Goal: Task Accomplishment & Management: Manage account settings

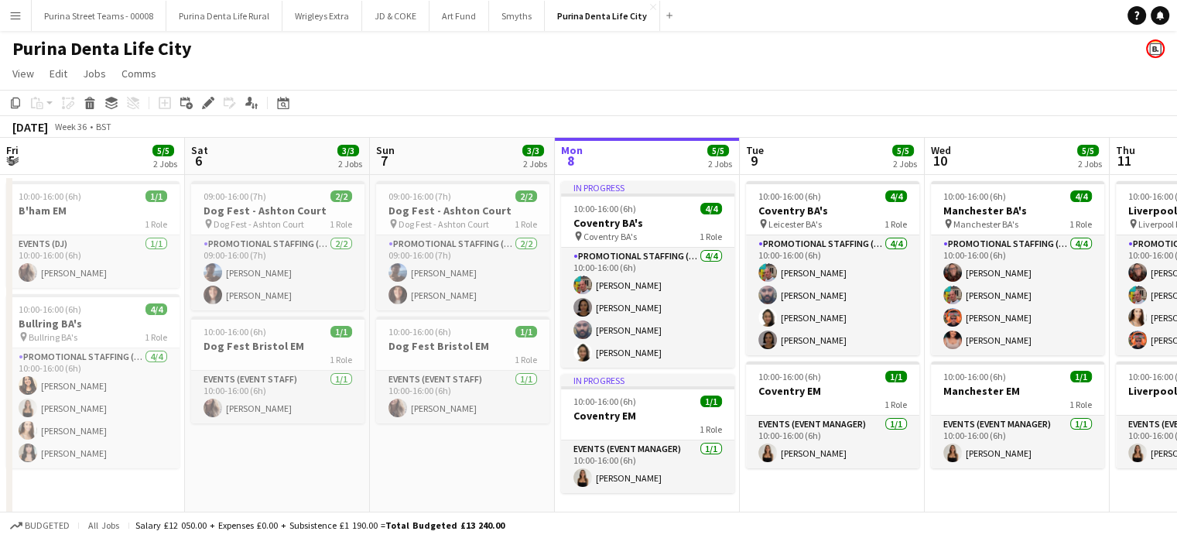
scroll to position [0, 370]
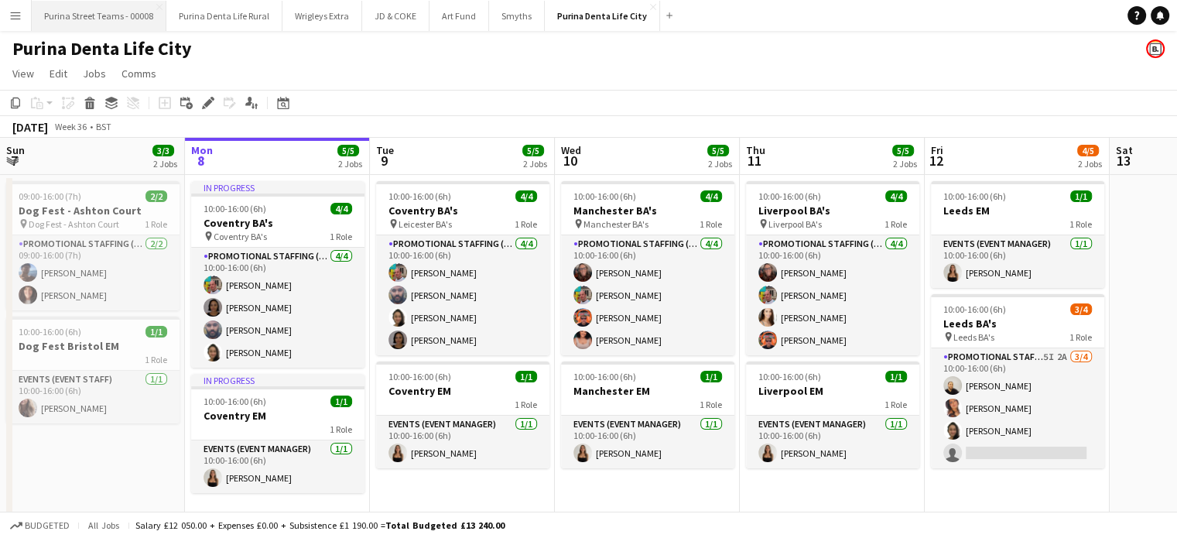
click at [77, 22] on button "Purina Street Teams - 00008 Close" at bounding box center [99, 16] width 135 height 30
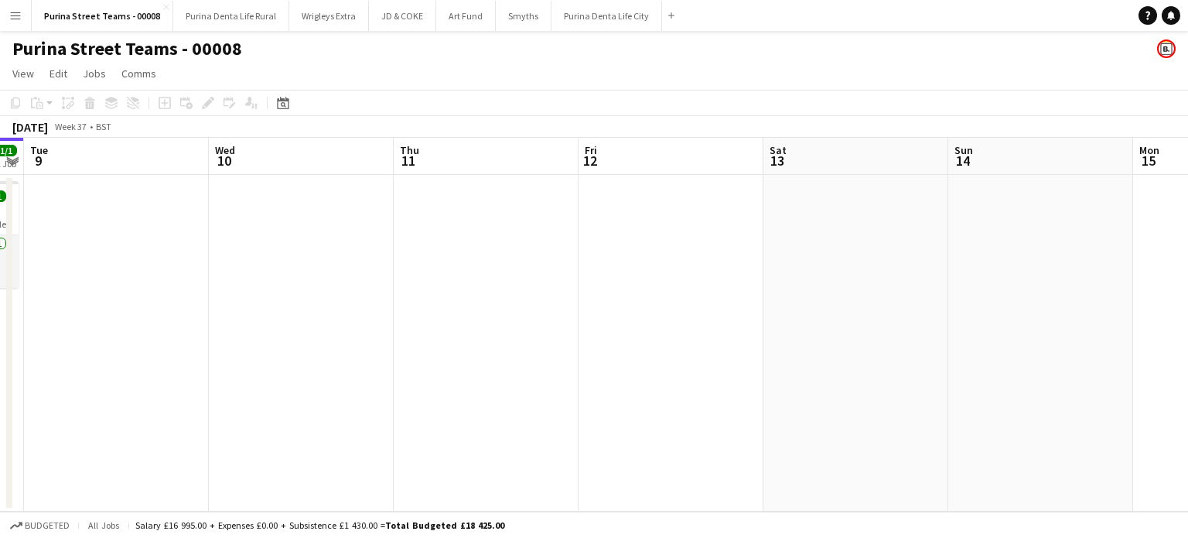
drag, startPoint x: 497, startPoint y: 376, endPoint x: 619, endPoint y: 358, distance: 122.7
click at [207, 377] on app-calendar-viewport "Fri 5 1/1 1 Job Sat 6 Sun 7 Mon 8 1/1 1 Job Tue 9 Wed 10 Thu 11 Fri 12 Sat 13 S…" at bounding box center [594, 325] width 1188 height 374
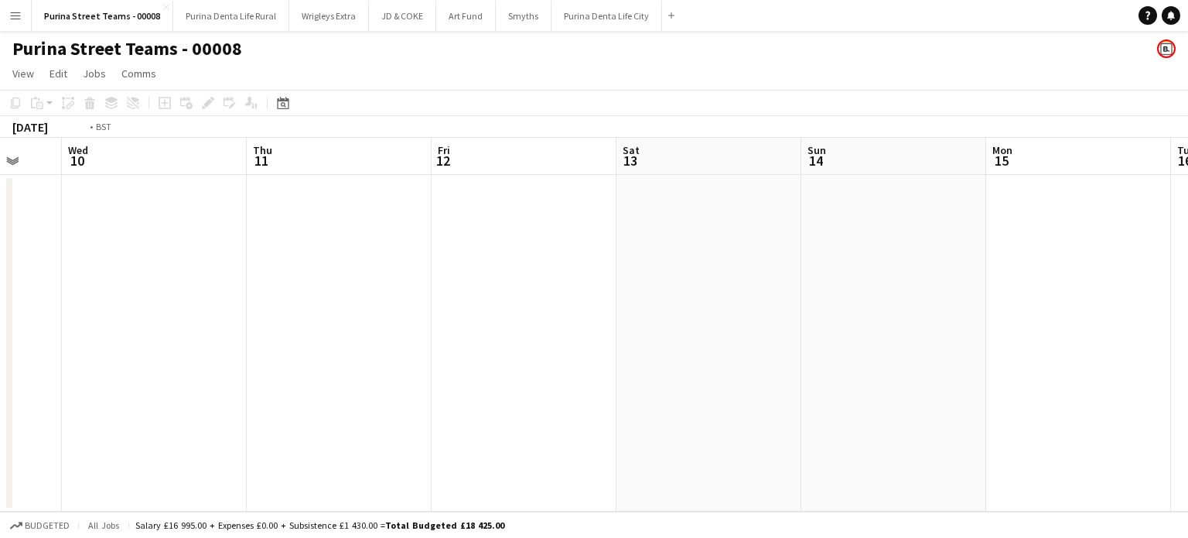
drag, startPoint x: 619, startPoint y: 358, endPoint x: 272, endPoint y: 337, distance: 348.0
click at [824, 299] on app-calendar-viewport "Sun 7 Mon 8 1/1 1 Job Tue 9 Wed 10 Thu 11 Fri 12 Sat 13 Sun 14 Mon 15 Tue 16 We…" at bounding box center [594, 325] width 1188 height 374
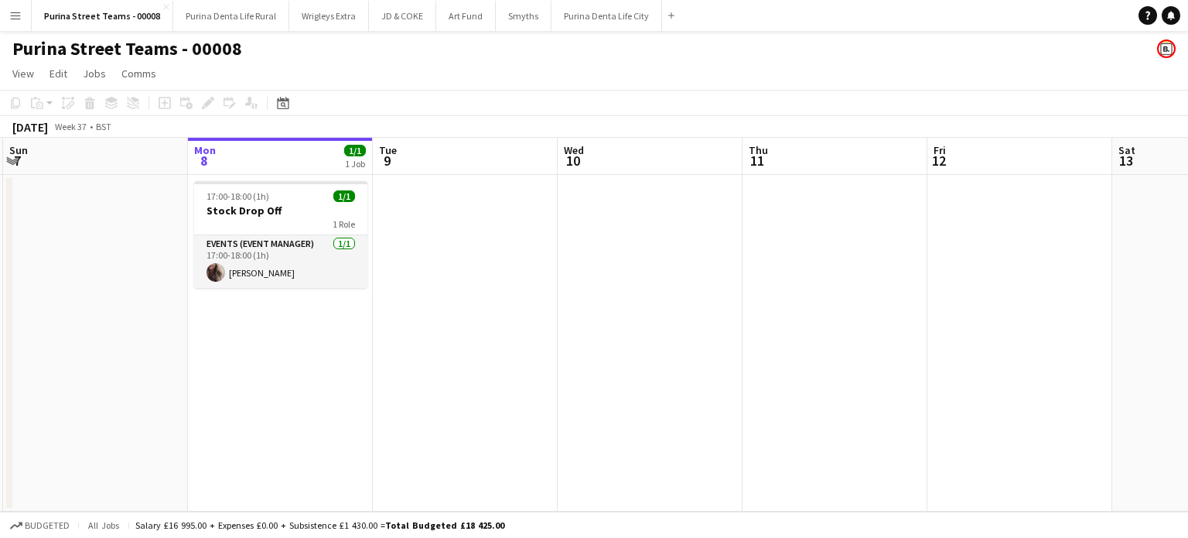
drag, startPoint x: 198, startPoint y: 336, endPoint x: 412, endPoint y: 312, distance: 214.8
click at [699, 278] on app-calendar-viewport "Fri 5 1/1 1 Job Sat 6 Sun 7 Mon 8 1/1 1 Job Tue 9 Wed 10 Thu 11 Fri 12 Sat 13 S…" at bounding box center [594, 325] width 1188 height 374
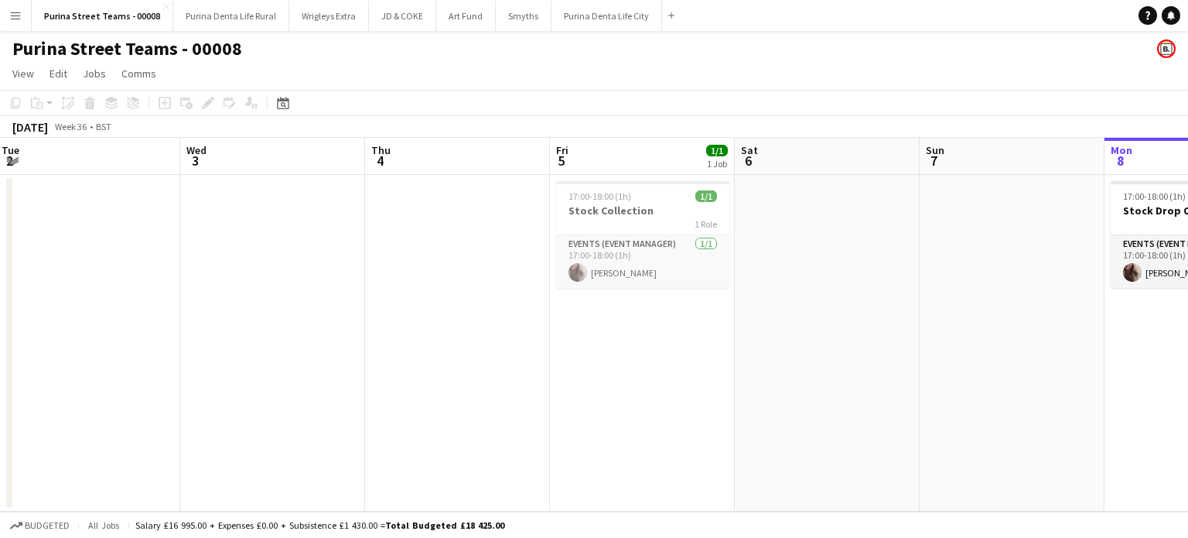
drag, startPoint x: 637, startPoint y: 264, endPoint x: 306, endPoint y: 285, distance: 331.8
click at [659, 264] on app-calendar-viewport "Sun 31 Mon 1 Tue 2 Wed 3 Thu 4 Fri 5 1/1 1 Job Sat 6 Sun 7 Mon 8 1/1 1 Job Tue …" at bounding box center [594, 325] width 1188 height 374
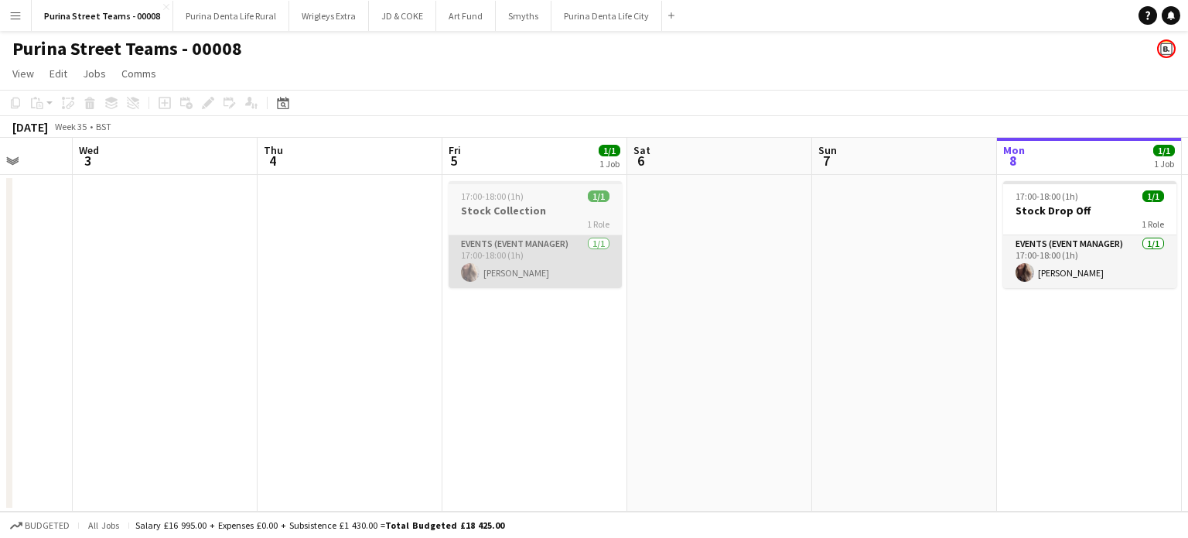
drag, startPoint x: 148, startPoint y: 300, endPoint x: 532, endPoint y: 265, distance: 386.0
click at [85, 285] on app-calendar-viewport "Sun 31 Mon 1 Tue 2 Wed 3 Thu 4 Fri 5 1/1 1 Job Sat 6 Sun 7 Mon 8 1/1 1 Job Tue …" at bounding box center [594, 325] width 1188 height 374
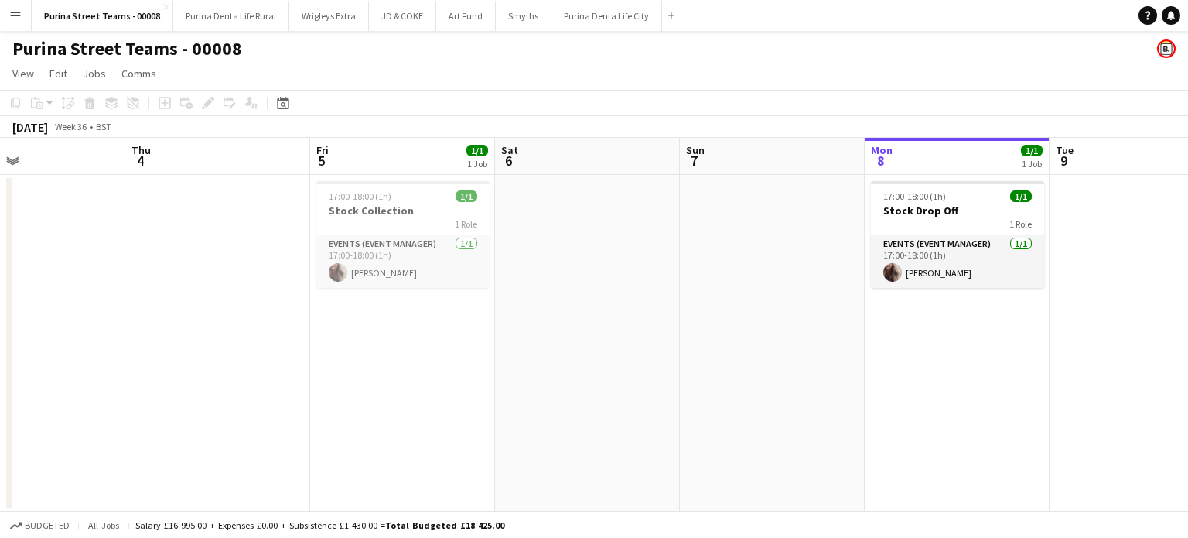
drag, startPoint x: 751, startPoint y: 290, endPoint x: 501, endPoint y: 313, distance: 250.9
click at [254, 312] on app-calendar-viewport "Sun 31 Mon 1 Tue 2 Wed 3 Thu 4 Fri 5 1/1 1 Job Sat 6 Sun 7 Mon 8 1/1 1 Job Tue …" at bounding box center [594, 325] width 1188 height 374
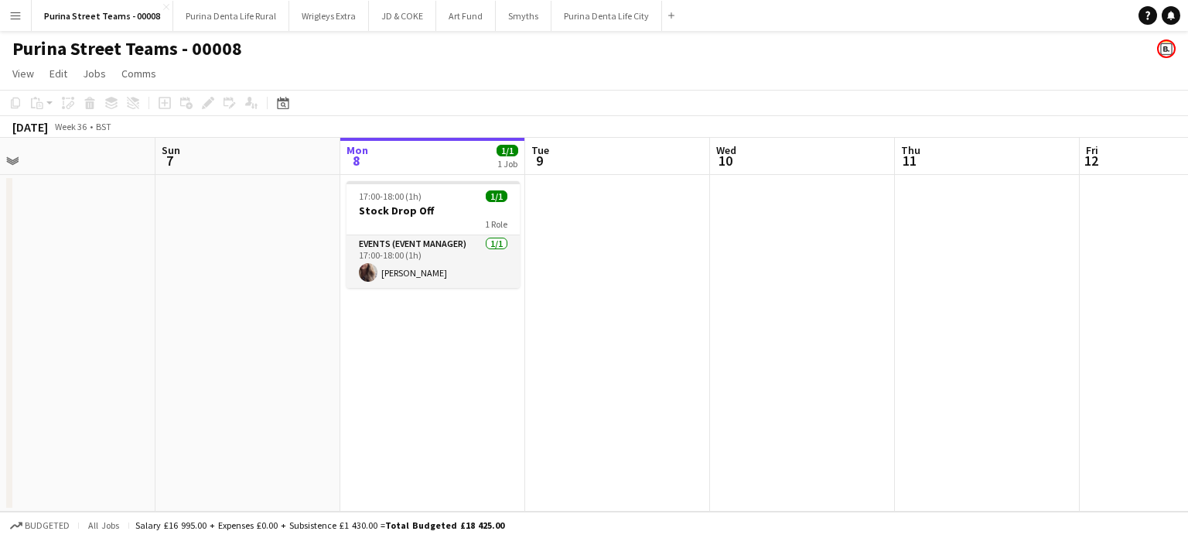
drag, startPoint x: 665, startPoint y: 314, endPoint x: 509, endPoint y: 343, distance: 158.9
click at [509, 343] on app-calendar-viewport "Thu 4 Fri 5 1/1 1 Job Sat 6 Sun 7 Mon 8 1/1 1 Job Tue 9 Wed 10 Thu 11 Fri 12 Sa…" at bounding box center [594, 325] width 1188 height 374
click at [560, 12] on button "Purina Denta Life City Close" at bounding box center [607, 16] width 111 height 30
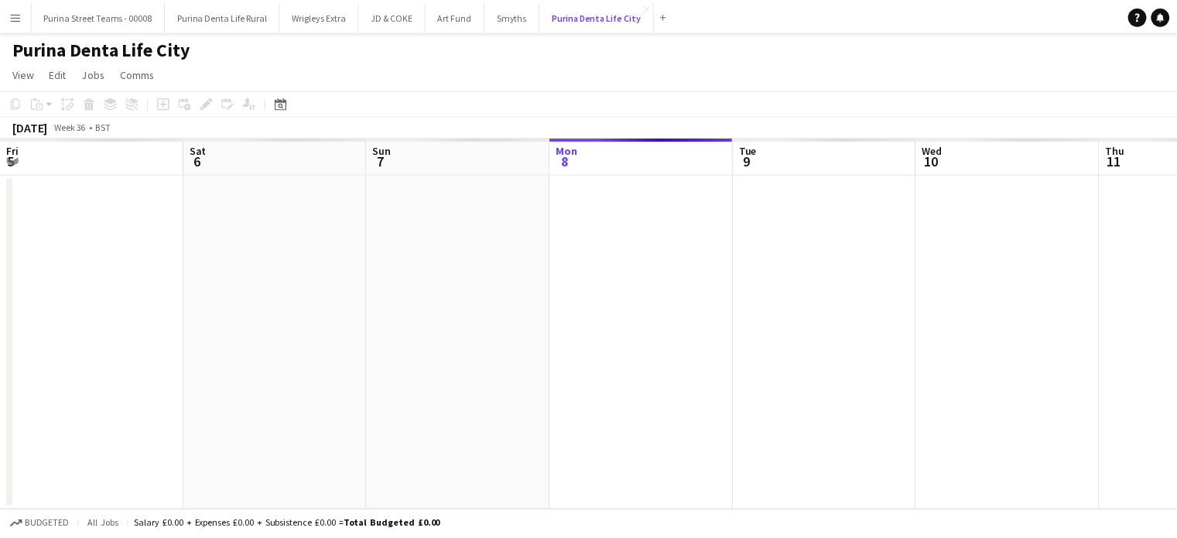
scroll to position [0, 370]
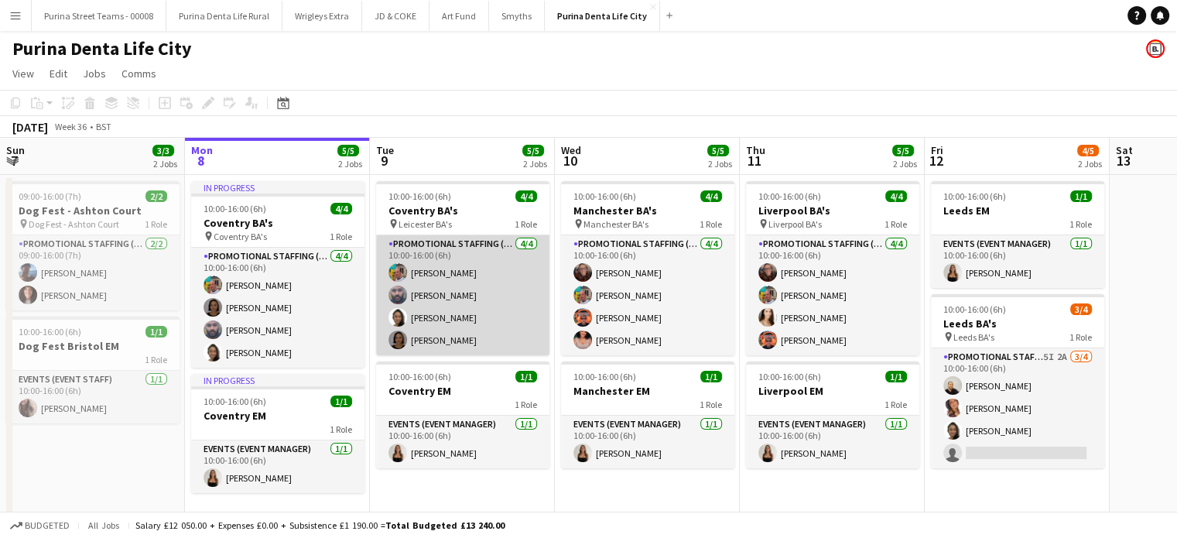
click at [420, 272] on app-card-role "Promotional Staffing (Brand Ambassadors) 4/4 10:00-16:00 (6h) Owen Prince Ravi …" at bounding box center [462, 295] width 173 height 120
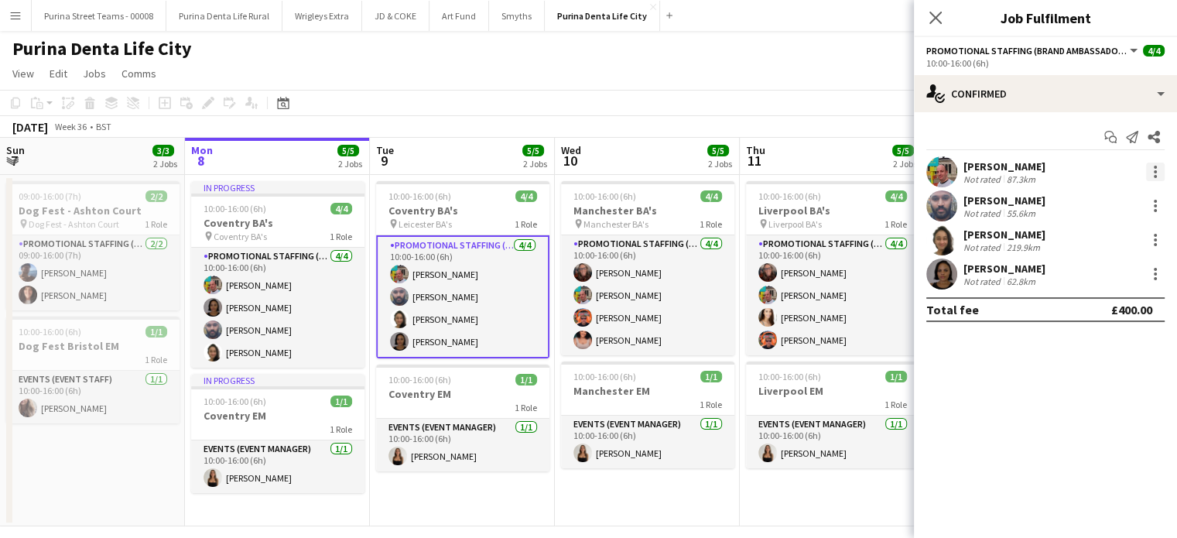
click at [1156, 169] on div at bounding box center [1155, 171] width 19 height 19
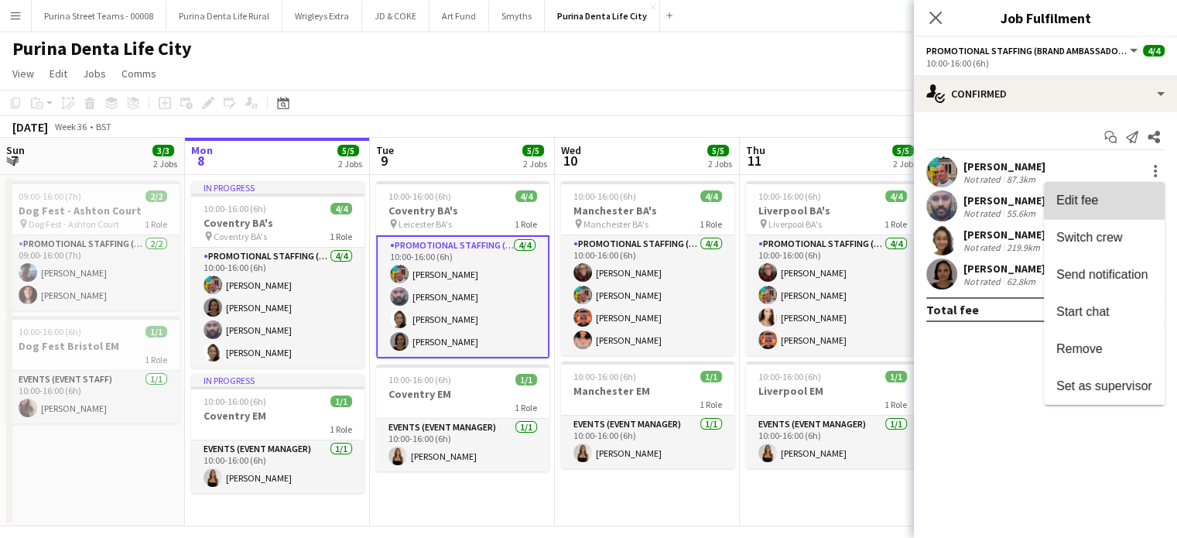
click at [1124, 197] on span "Edit fee" at bounding box center [1104, 200] width 96 height 14
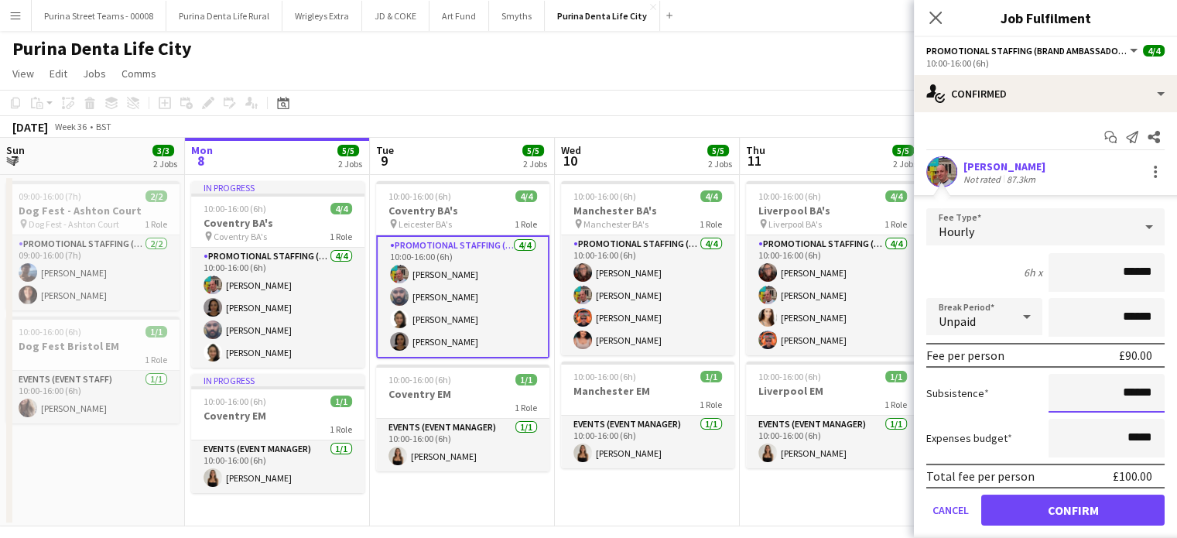
click at [1116, 388] on input "******" at bounding box center [1106, 393] width 116 height 39
type input "******"
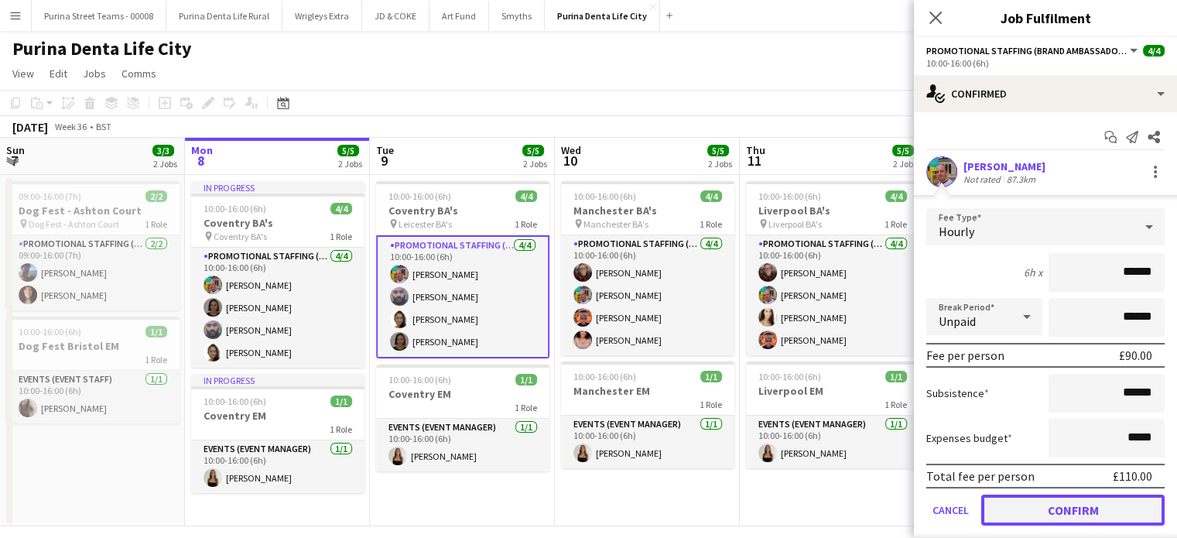
click at [1112, 509] on button "Confirm" at bounding box center [1072, 509] width 183 height 31
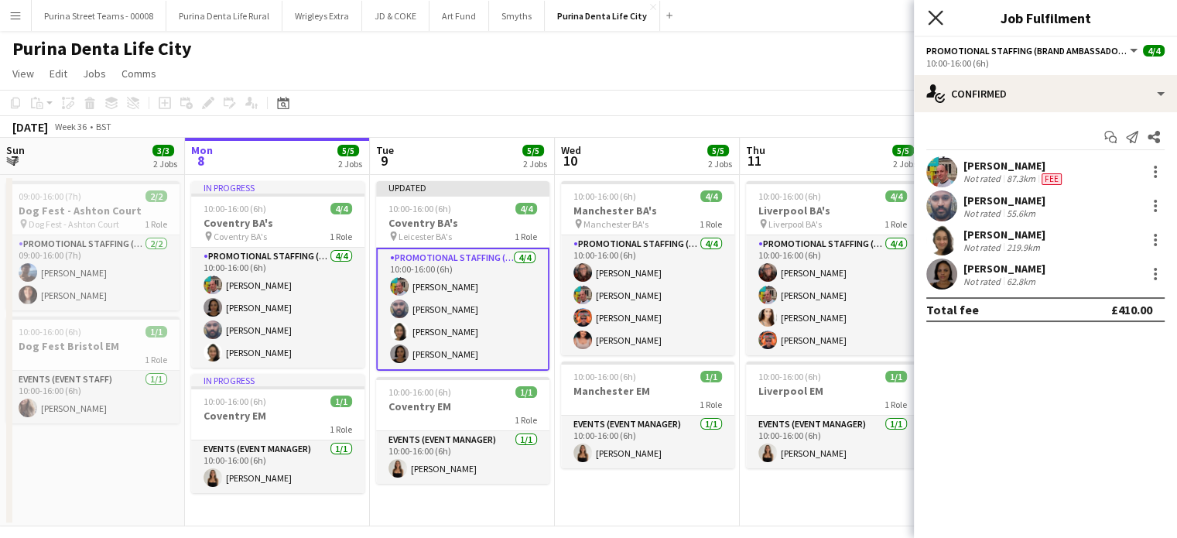
click at [928, 19] on icon "Close pop-in" at bounding box center [935, 17] width 15 height 15
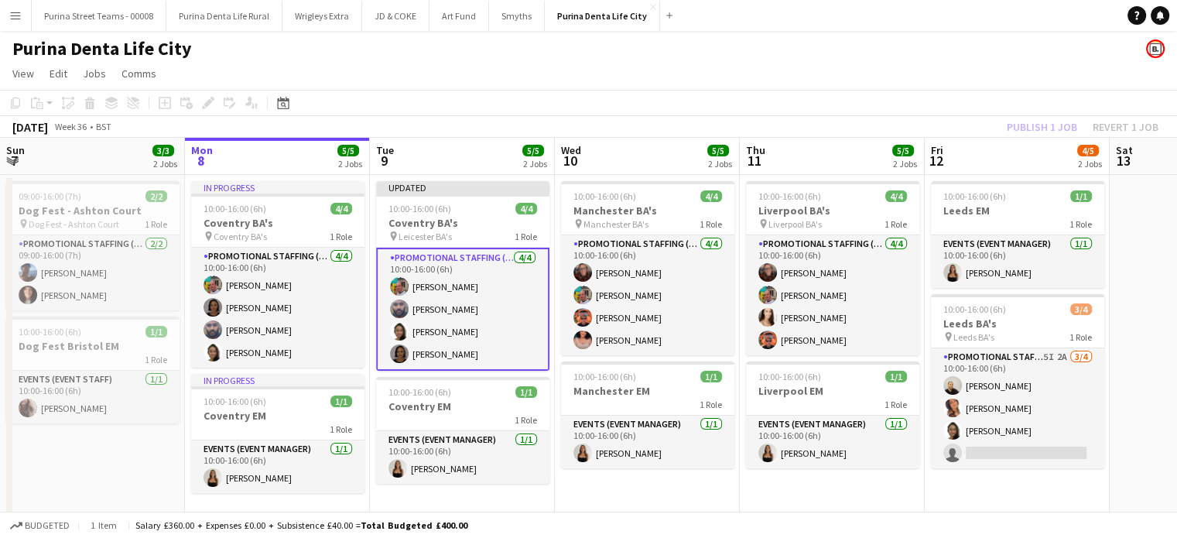
click at [1035, 91] on app-toolbar "Copy Paste Paste Ctrl+V Paste with crew Ctrl+Shift+V Paste linked Job Delete Gr…" at bounding box center [588, 103] width 1177 height 26
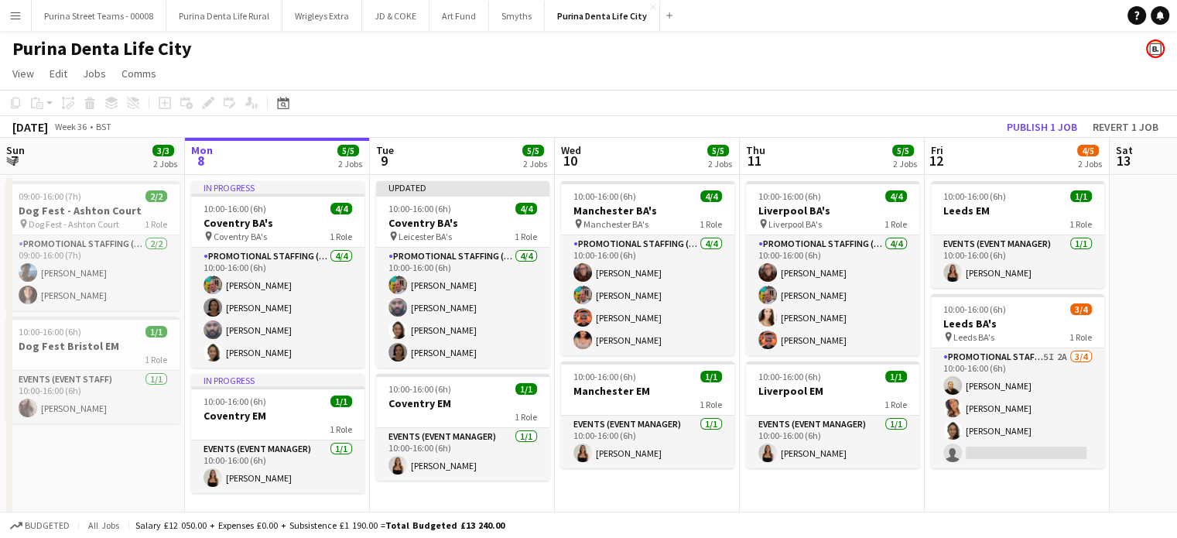
click at [1048, 114] on app-toolbar "Copy Paste Paste Ctrl+V Paste with crew Ctrl+Shift+V Paste linked Job Delete Gr…" at bounding box center [588, 103] width 1177 height 26
click at [1049, 127] on button "Publish 1 job" at bounding box center [1041, 127] width 83 height 20
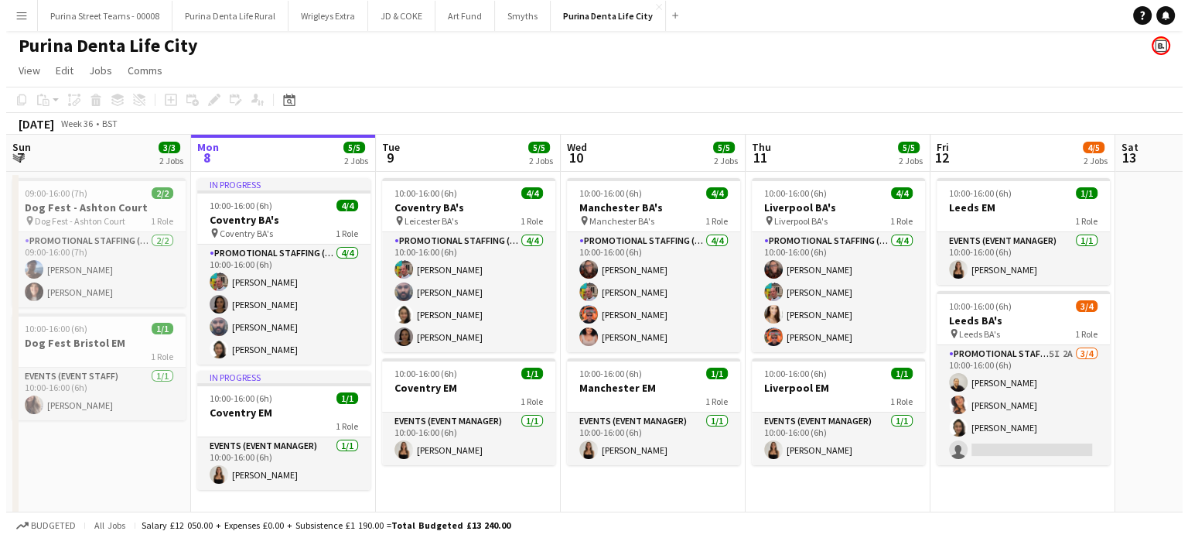
scroll to position [0, 0]
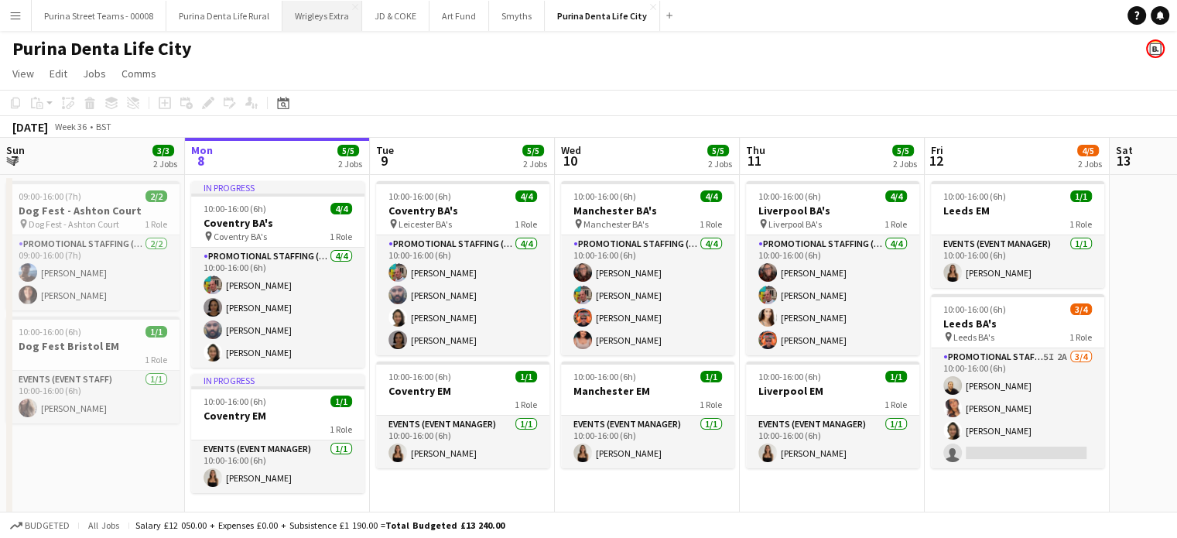
click at [294, 12] on button "Wrigleys Extra Close" at bounding box center [322, 16] width 80 height 30
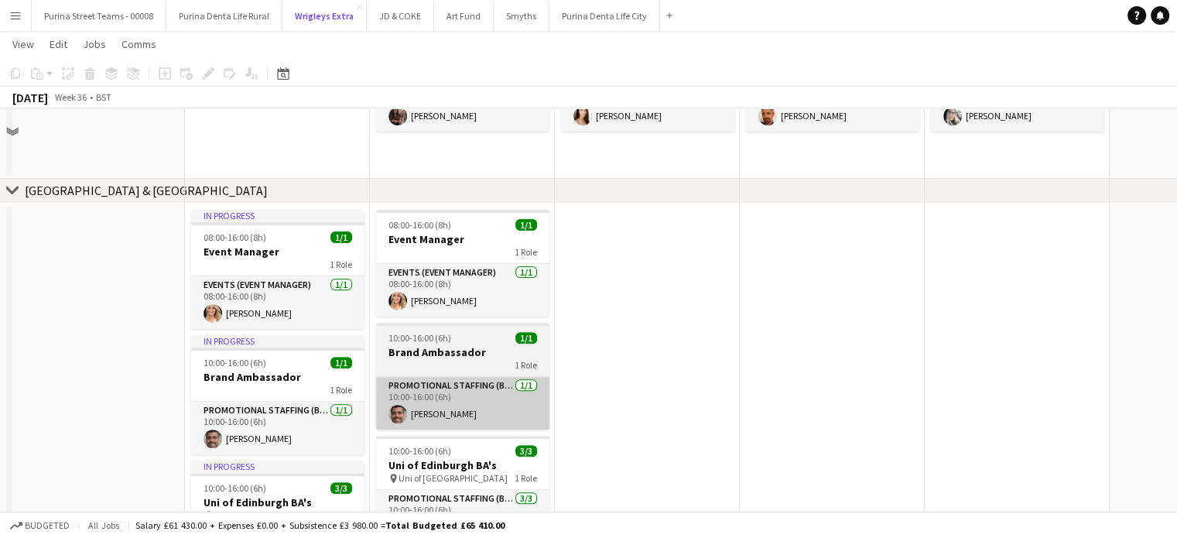
scroll to position [464, 0]
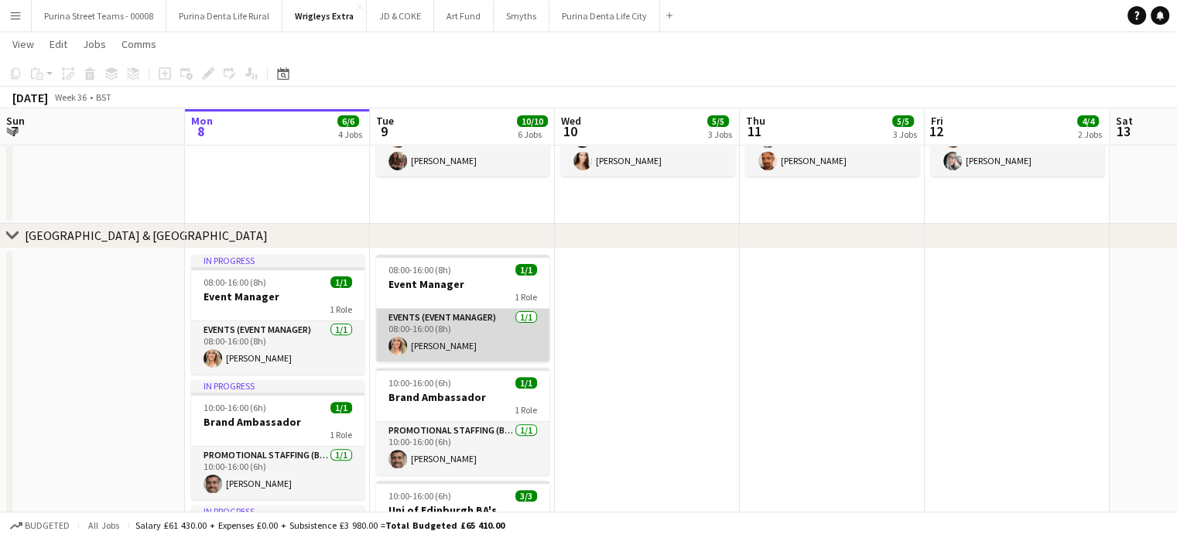
click at [442, 346] on app-card-role "Events (Event Manager) 1/1 08:00-16:00 (8h) Cheri Cunningham" at bounding box center [462, 335] width 173 height 53
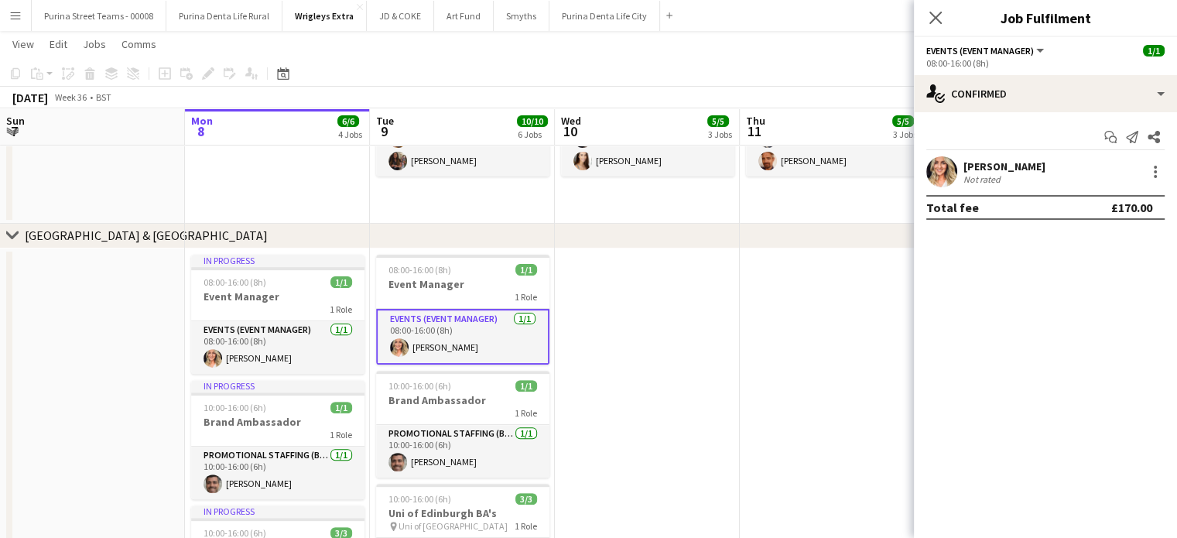
click at [1045, 179] on div "Not rated" at bounding box center [1004, 179] width 82 height 12
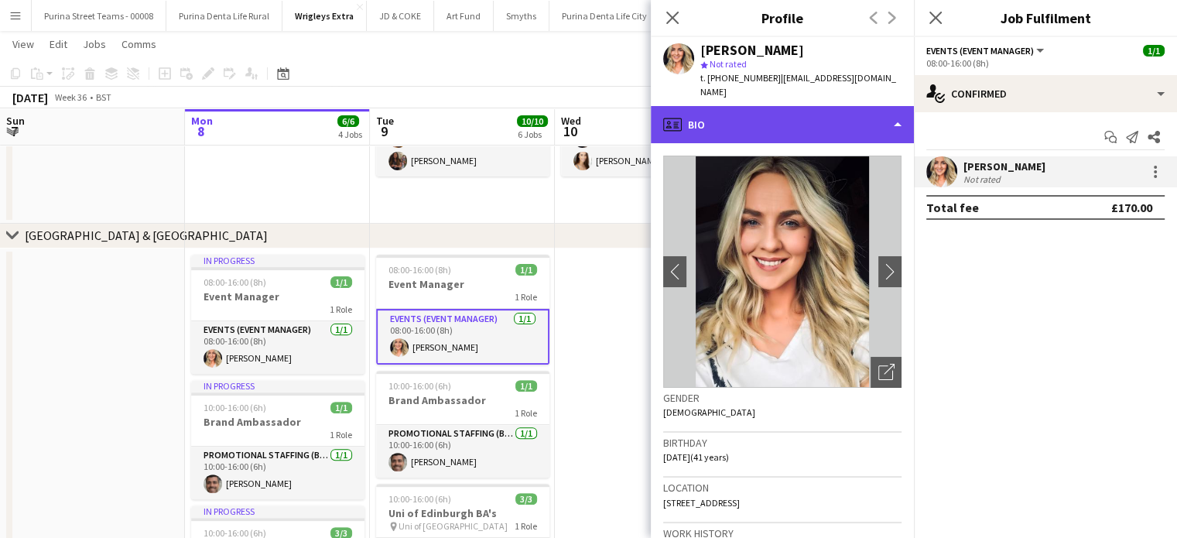
click at [885, 106] on div "profile Bio" at bounding box center [782, 124] width 263 height 37
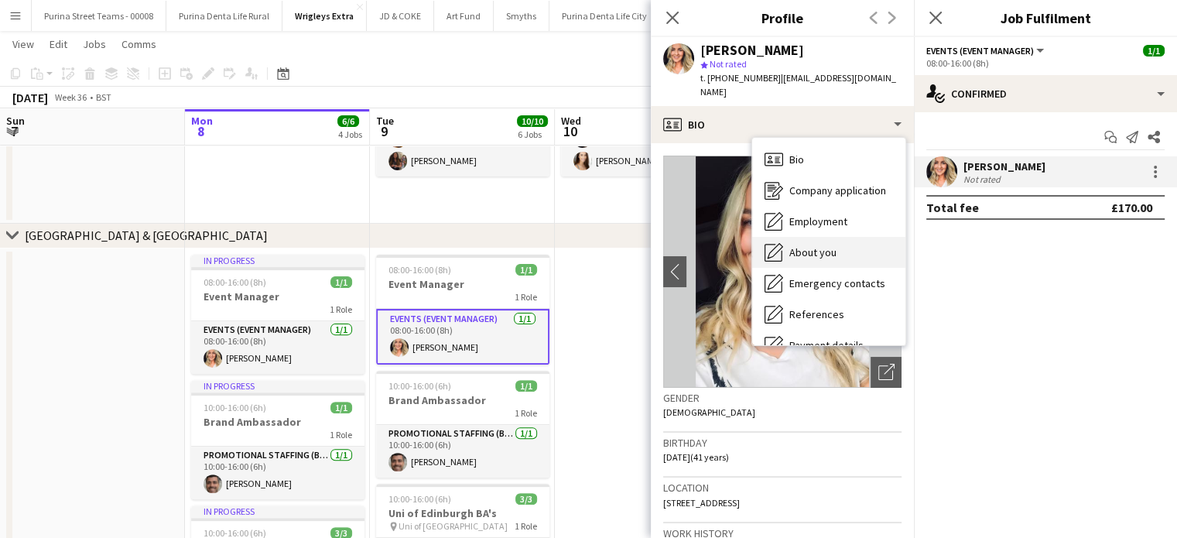
drag, startPoint x: 863, startPoint y: 173, endPoint x: 869, endPoint y: 238, distance: 66.0
click at [869, 238] on div "Bio Bio Company application Company application Employment Employment About you…" at bounding box center [828, 241] width 153 height 207
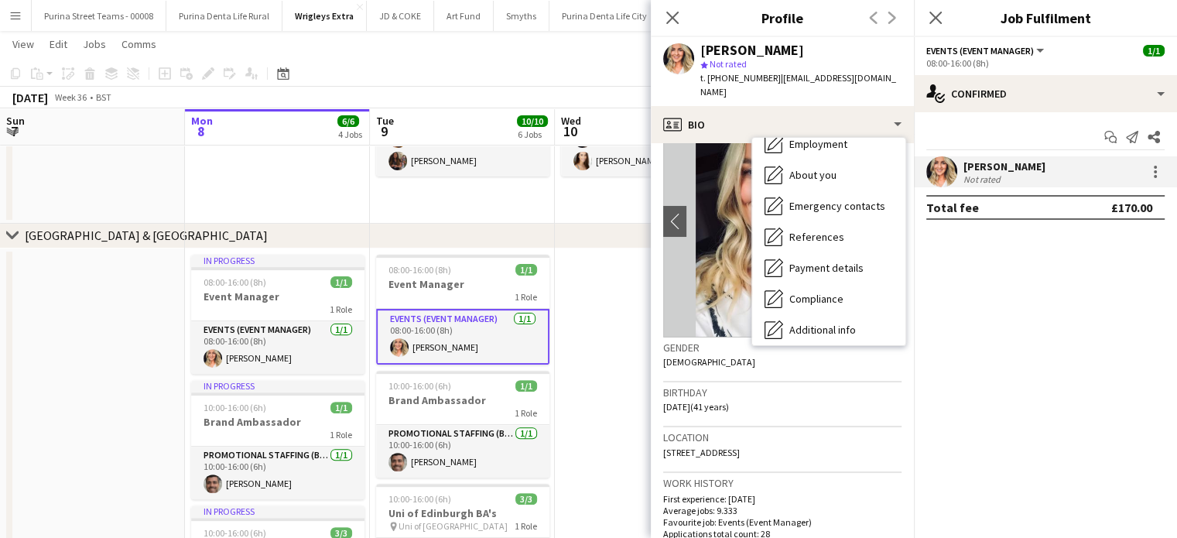
scroll to position [155, 0]
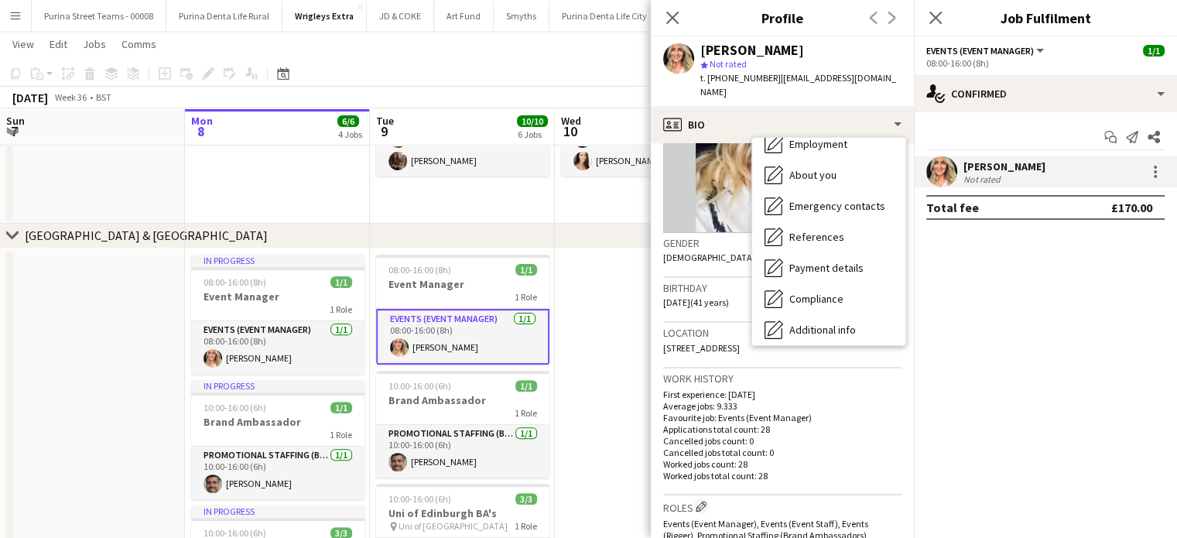
click at [693, 342] on span "Flat 2/1, 49 Saucel Crescent, Paisley, PA1 1UD" at bounding box center [701, 348] width 77 height 12
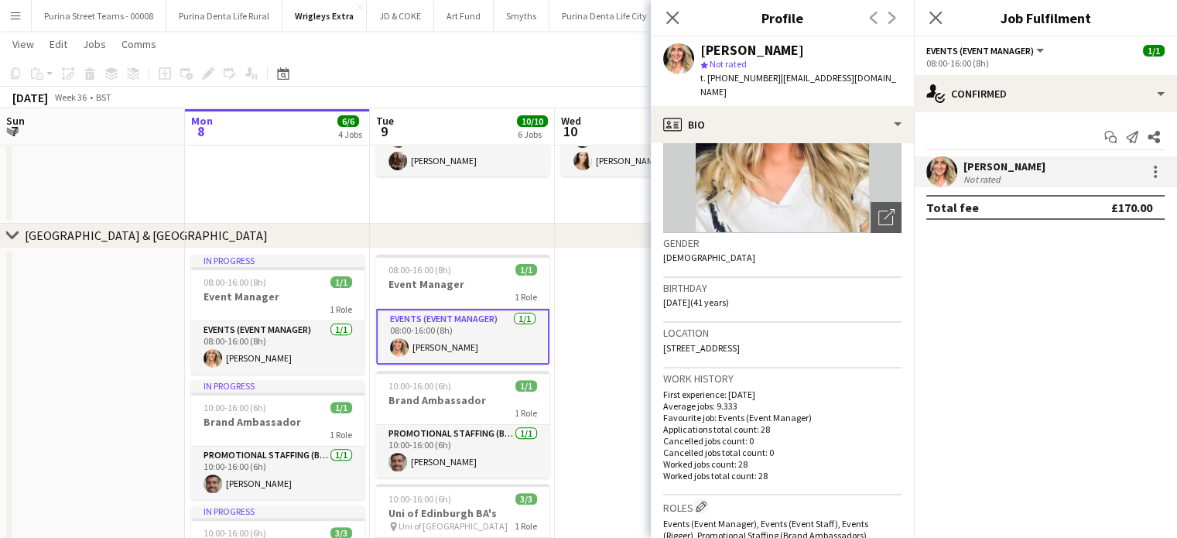
click at [695, 342] on span "Flat 2/1, 49 Saucel Crescent, Paisley, PA1 1UD" at bounding box center [701, 348] width 77 height 12
copy span "Flat 2/1, 49 Saucel Crescent, Paisley, PA1 1UD"
click at [667, 18] on icon "Close pop-in" at bounding box center [671, 17] width 15 height 15
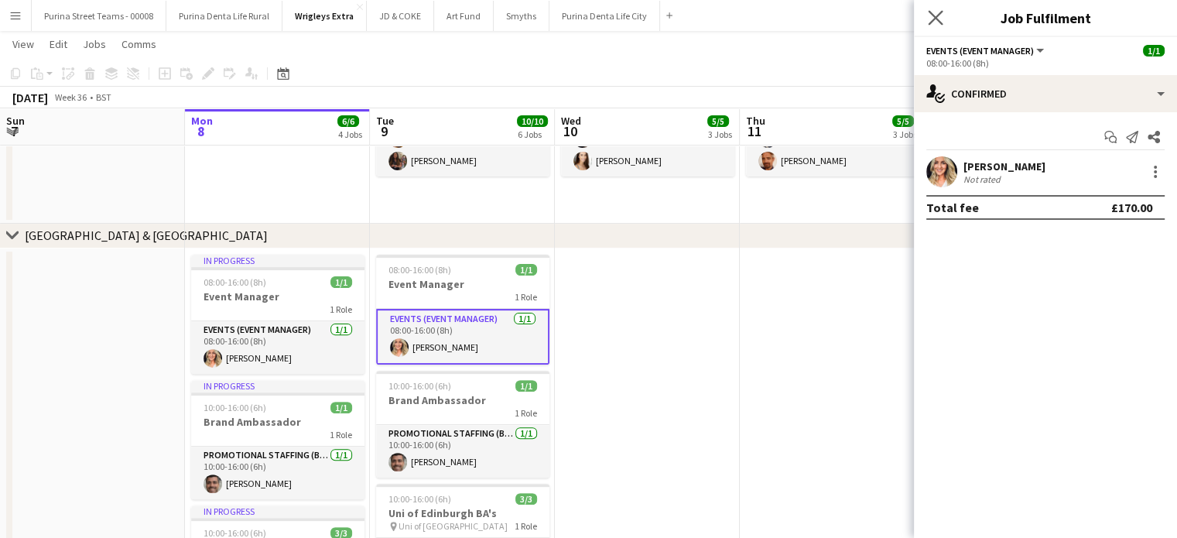
click at [945, 18] on app-icon "Close pop-in" at bounding box center [935, 18] width 22 height 22
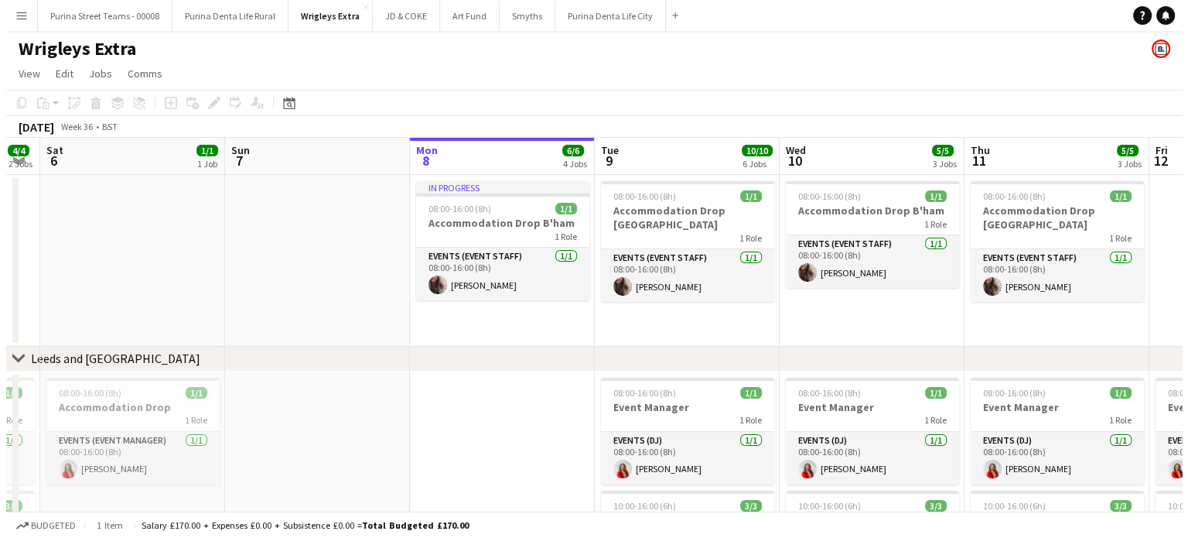
scroll to position [0, 335]
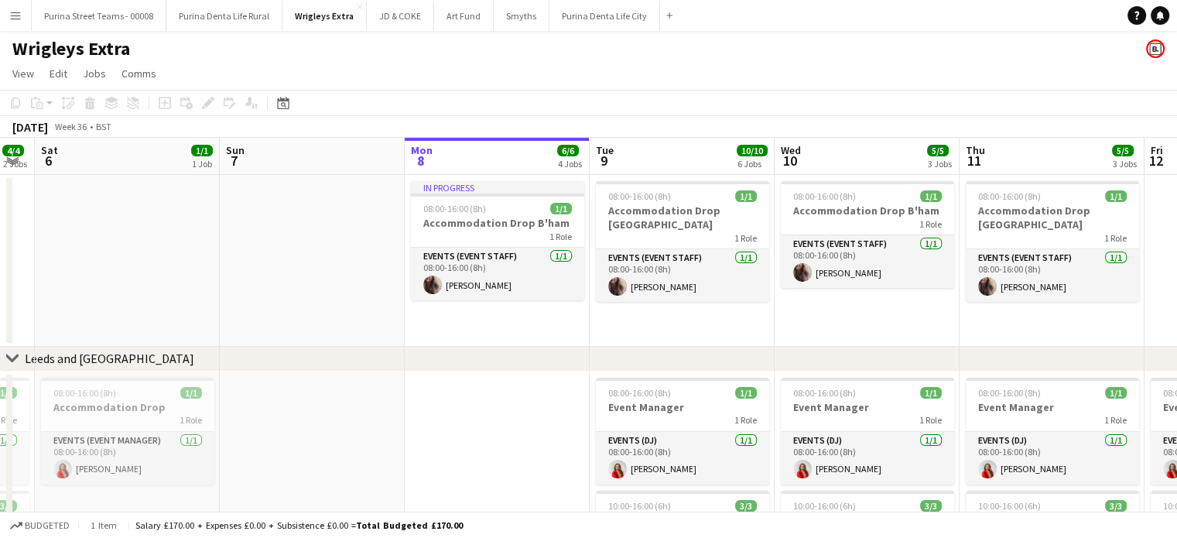
drag, startPoint x: 294, startPoint y: 444, endPoint x: 514, endPoint y: 436, distance: 219.9
click at [316, 26] on button "Wrigleys Extra Close" at bounding box center [324, 16] width 84 height 30
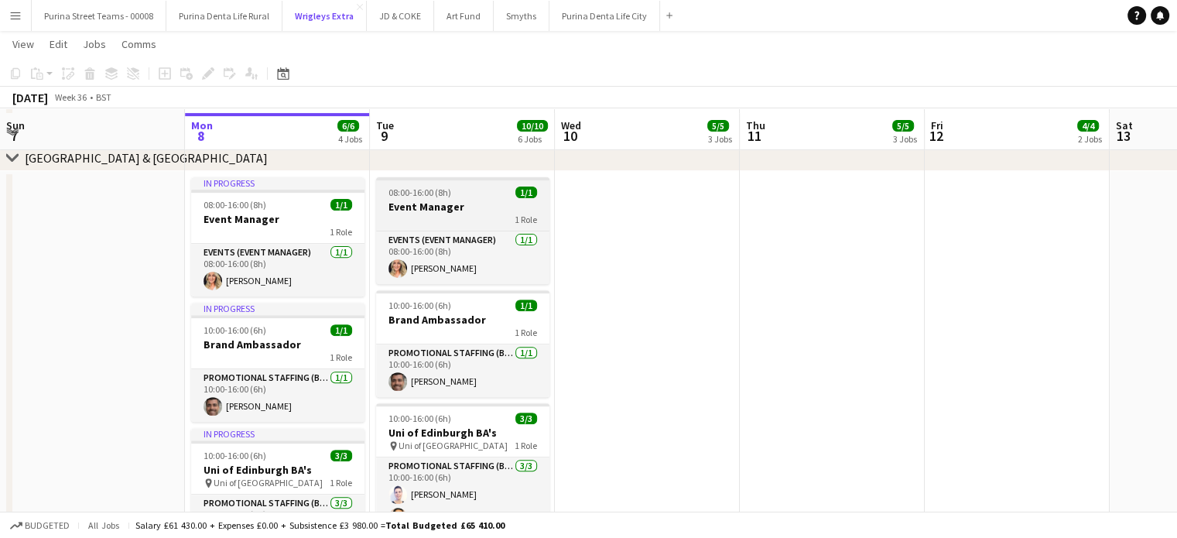
scroll to position [619, 0]
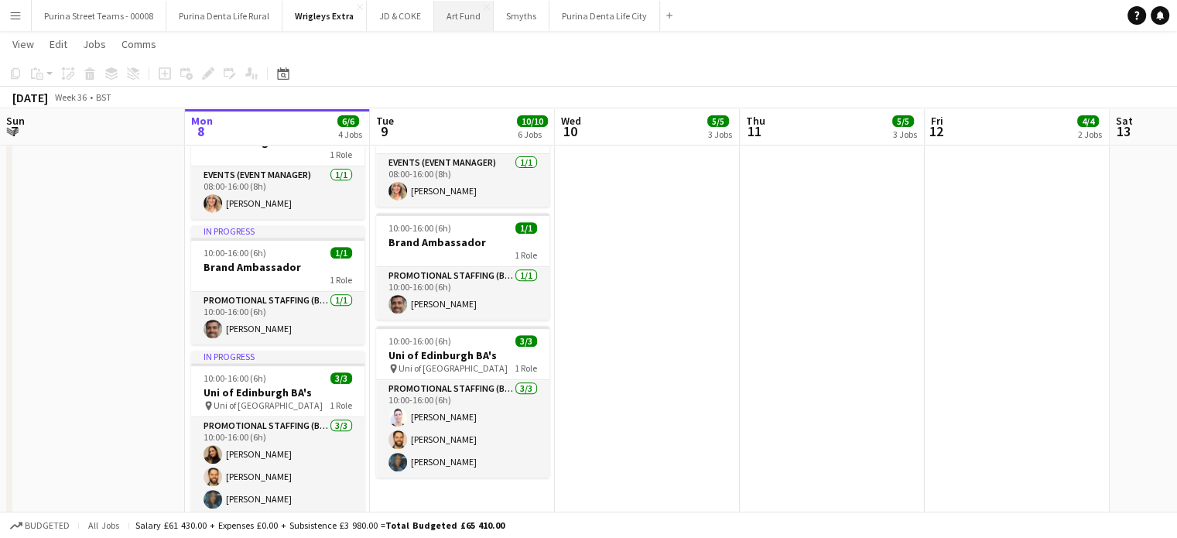
click at [464, 14] on button "Art Fund Close" at bounding box center [464, 16] width 60 height 30
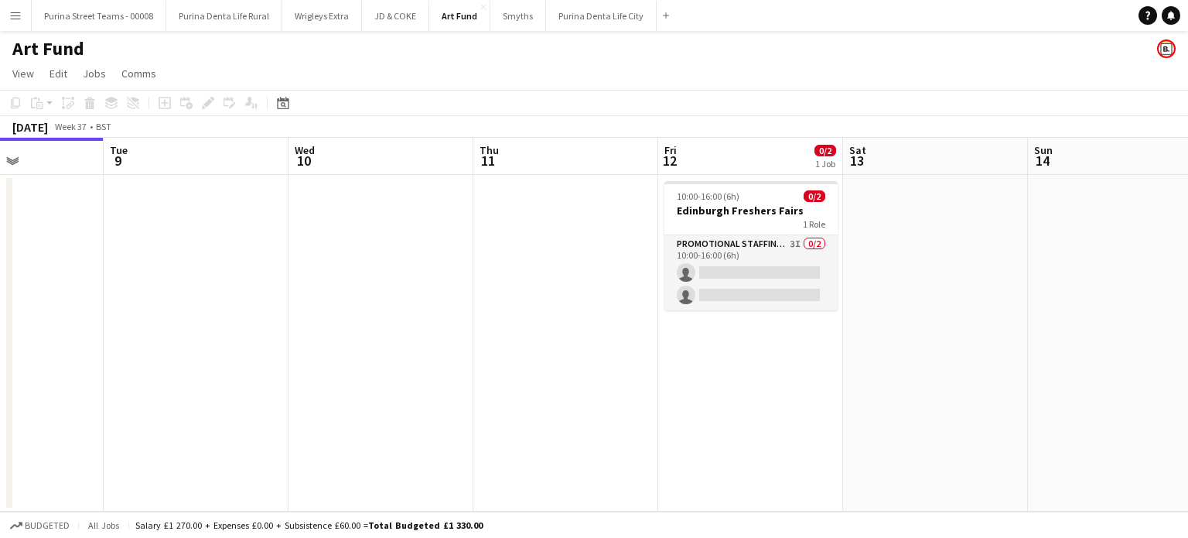
scroll to position [0, 720]
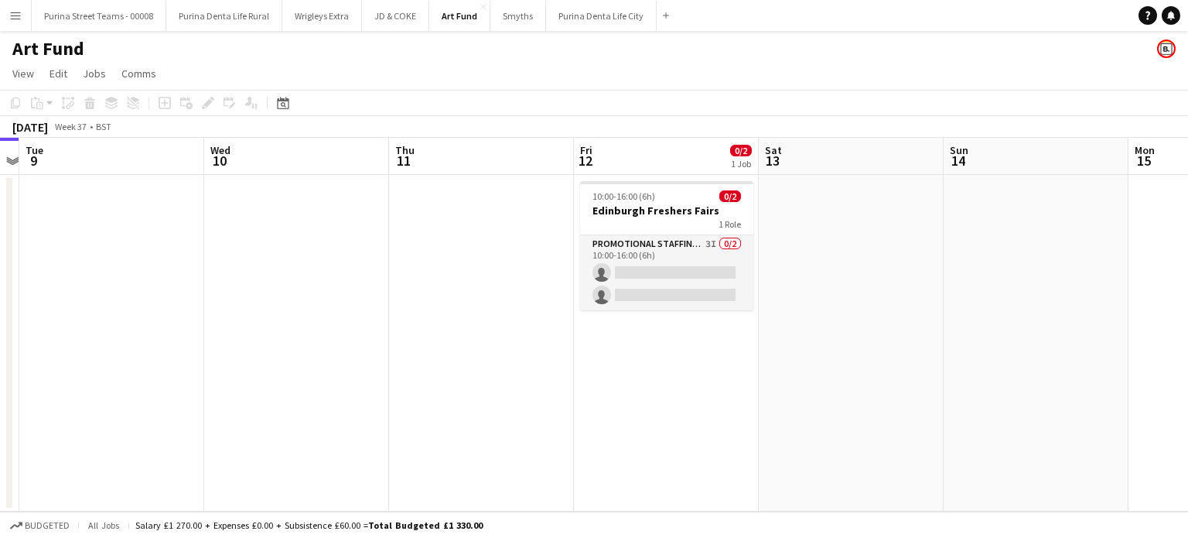
drag, startPoint x: 477, startPoint y: 324, endPoint x: 339, endPoint y: 323, distance: 137.7
click at [339, 323] on app-calendar-viewport "Fri 5 Sat 6 Sun 7 Mon 8 Tue 9 Wed 10 Thu 11 Fri 12 0/2 1 Job Sat 13 Sun 14 Mon …" at bounding box center [594, 325] width 1188 height 374
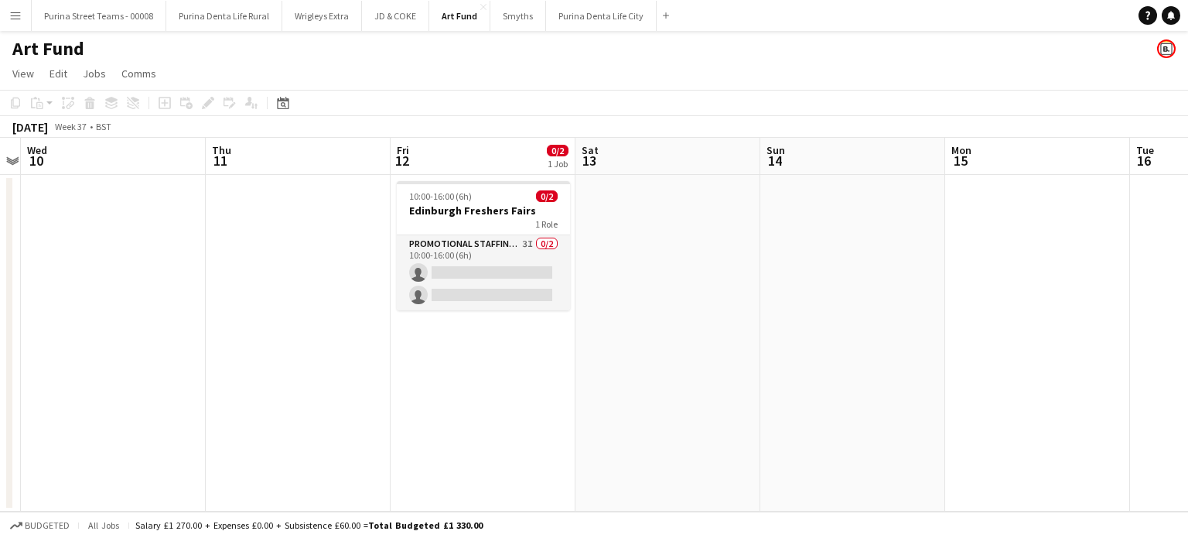
scroll to position [0, 553]
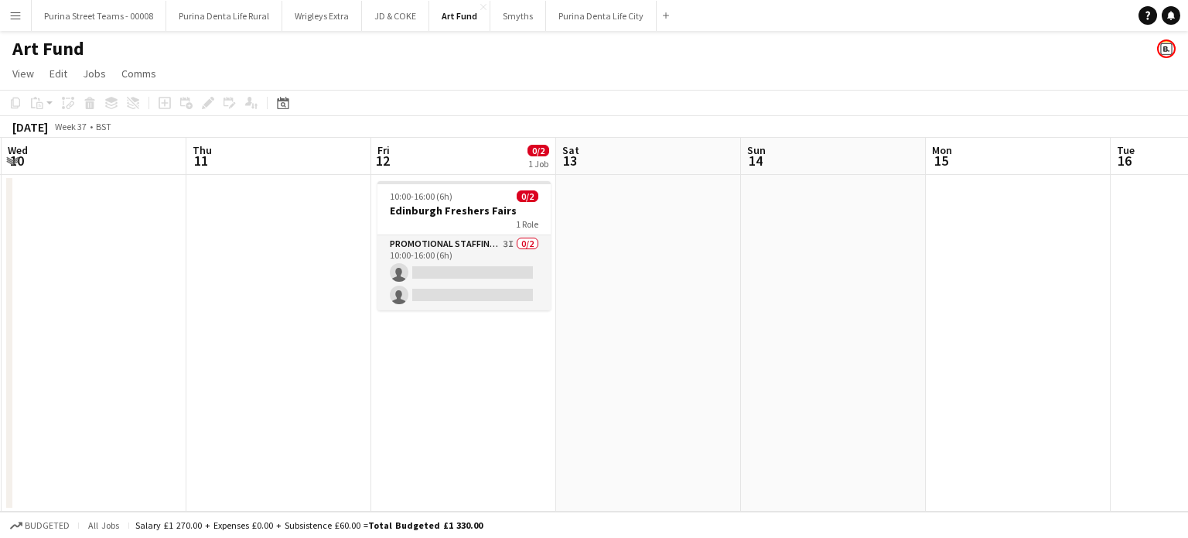
drag, startPoint x: 549, startPoint y: 363, endPoint x: 428, endPoint y: 362, distance: 121.5
click at [428, 362] on app-calendar-viewport "Sun 7 Mon 8 Tue 9 Wed 10 Thu 11 Fri 12 0/2 1 Job Sat 13 Sun 14 Mon 15 Tue 16 We…" at bounding box center [594, 325] width 1188 height 374
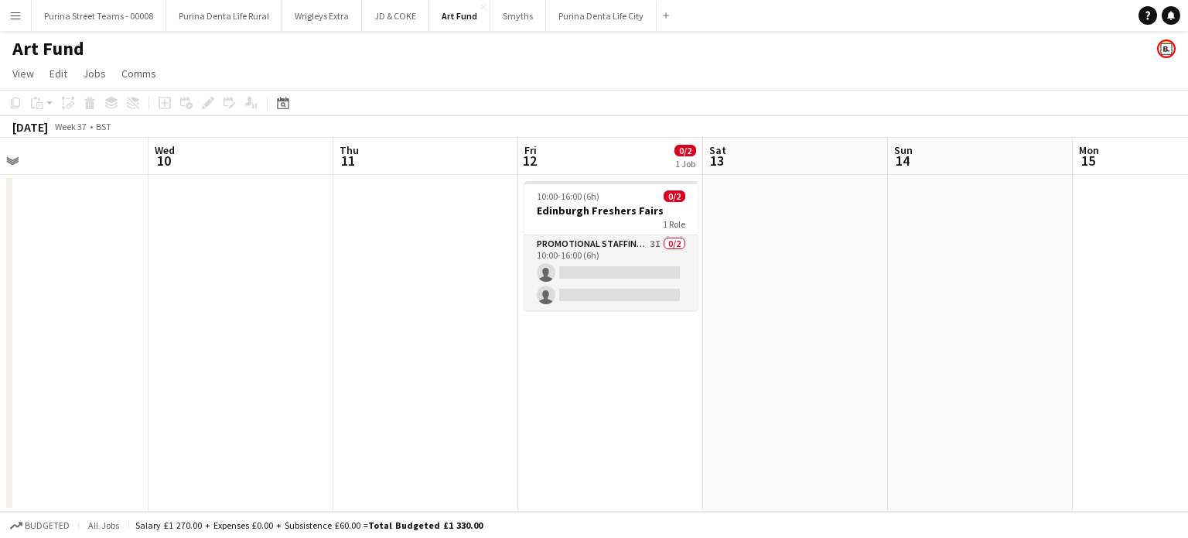
drag, startPoint x: 333, startPoint y: 381, endPoint x: 480, endPoint y: 381, distance: 147.0
click at [480, 381] on app-calendar-viewport "Sun 7 Mon 8 Tue 9 Wed 10 Thu 11 Fri 12 0/2 1 Job Sat 13 Sun 14 Mon 15 Tue 16 We…" at bounding box center [594, 325] width 1188 height 374
click at [322, 15] on button "Wrigleys Extra Close" at bounding box center [322, 16] width 80 height 30
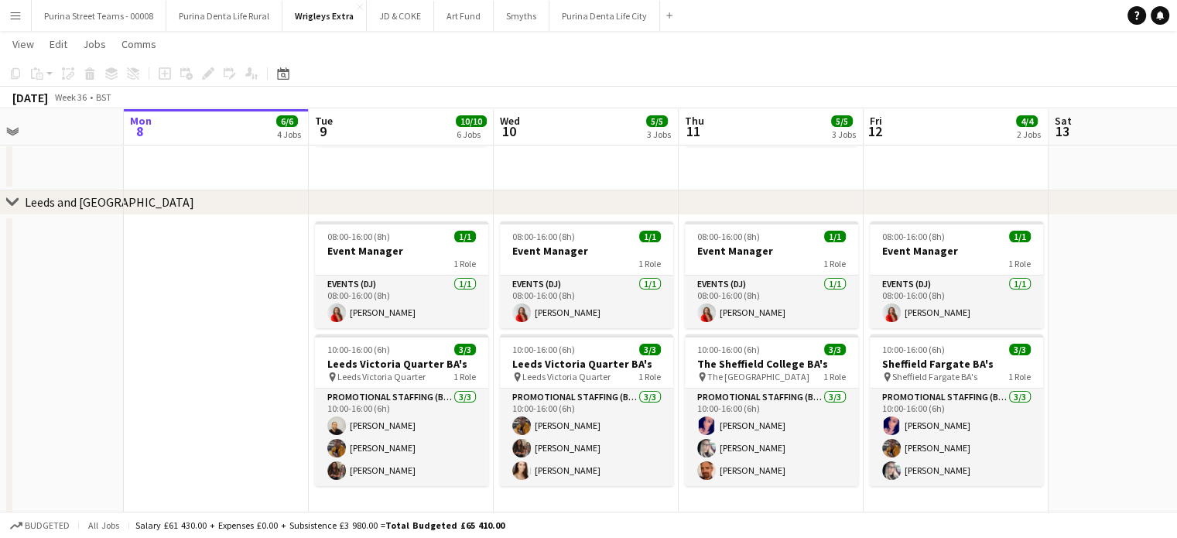
scroll to position [0, 421]
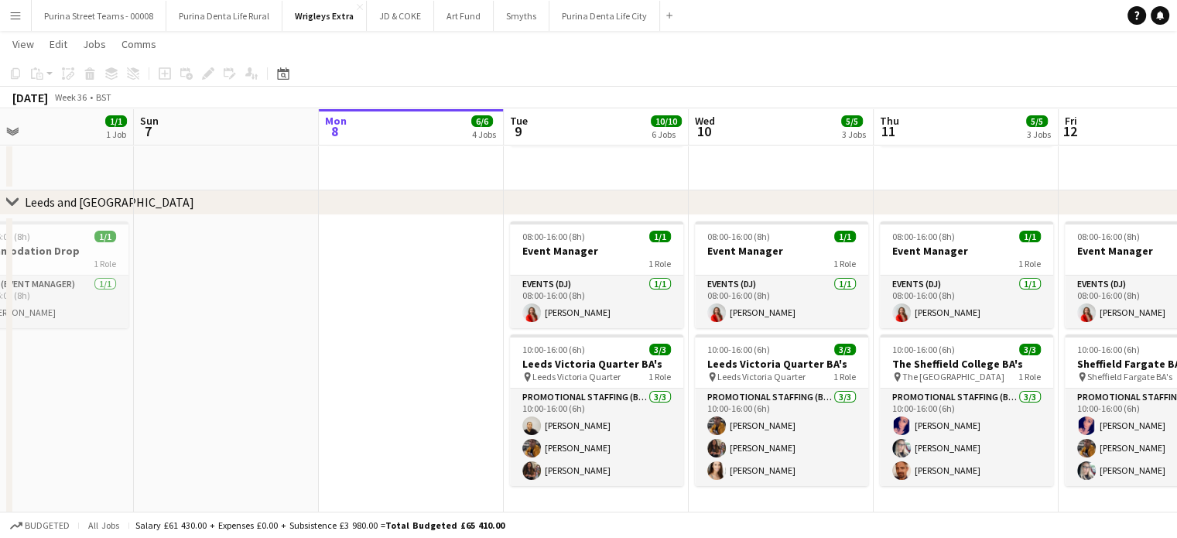
drag, startPoint x: 671, startPoint y: 350, endPoint x: 805, endPoint y: 331, distance: 135.2
click at [805, 331] on app-calendar-viewport "Thu 4 4/4 2 Jobs Fri 5 4/4 2 Jobs Sat 6 1/1 1 Job Sun 7 Mon 8 6/6 4 Jobs Tue 9 …" at bounding box center [588, 537] width 1177 height 1263
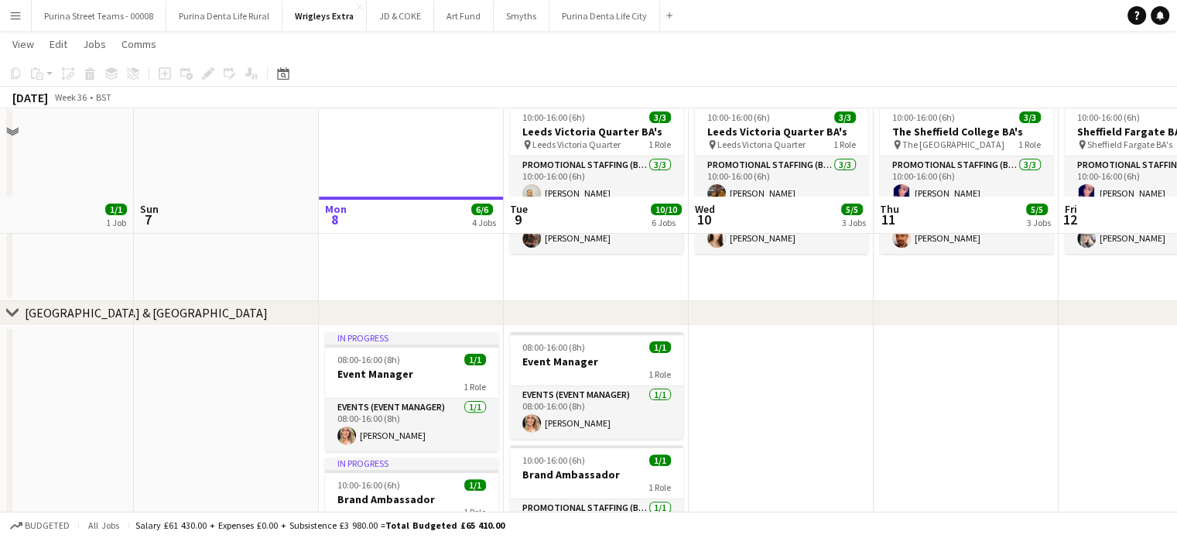
scroll to position [696, 0]
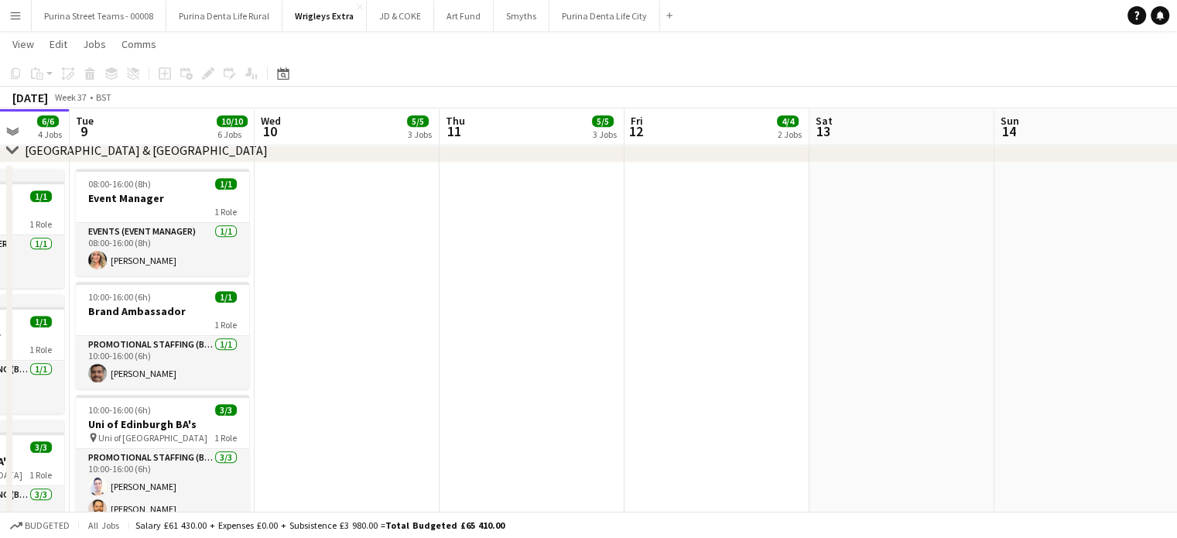
drag, startPoint x: 902, startPoint y: 350, endPoint x: 689, endPoint y: 337, distance: 213.1
click at [469, 345] on app-calendar-viewport "Sat 6 1/1 1 Job Sun 7 Mon 8 6/6 4 Jobs Tue 9 10/10 6 Jobs Wed 10 5/5 3 Jobs Thu…" at bounding box center [588, 69] width 1177 height 1410
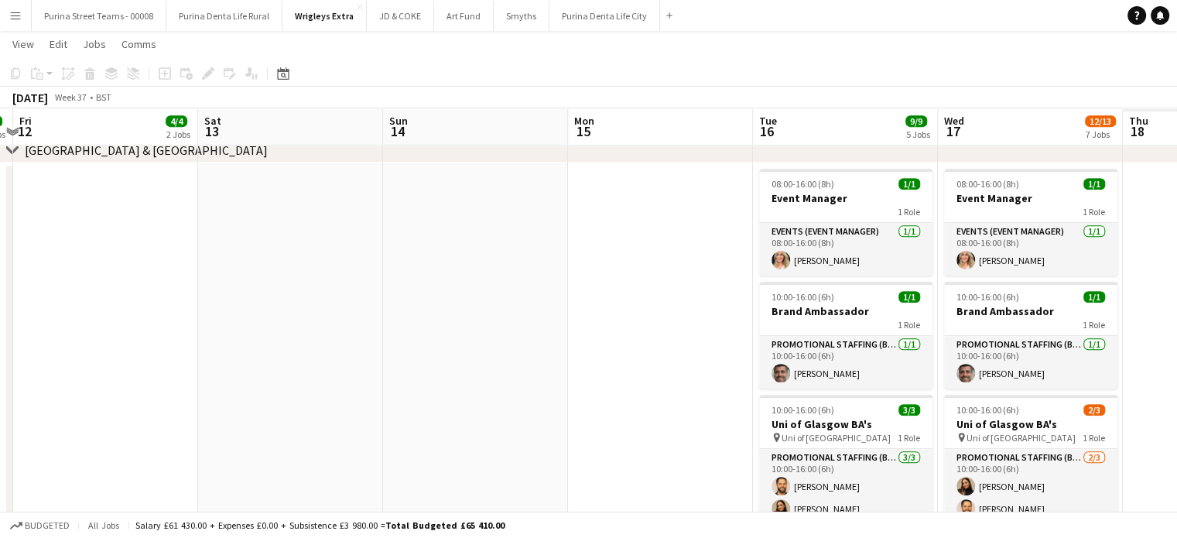
scroll to position [0, 521]
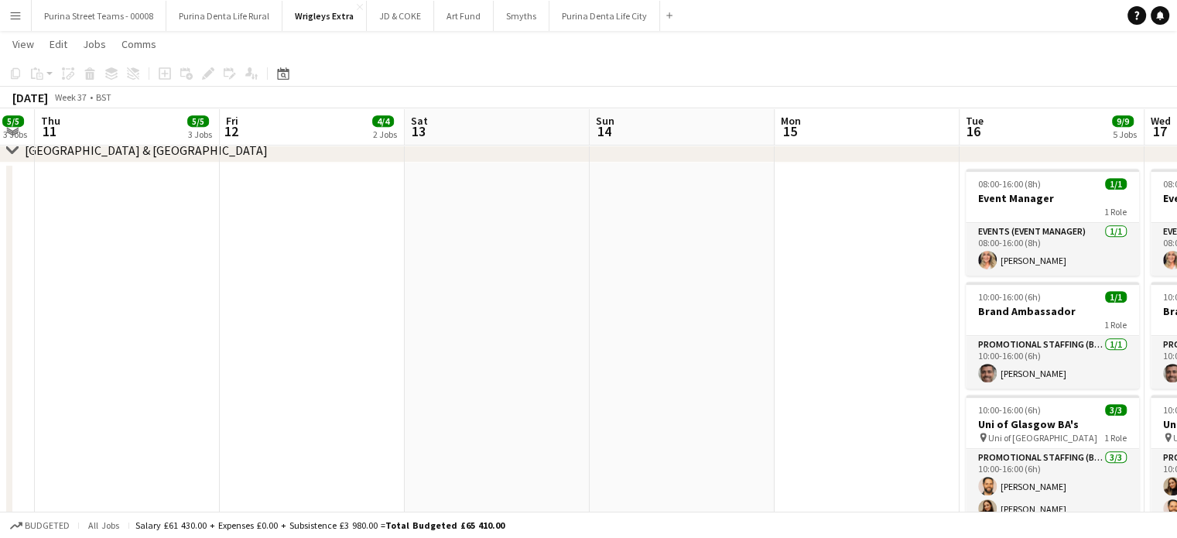
drag, startPoint x: 686, startPoint y: 332, endPoint x: 356, endPoint y: 326, distance: 330.4
click at [352, 330] on app-calendar-viewport "Mon 8 6/6 4 Jobs Tue 9 10/10 6 Jobs Wed 10 5/5 3 Jobs Thu 11 5/5 3 Jobs Fri 12 …" at bounding box center [588, 69] width 1177 height 1410
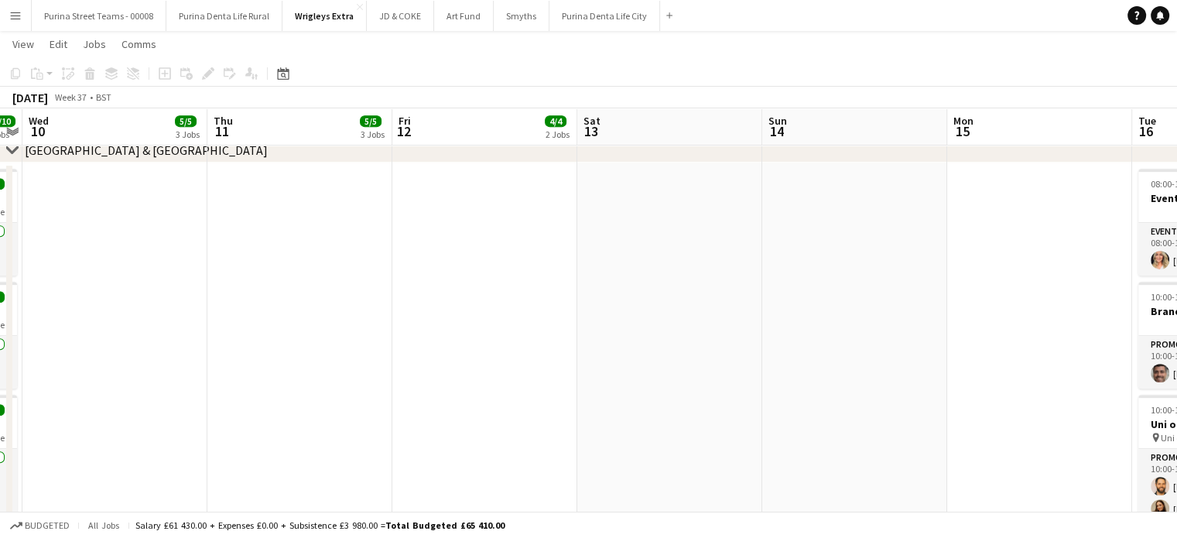
drag, startPoint x: 312, startPoint y: 325, endPoint x: 486, endPoint y: 327, distance: 174.1
click at [486, 327] on app-calendar-viewport "Mon 8 6/6 4 Jobs Tue 9 10/10 6 Jobs Wed 10 5/5 3 Jobs Thu 11 5/5 3 Jobs Fri 12 …" at bounding box center [588, 386] width 1177 height 2045
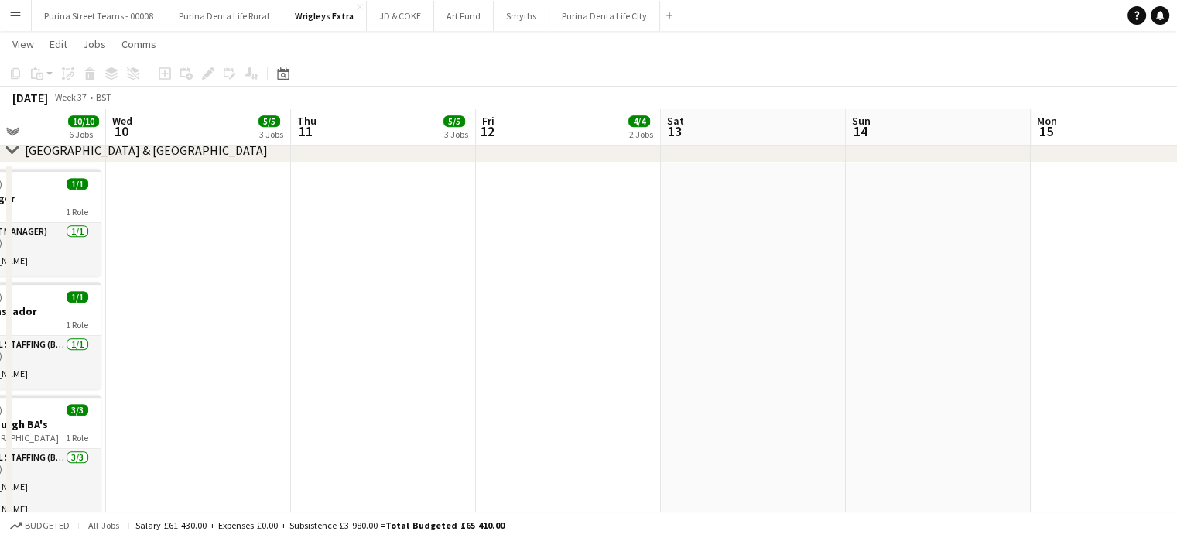
drag, startPoint x: 684, startPoint y: 337, endPoint x: 765, endPoint y: 371, distance: 88.1
click at [769, 339] on app-calendar-viewport "Sun 7 Mon 8 6/6 4 Jobs Tue 9 10/10 6 Jobs Wed 10 5/5 3 Jobs Thu 11 5/5 3 Jobs F…" at bounding box center [588, 386] width 1177 height 2045
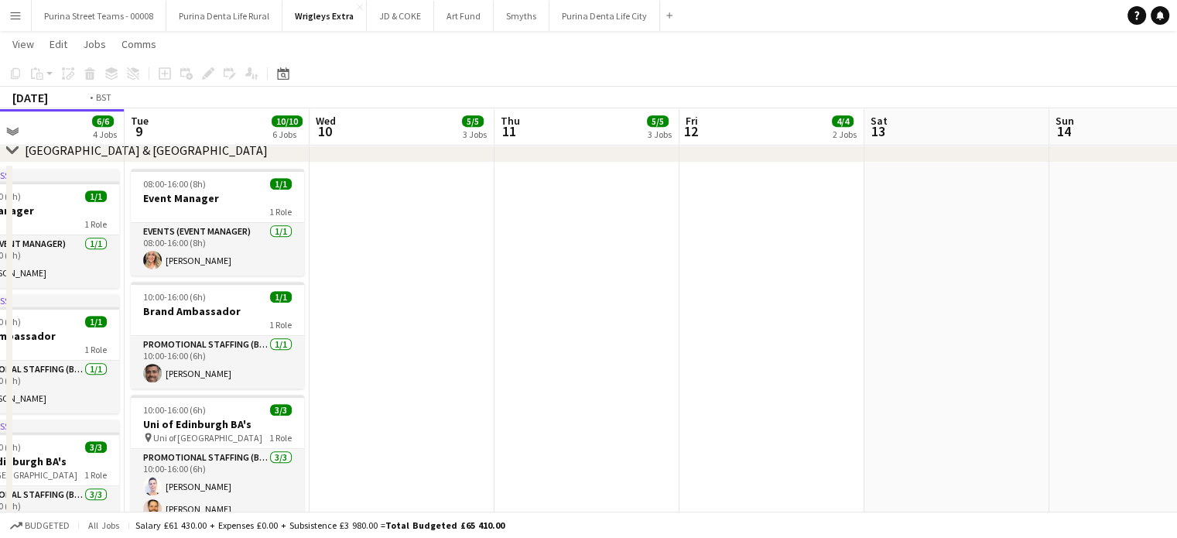
scroll to position [0, 343]
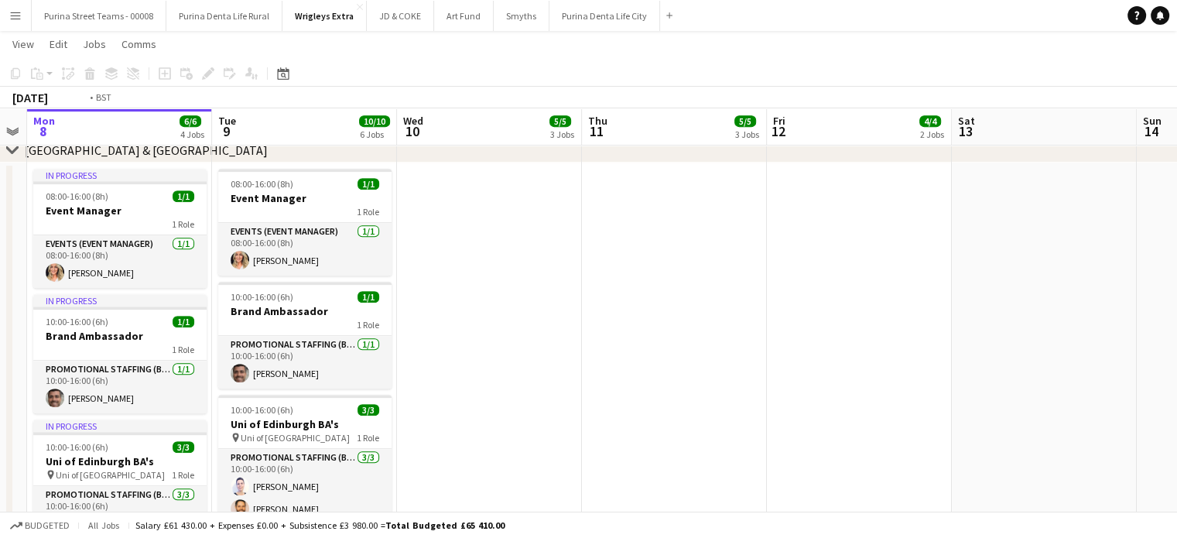
drag, startPoint x: 486, startPoint y: 321, endPoint x: 634, endPoint y: 319, distance: 148.5
click at [634, 319] on app-calendar-viewport "Sat 6 1/1 1 Job Sun 7 Mon 8 6/6 4 Jobs Tue 9 10/10 6 Jobs Wed 10 5/5 3 Jobs Thu…" at bounding box center [588, 386] width 1177 height 2045
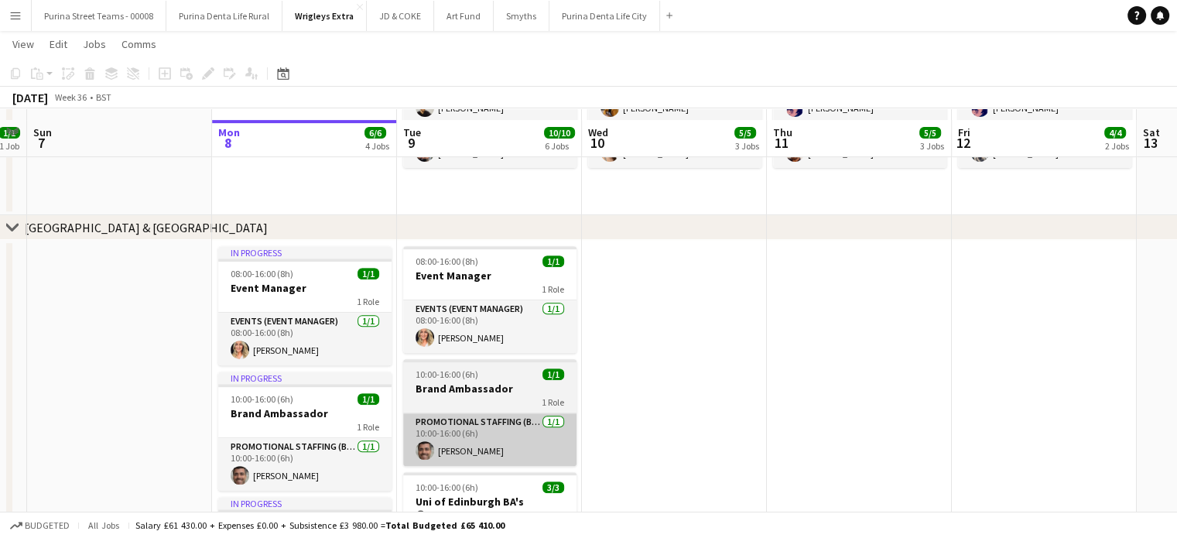
scroll to position [696, 0]
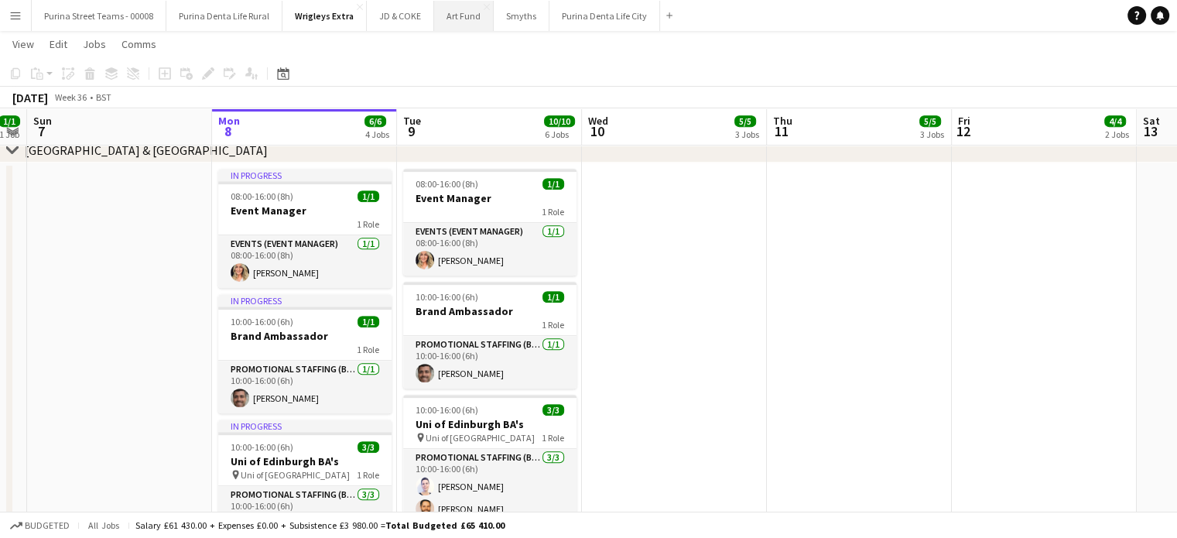
click at [443, 15] on button "Art Fund Close" at bounding box center [464, 16] width 60 height 30
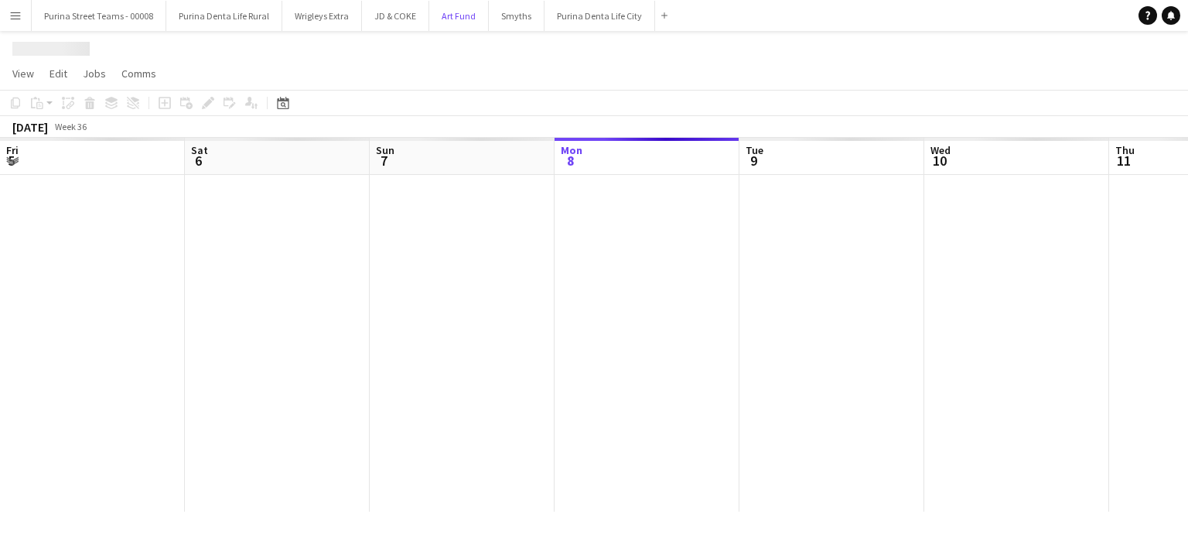
scroll to position [0, 370]
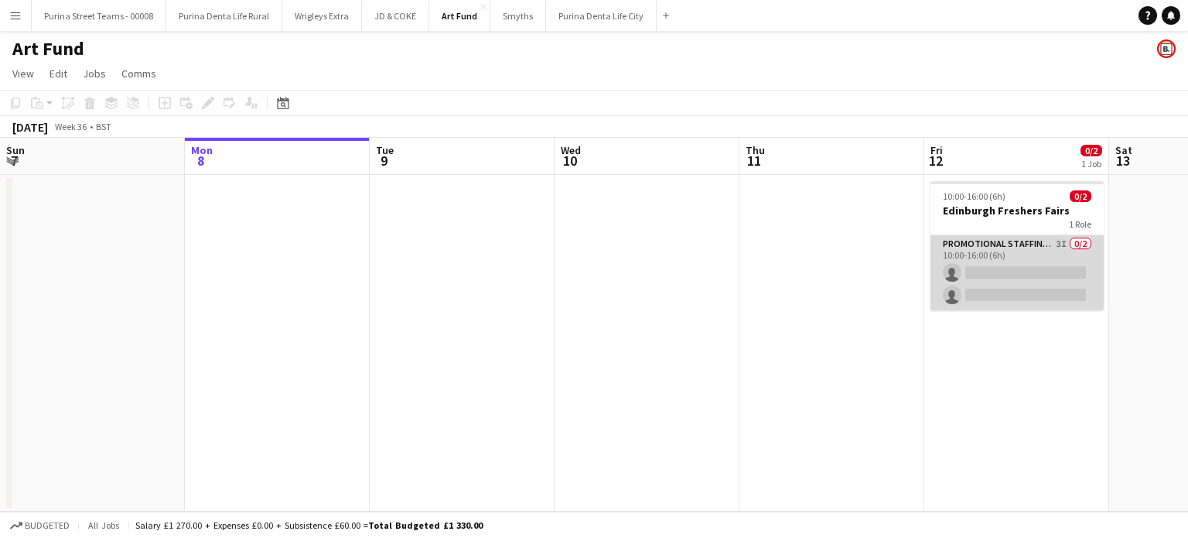
click at [1062, 243] on app-card-role "Promotional Staffing (Brand Ambassadors) 3I 0/2 10:00-16:00 (6h) single-neutral…" at bounding box center [1017, 272] width 173 height 75
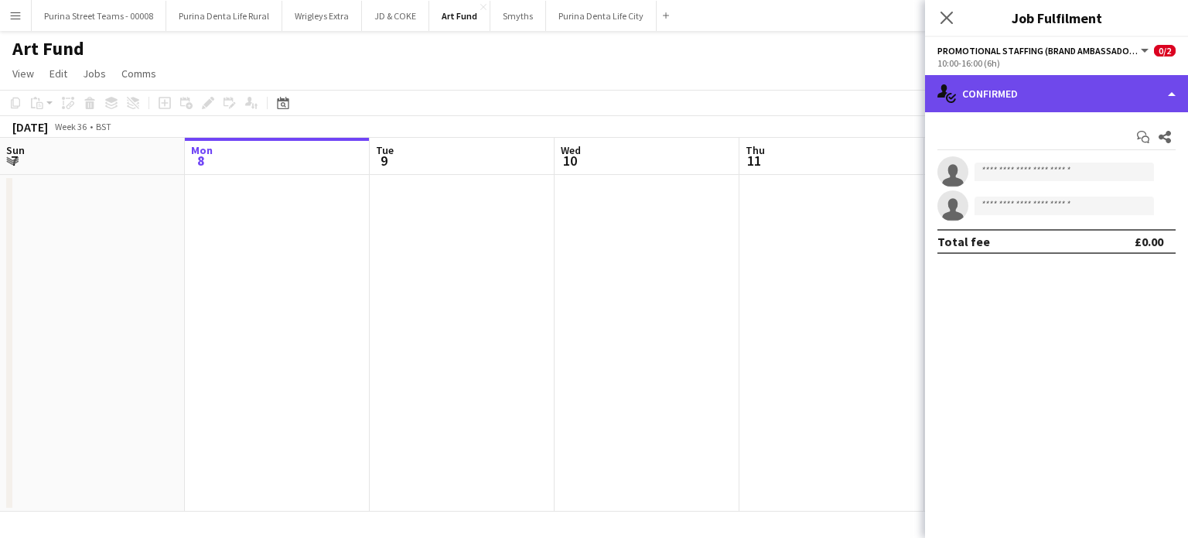
click at [1163, 100] on div "single-neutral-actions-check-2 Confirmed" at bounding box center [1056, 93] width 263 height 37
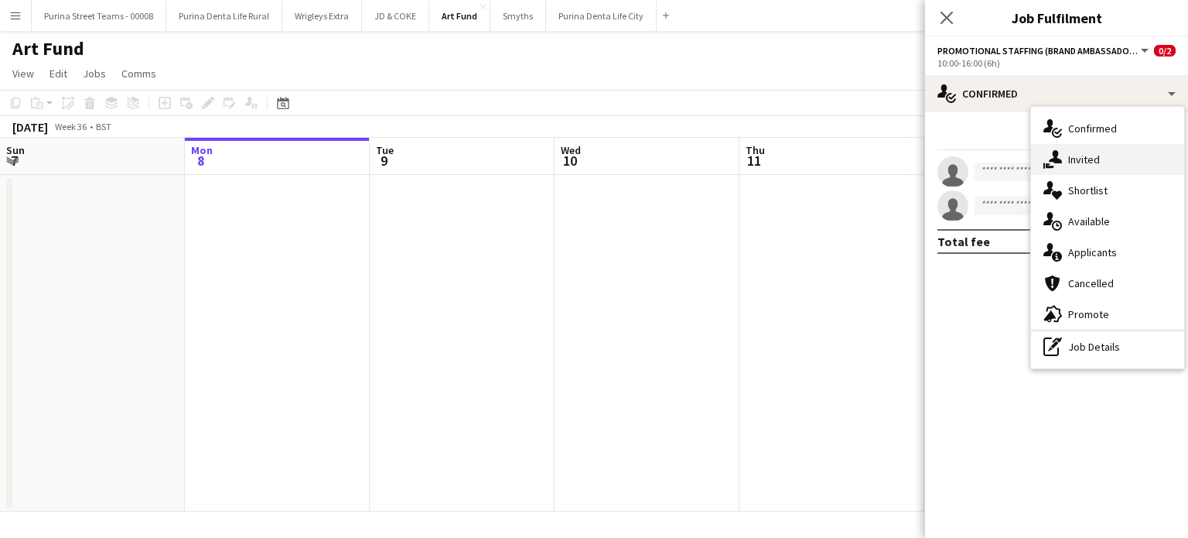
click at [1105, 147] on div "single-neutral-actions-share-1 Invited" at bounding box center [1107, 159] width 153 height 31
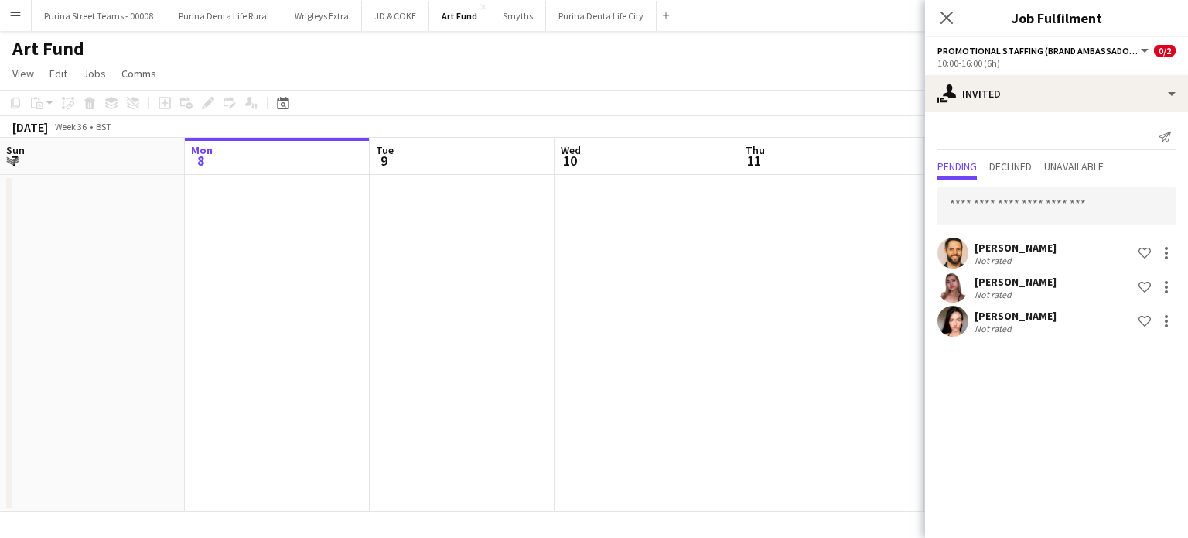
click at [775, 358] on app-date-cell at bounding box center [832, 343] width 185 height 337
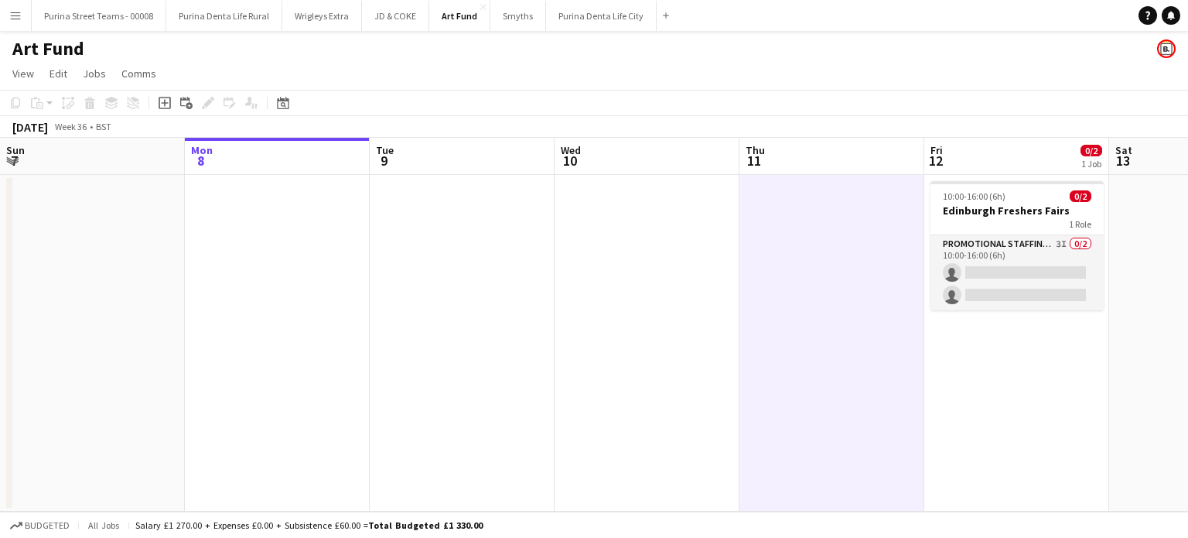
scroll to position [0, 514]
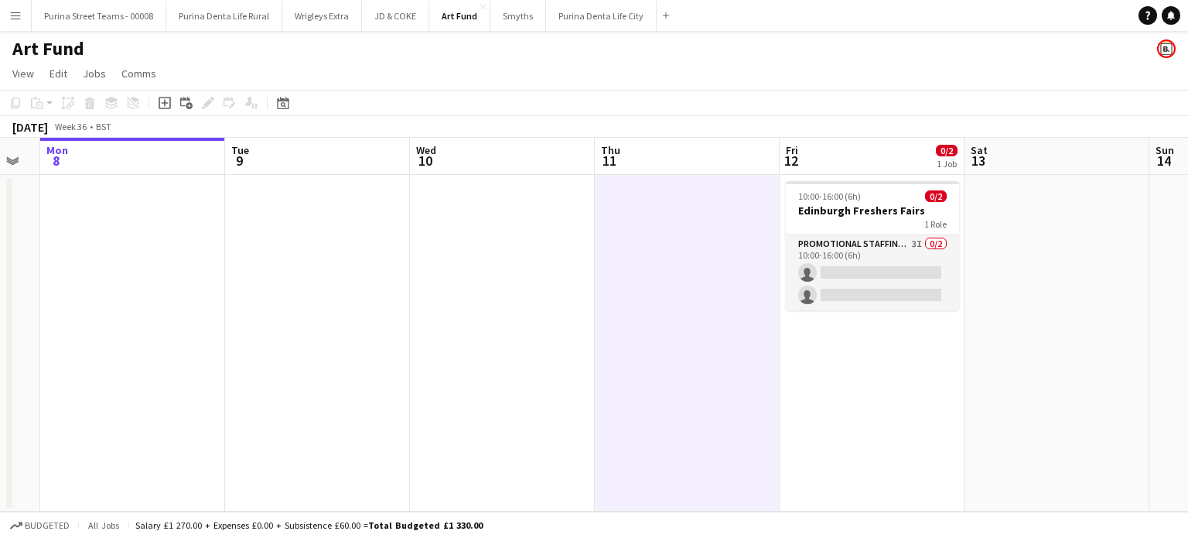
drag, startPoint x: 722, startPoint y: 249, endPoint x: 621, endPoint y: 239, distance: 101.1
click at [621, 239] on app-calendar-viewport "Fri 5 Sat 6 Sun 7 Mon 8 Tue 9 Wed 10 Thu 11 Fri 12 0/2 1 Job Sat 13 Sun 14 Mon …" at bounding box center [594, 325] width 1188 height 374
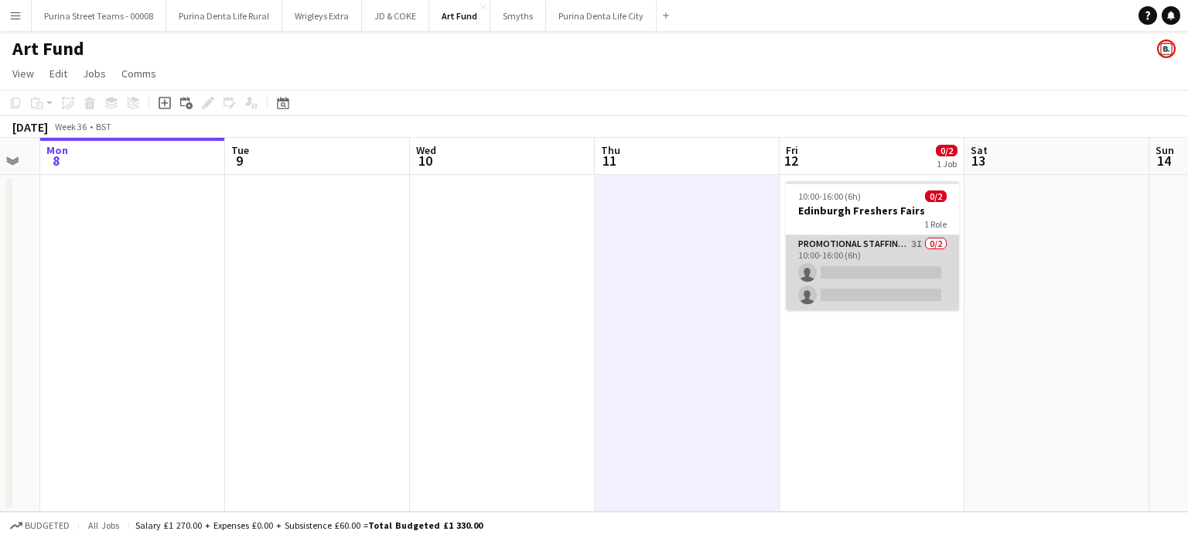
click at [831, 246] on app-card-role "Promotional Staffing (Brand Ambassadors) 3I 0/2 10:00-16:00 (6h) single-neutral…" at bounding box center [872, 272] width 173 height 75
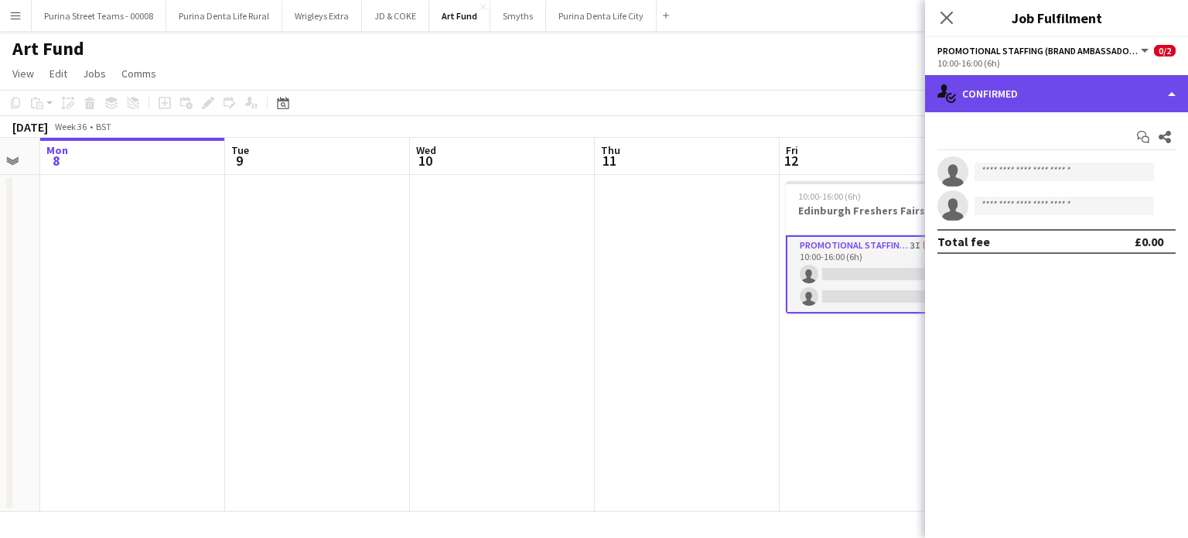
click at [1105, 97] on div "single-neutral-actions-check-2 Confirmed" at bounding box center [1056, 93] width 263 height 37
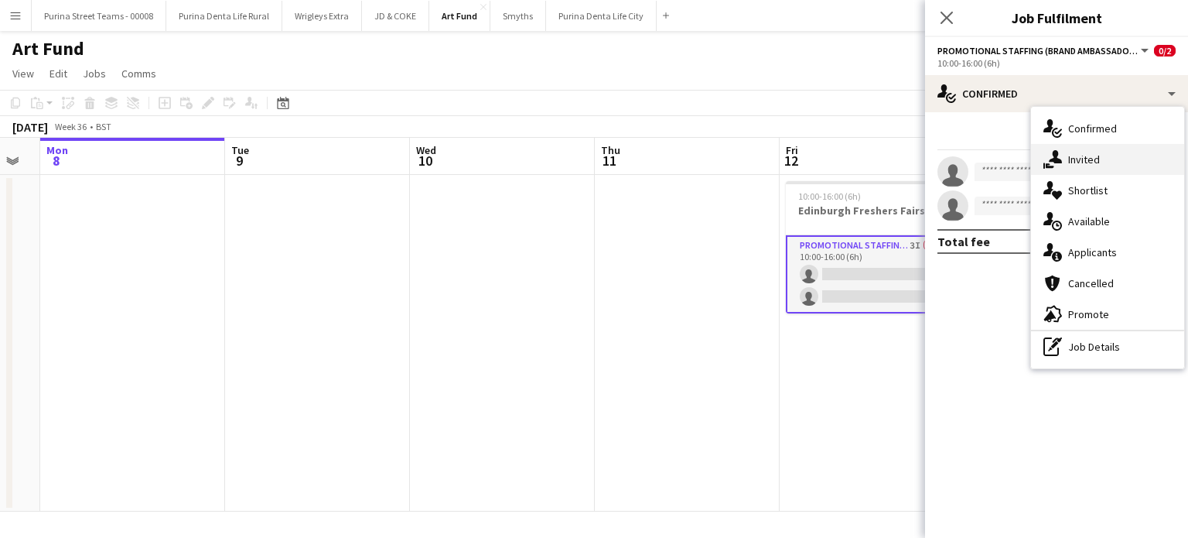
click at [1092, 151] on div "single-neutral-actions-share-1 Invited" at bounding box center [1107, 159] width 153 height 31
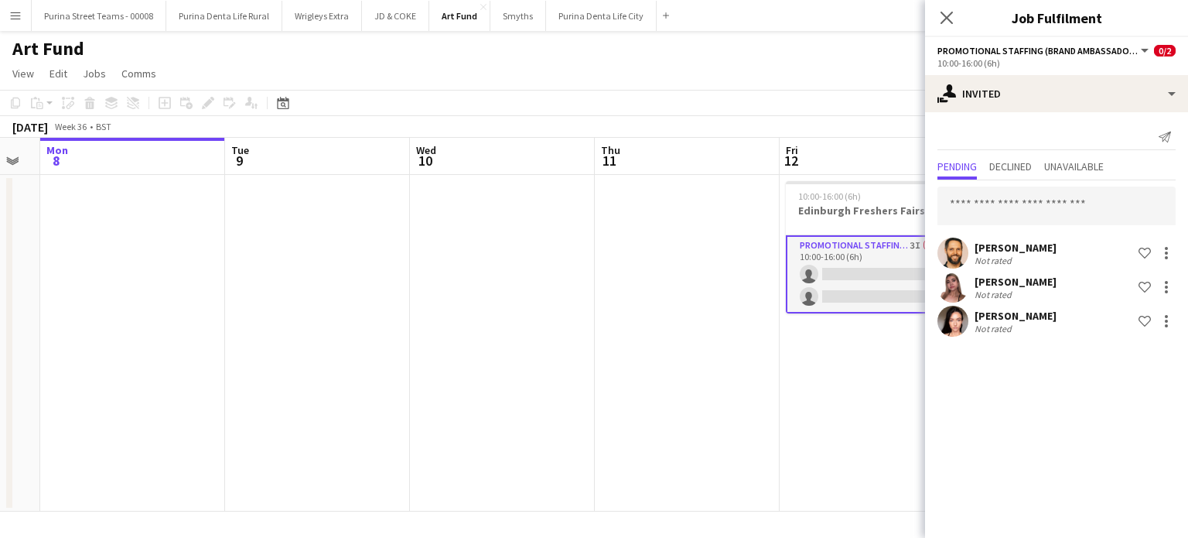
click at [760, 481] on app-date-cell at bounding box center [687, 343] width 185 height 337
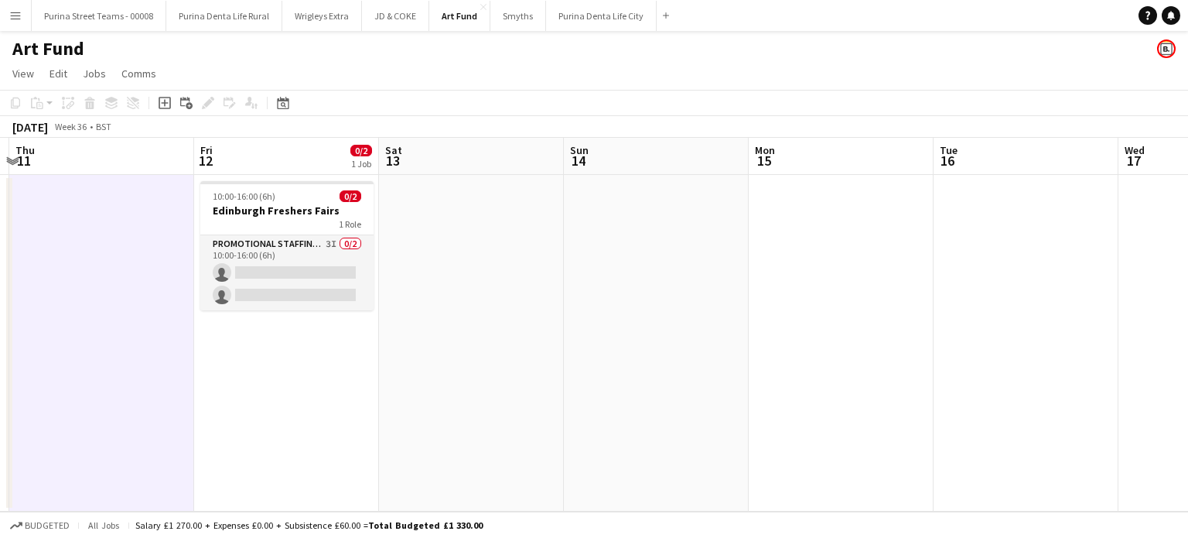
drag, startPoint x: 1058, startPoint y: 417, endPoint x: 483, endPoint y: 403, distance: 574.9
click at [473, 405] on app-calendar-viewport "Sun 7 Mon 8 Tue 9 Wed 10 Thu 11 Fri 12 0/2 1 Job Sat 13 Sun 14 Mon 15 Tue 16 We…" at bounding box center [594, 325] width 1188 height 374
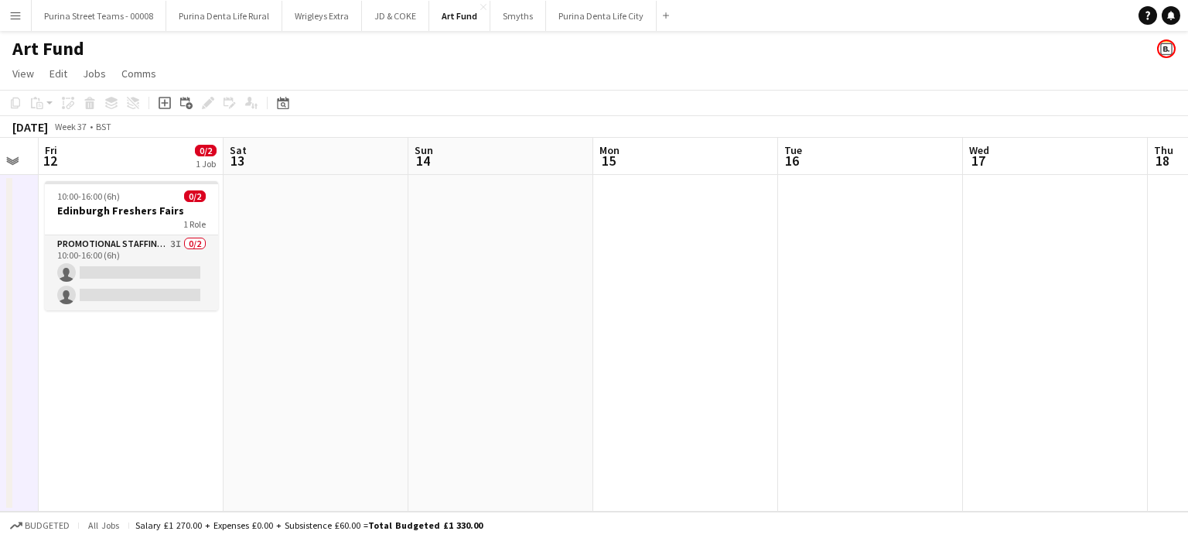
drag, startPoint x: 842, startPoint y: 371, endPoint x: 763, endPoint y: 377, distance: 79.2
click at [328, 374] on app-calendar-viewport "Tue 9 Wed 10 Thu 11 Fri 12 0/2 1 Job Sat 13 Sun 14 Mon 15 Tue 16 Wed 17 Thu 18 …" at bounding box center [594, 325] width 1188 height 374
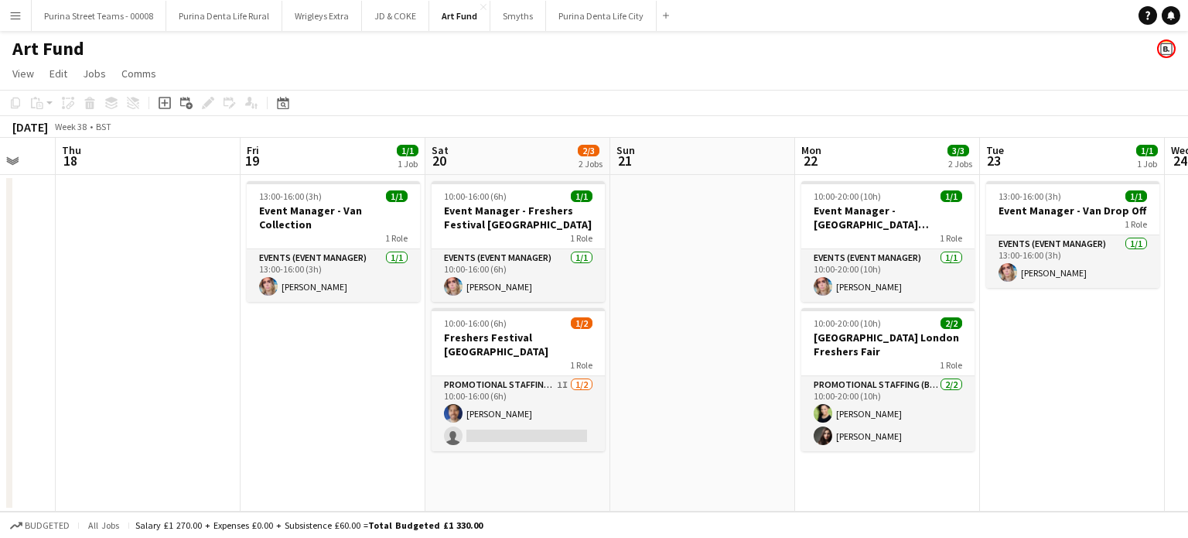
scroll to position [0, 521]
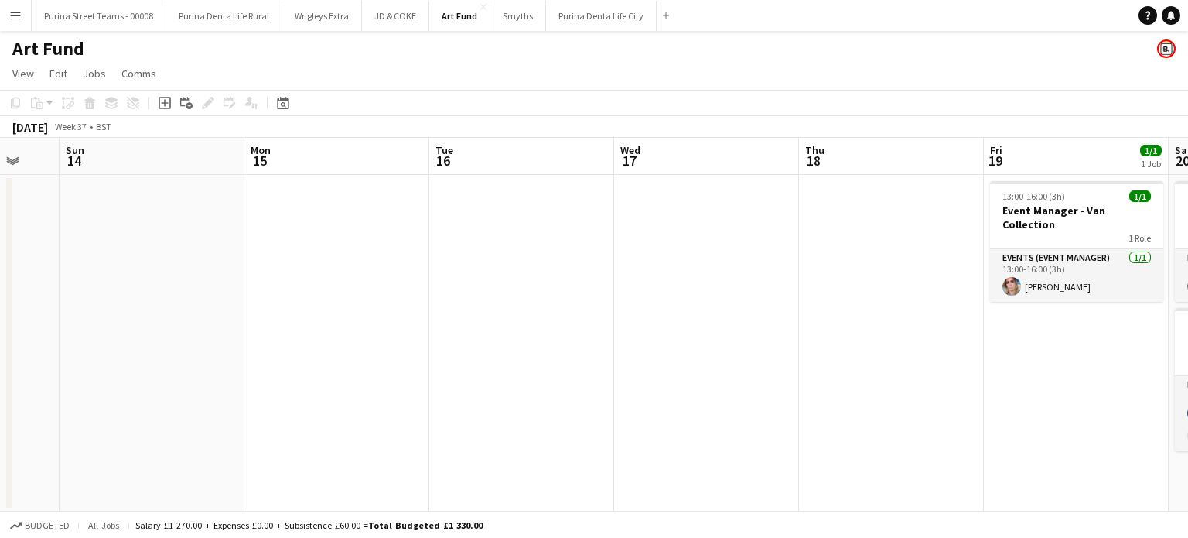
drag, startPoint x: 869, startPoint y: 381, endPoint x: 880, endPoint y: 349, distance: 33.3
click at [880, 349] on app-calendar-viewport "Fri 12 0/2 1 Job Sat 13 Sun 14 Mon 15 Tue 16 Wed 17 Thu 18 Fri 19 1/1 1 Job Sat…" at bounding box center [594, 325] width 1188 height 374
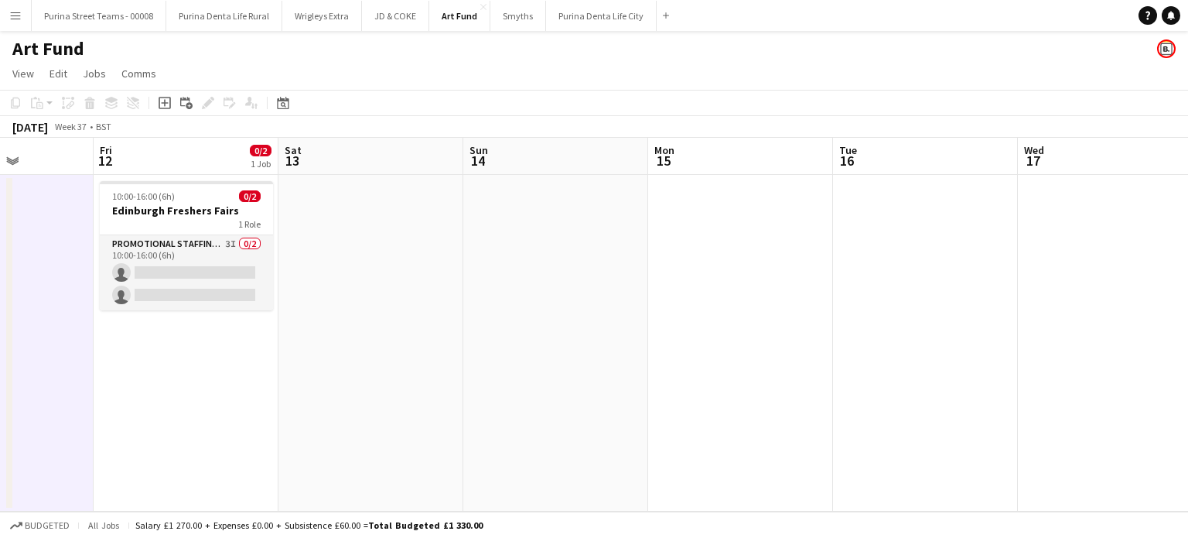
scroll to position [0, 316]
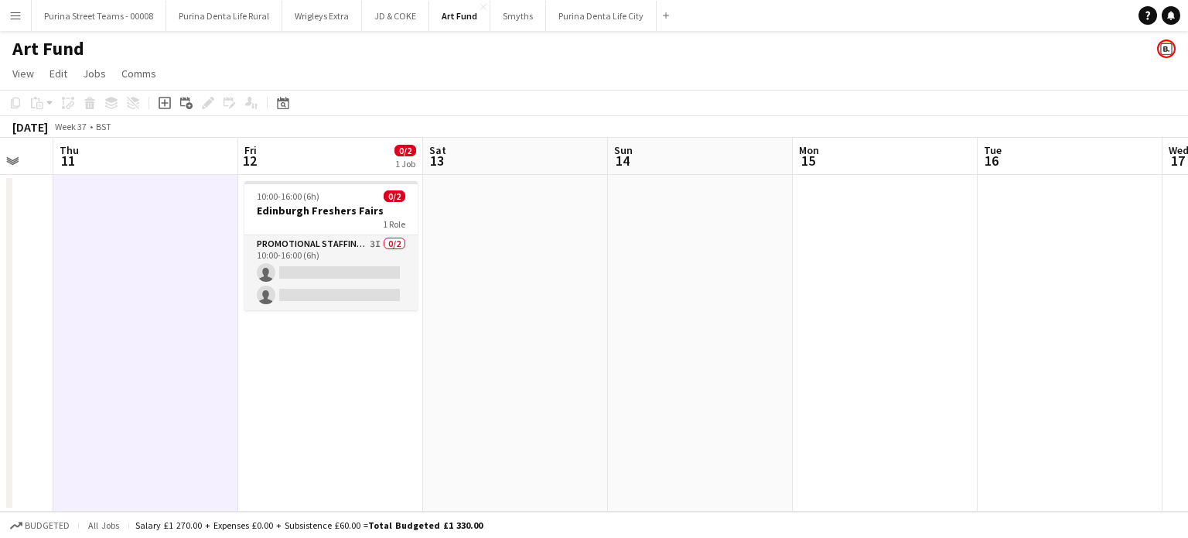
drag, startPoint x: 364, startPoint y: 381, endPoint x: 897, endPoint y: 346, distance: 533.4
click at [897, 346] on app-calendar-viewport "Tue 9 Wed 10 Thu 11 Fri 12 0/2 1 Job Sat 13 Sun 14 Mon 15 Tue 16 Wed 17 Thu 18 …" at bounding box center [594, 325] width 1188 height 374
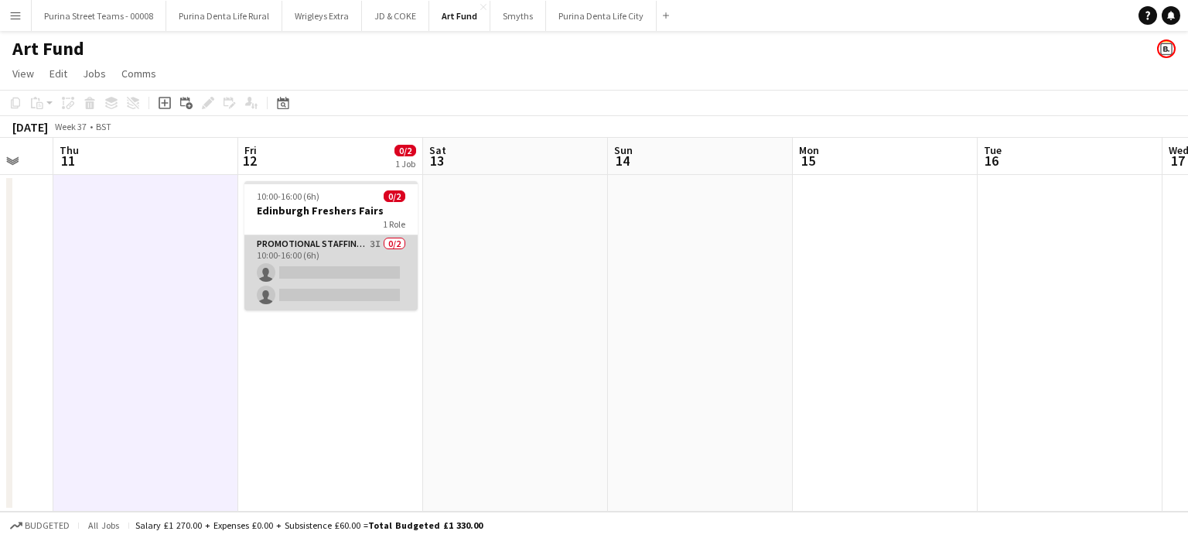
click at [368, 257] on app-card-role "Promotional Staffing (Brand Ambassadors) 3I 0/2 10:00-16:00 (6h) single-neutral…" at bounding box center [330, 272] width 173 height 75
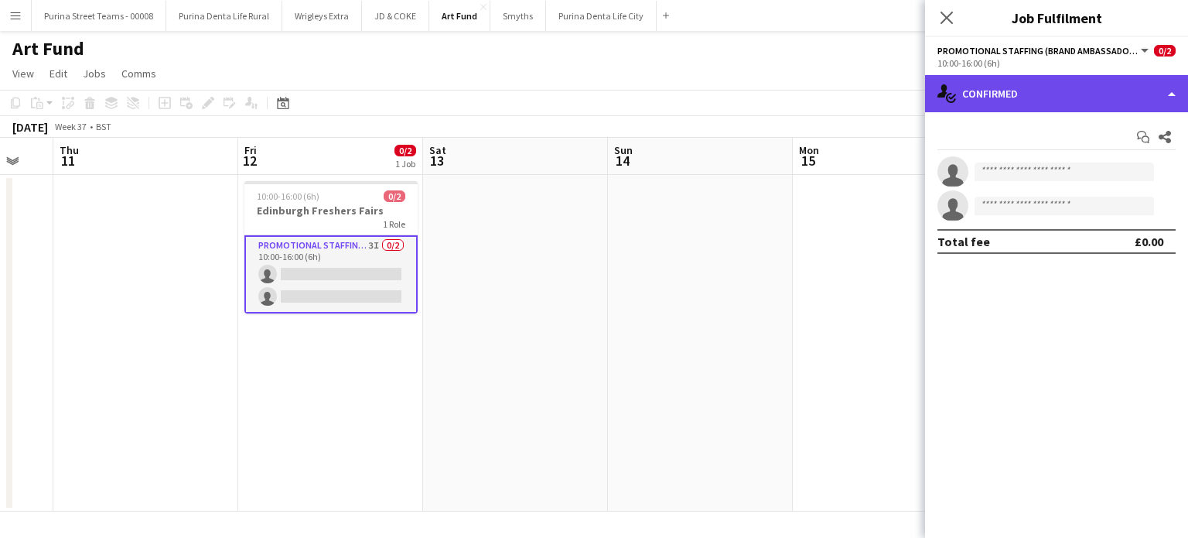
click at [1004, 88] on div "single-neutral-actions-check-2 Confirmed" at bounding box center [1056, 93] width 263 height 37
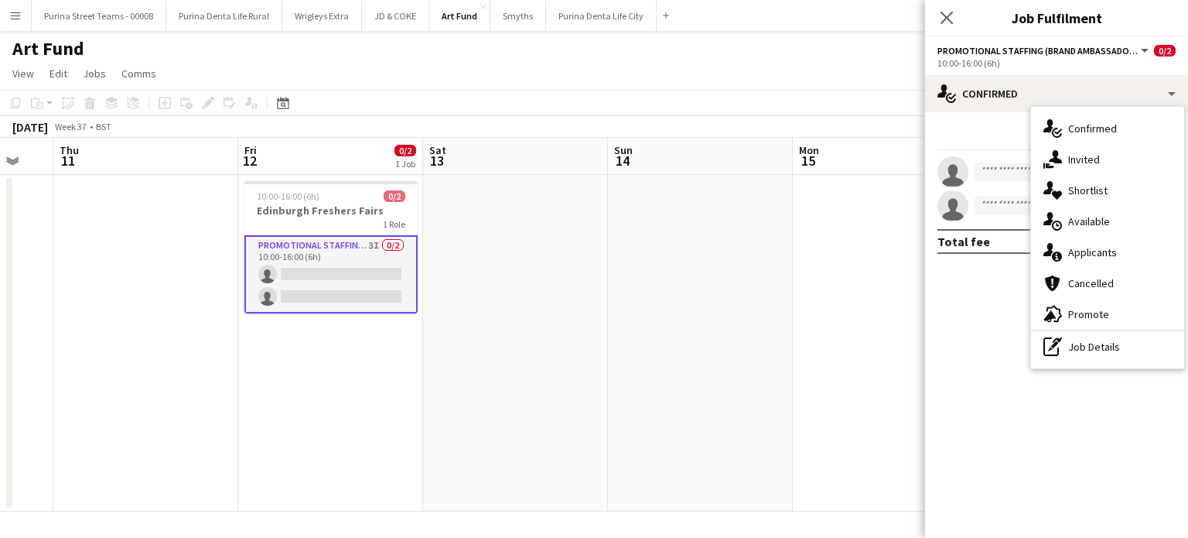
click at [297, 395] on app-date-cell "10:00-16:00 (6h) 0/2 Edinburgh Freshers Fairs 1 Role Promotional Staffing (Bran…" at bounding box center [330, 343] width 185 height 337
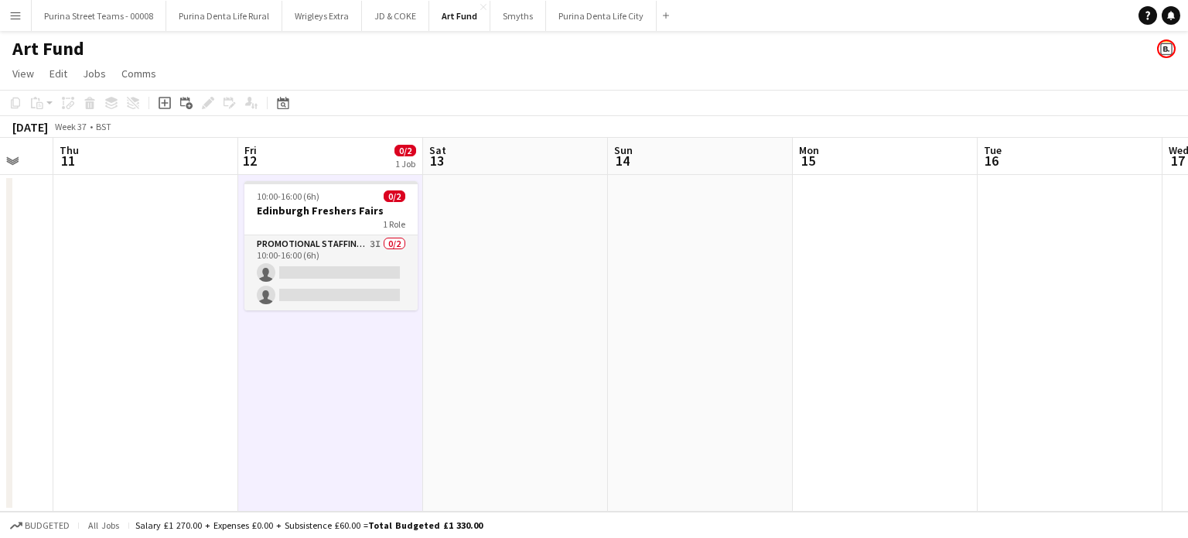
click at [317, 231] on app-job-card "10:00-16:00 (6h) 0/2 Edinburgh Freshers Fairs 1 Role Promotional Staffing (Bran…" at bounding box center [330, 245] width 173 height 129
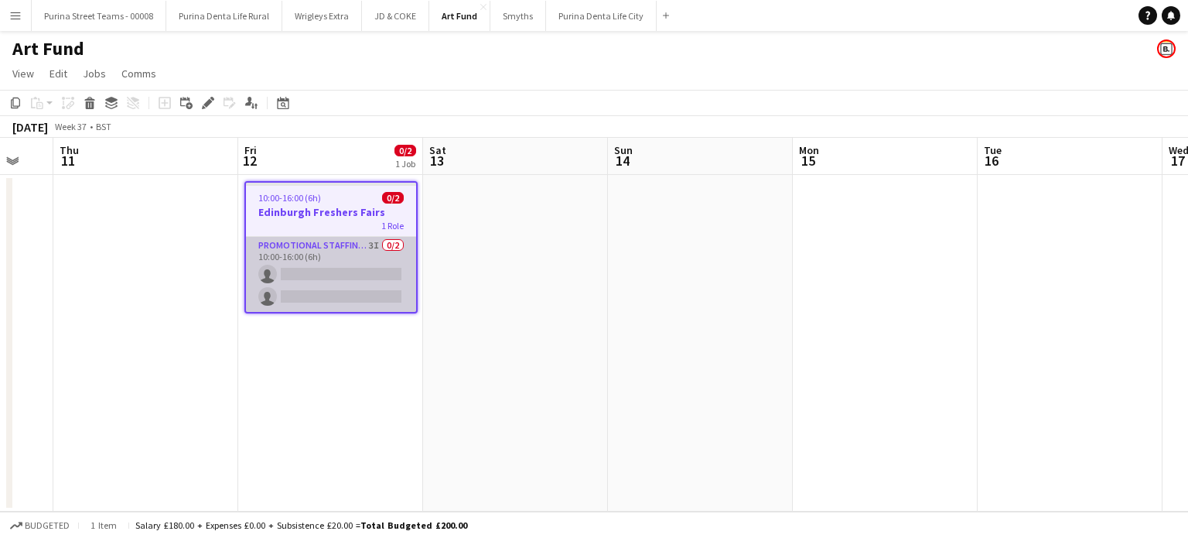
click at [320, 236] on div "Promotional Staffing (Brand Ambassadors) 3I 0/2 10:00-16:00 (6h) single-neutral…" at bounding box center [331, 274] width 170 height 76
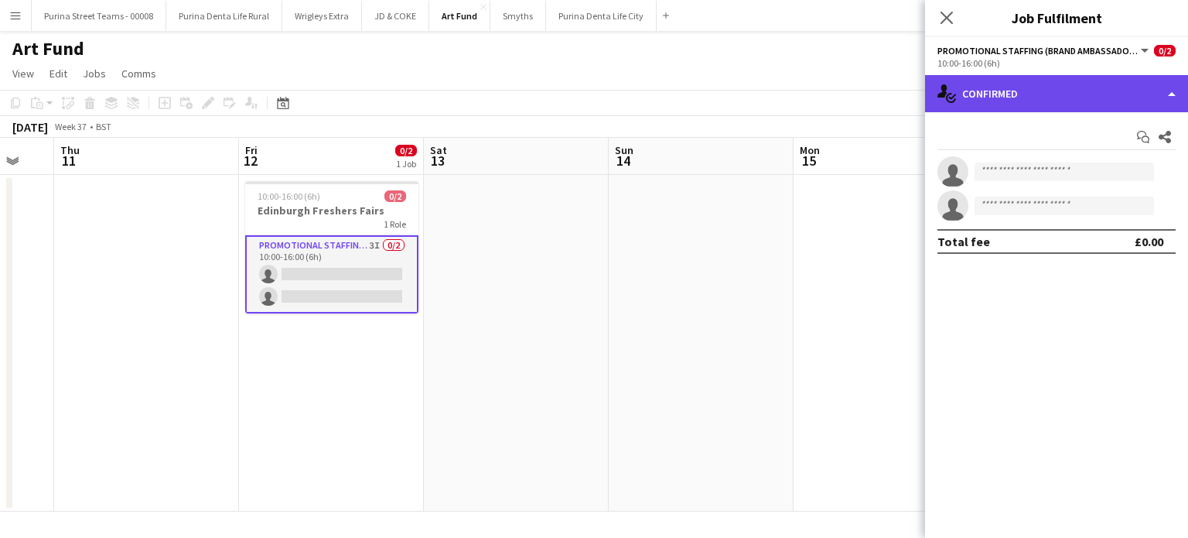
click at [1132, 80] on div "single-neutral-actions-check-2 Confirmed" at bounding box center [1056, 93] width 263 height 37
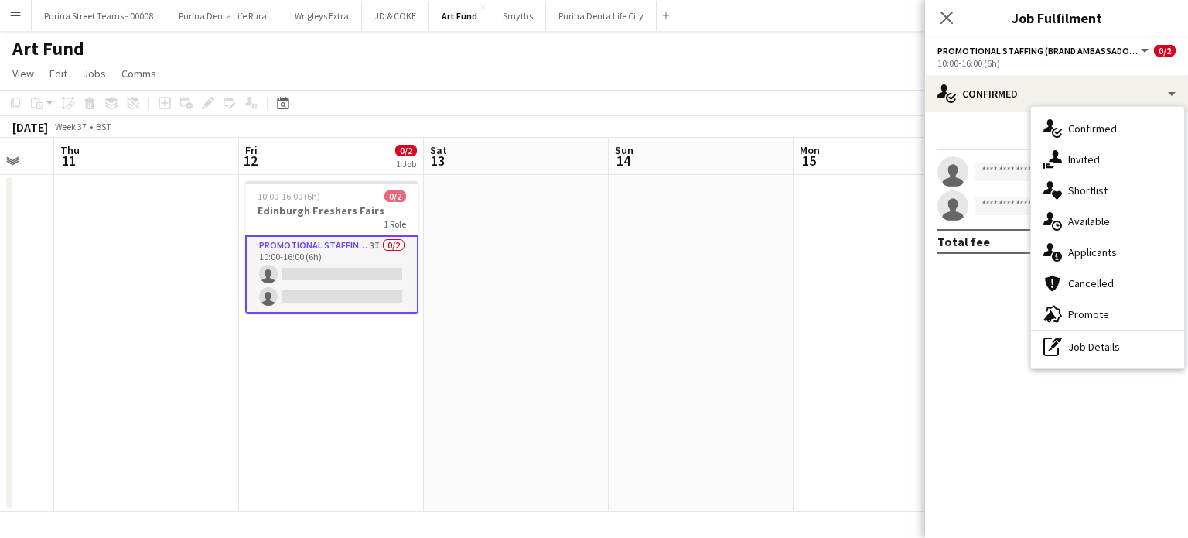
click at [386, 439] on app-date-cell "10:00-16:00 (6h) 0/2 Edinburgh Freshers Fairs 1 Role Promotional Staffing (Bran…" at bounding box center [331, 343] width 185 height 337
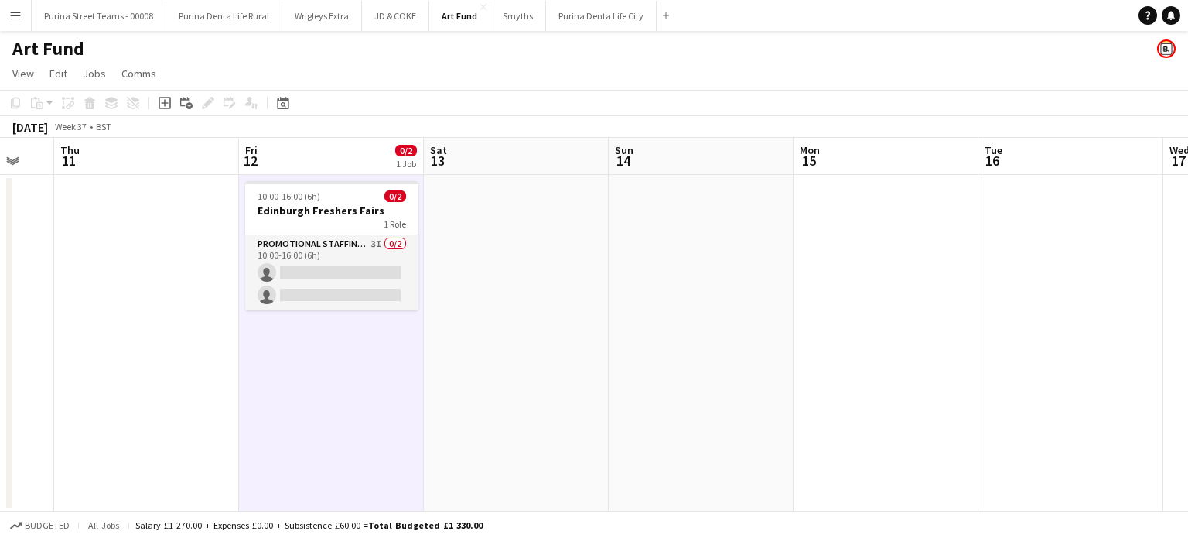
click at [20, 15] on app-icon "Menu" at bounding box center [15, 15] width 12 height 12
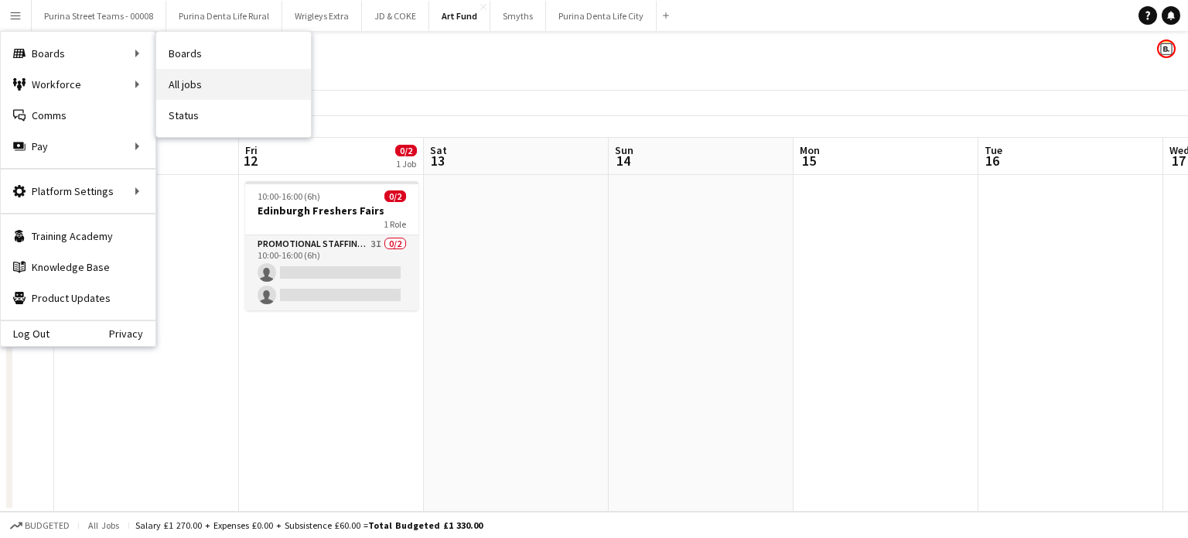
click at [186, 89] on link "All jobs" at bounding box center [233, 84] width 155 height 31
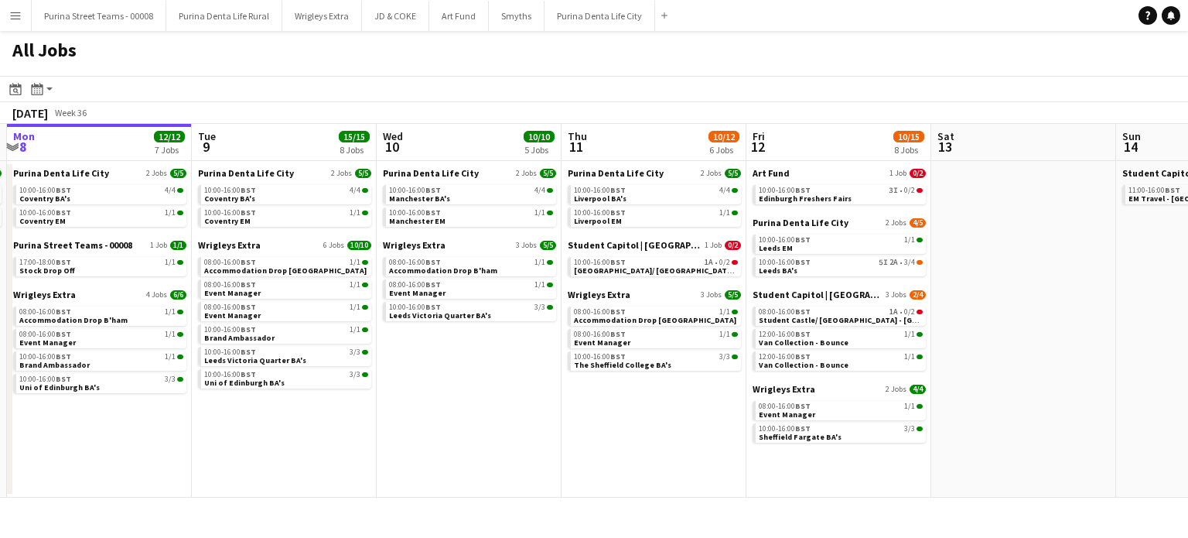
scroll to position [0, 548]
drag, startPoint x: 517, startPoint y: 478, endPoint x: 338, endPoint y: 482, distance: 178.7
click at [338, 482] on app-calendar-viewport "Fri 5 10/10 5 Jobs Sat 6 4/4 3 Jobs Sun 7 3/3 2 Jobs Mon 8 12/12 7 Jobs Tue 9 1…" at bounding box center [594, 311] width 1188 height 374
click at [59, 360] on span "Brand Ambassador" at bounding box center [54, 365] width 70 height 10
click at [251, 312] on span "Event Manager" at bounding box center [231, 315] width 56 height 10
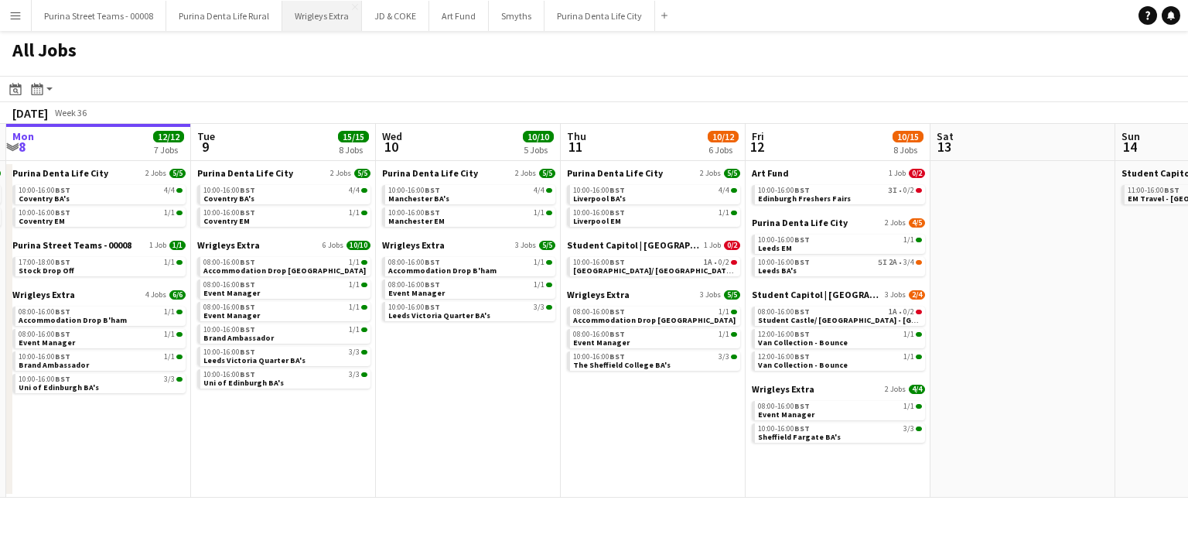
click at [303, 15] on button "Wrigleys Extra Close" at bounding box center [322, 16] width 80 height 30
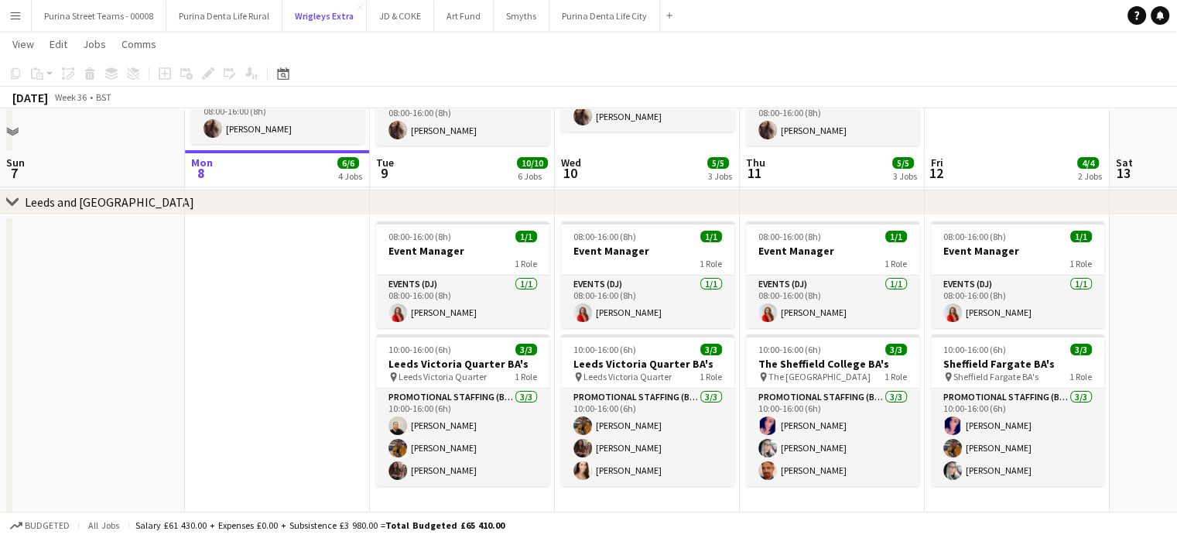
scroll to position [232, 0]
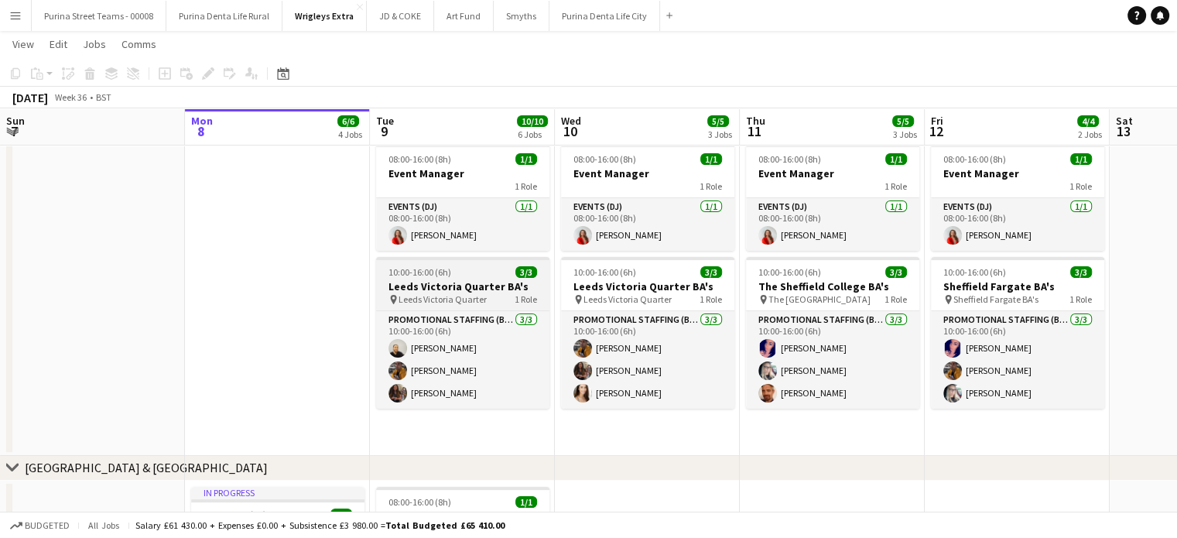
click at [473, 278] on app-job-card "10:00-16:00 (6h) 3/3 Leeds Victoria Quarter BA's pin Leeds Victoria Quarter 1 R…" at bounding box center [462, 333] width 173 height 152
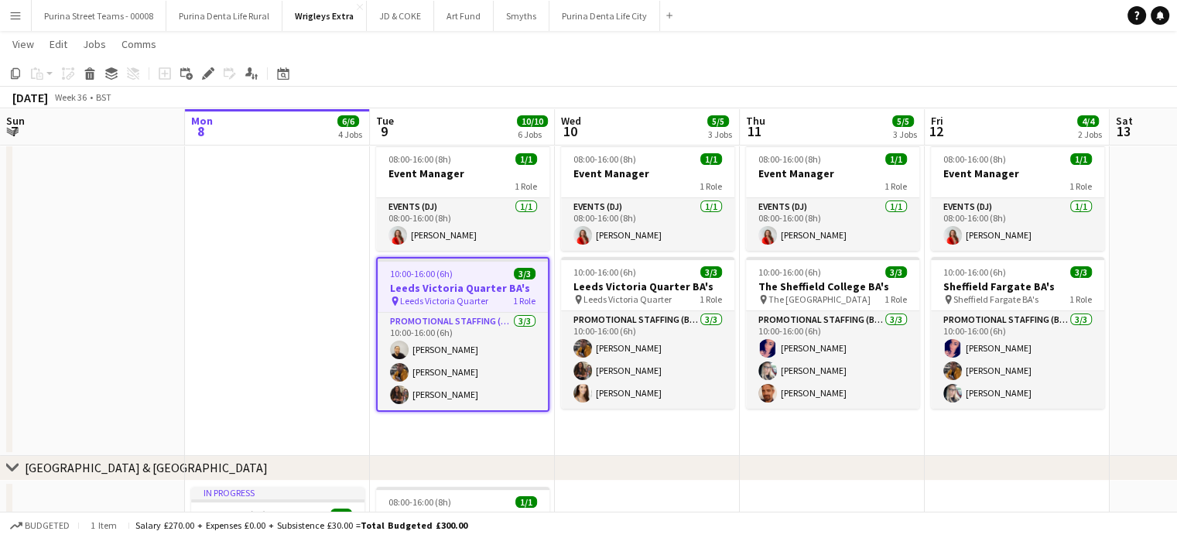
click at [468, 285] on h3 "Leeds Victoria Quarter BA's" at bounding box center [462, 288] width 170 height 14
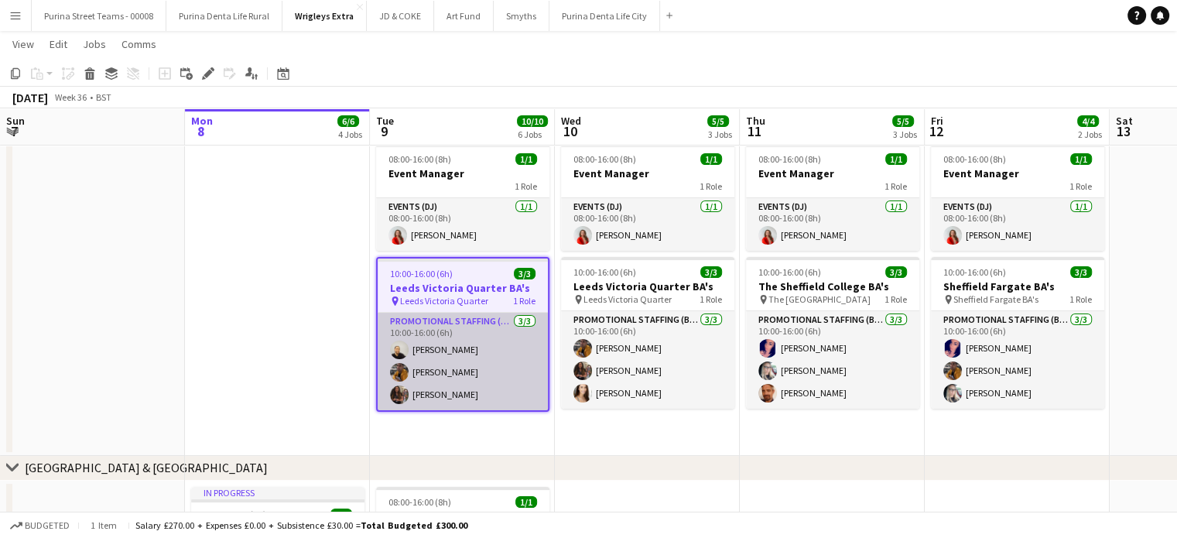
click at [419, 343] on app-card-role "Promotional Staffing (Brand Ambassadors) 3/3 10:00-16:00 (6h) Craig Talbot Sean…" at bounding box center [462, 361] width 170 height 97
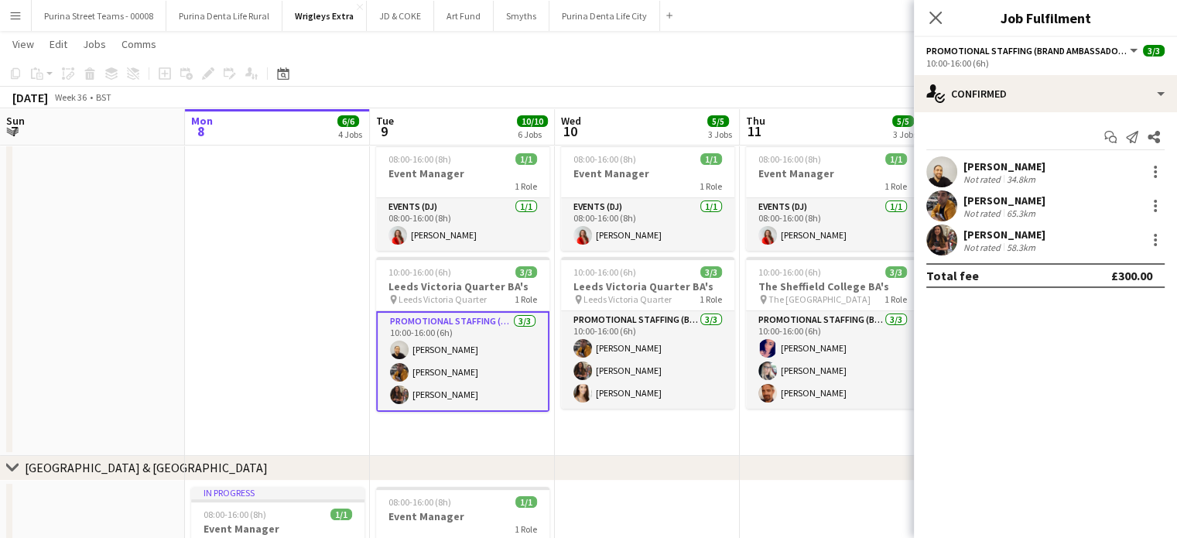
click at [1012, 166] on div "[PERSON_NAME]" at bounding box center [1004, 166] width 82 height 14
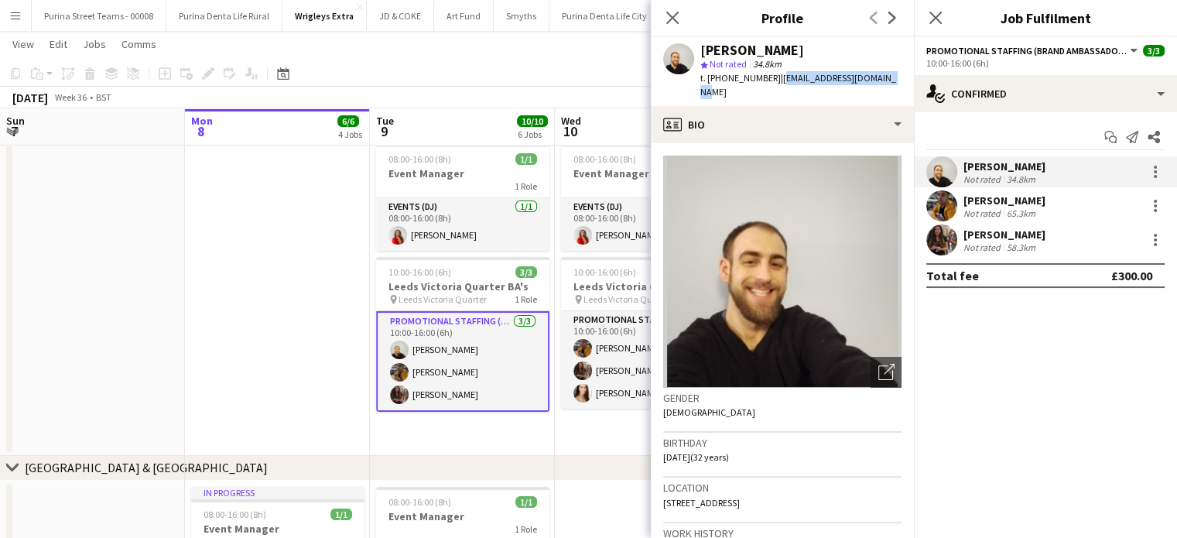
drag, startPoint x: 886, startPoint y: 80, endPoint x: 779, endPoint y: 77, distance: 106.8
click at [779, 77] on div "Craig Talbot star Not rated 34.8km t. +4407463023461 | craigtalbot378@gmail.com" at bounding box center [782, 71] width 263 height 69
copy span "craigtalbot378@gmail.com"
click at [988, 194] on div "[PERSON_NAME]" at bounding box center [1004, 200] width 82 height 14
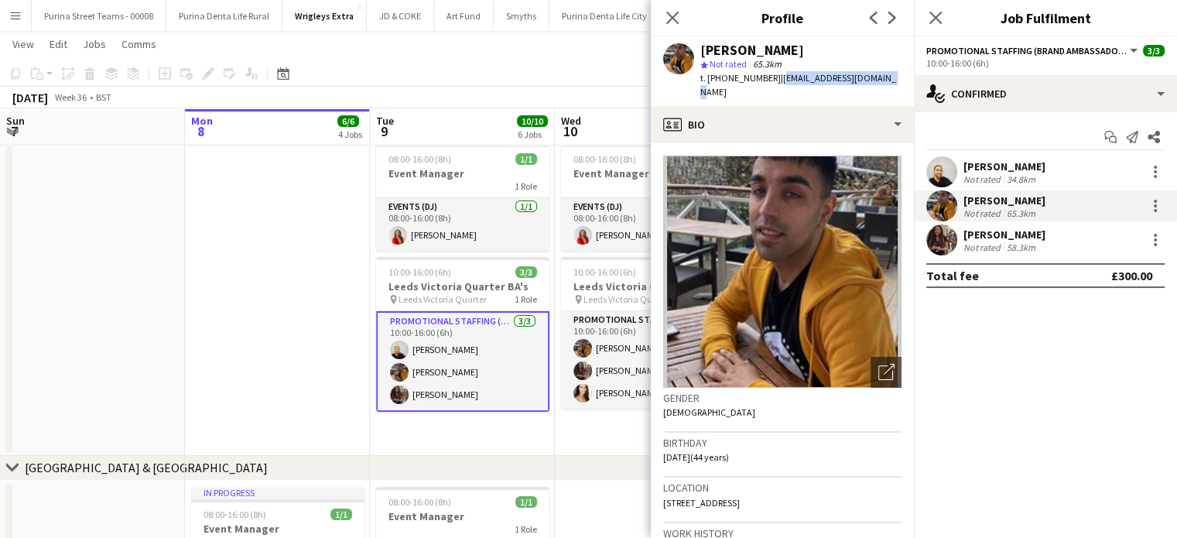
drag, startPoint x: 774, startPoint y: 80, endPoint x: 900, endPoint y: 83, distance: 126.1
click at [900, 83] on app-profile-header "Sean Porter star Not rated 65.3km t. +447400706527 | portersean024@gmail.com" at bounding box center [782, 71] width 263 height 69
copy span "portersean024@gmail.com"
click at [991, 231] on div "[PERSON_NAME]" at bounding box center [1004, 234] width 82 height 14
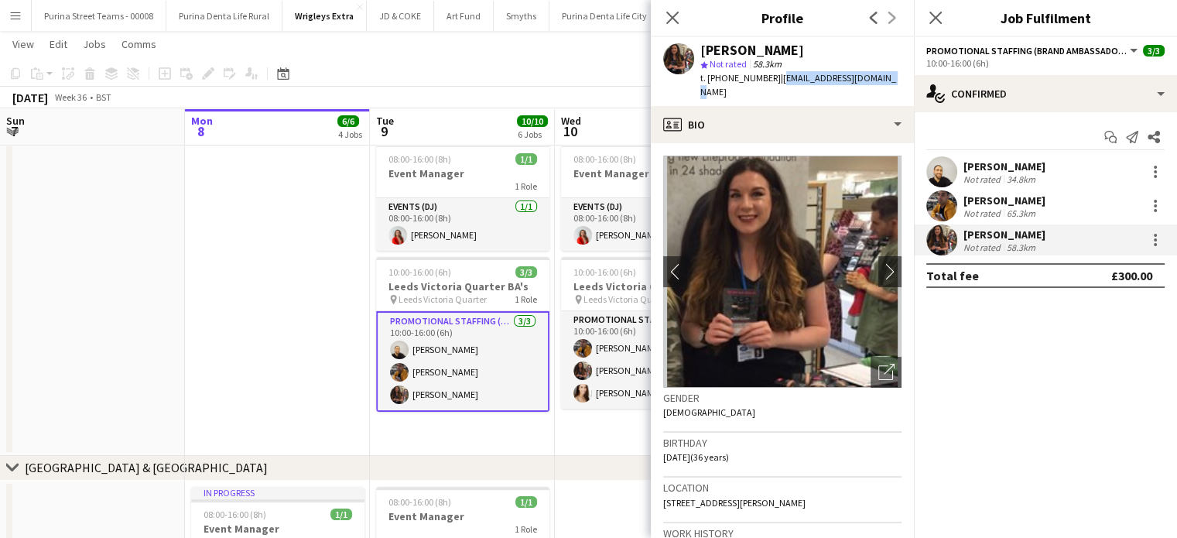
drag, startPoint x: 880, startPoint y: 73, endPoint x: 772, endPoint y: 78, distance: 108.4
click at [772, 78] on div "Catryn Philbin star Not rated 58.3km t. +447519398805 | catrynphilbin@gmail.com" at bounding box center [782, 71] width 263 height 69
copy span "catrynphilbin@gmail.com"
click at [236, 310] on app-date-cell at bounding box center [277, 297] width 185 height 318
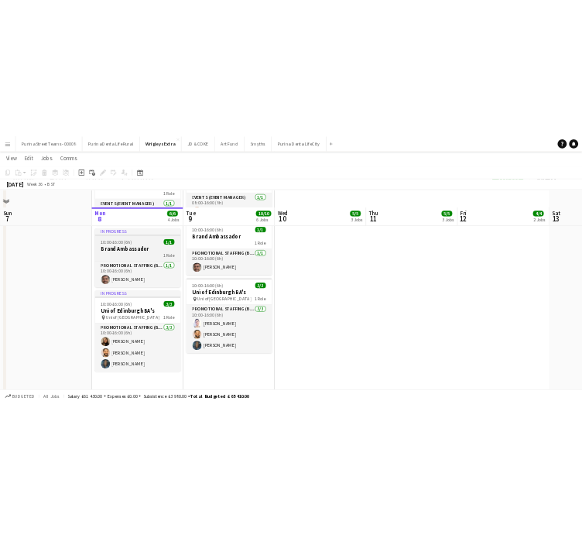
scroll to position [696, 0]
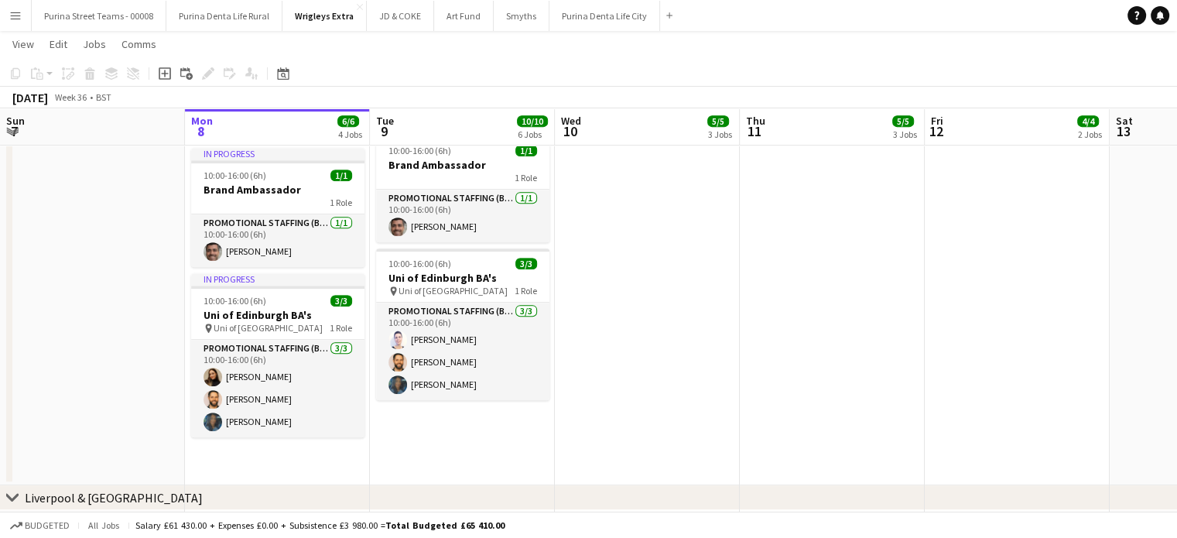
click at [428, 336] on app-card-role "Promotional Staffing (Brand Ambassadors) 3/3 10:00-16:00 (6h) Cleo Gifford Gare…" at bounding box center [462, 350] width 173 height 97
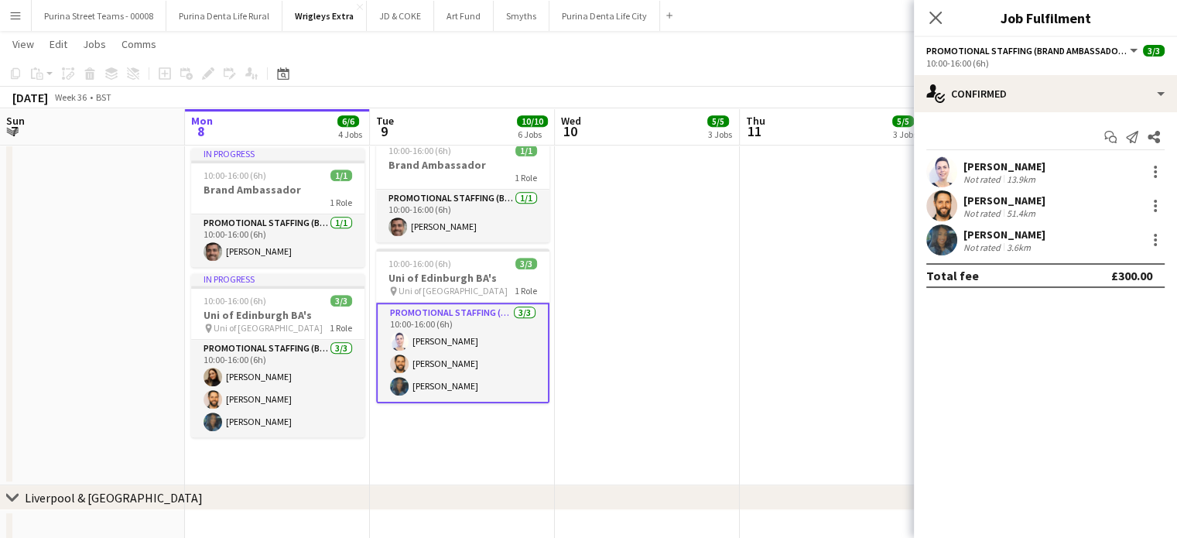
click at [1027, 163] on div "[PERSON_NAME]" at bounding box center [1004, 166] width 82 height 14
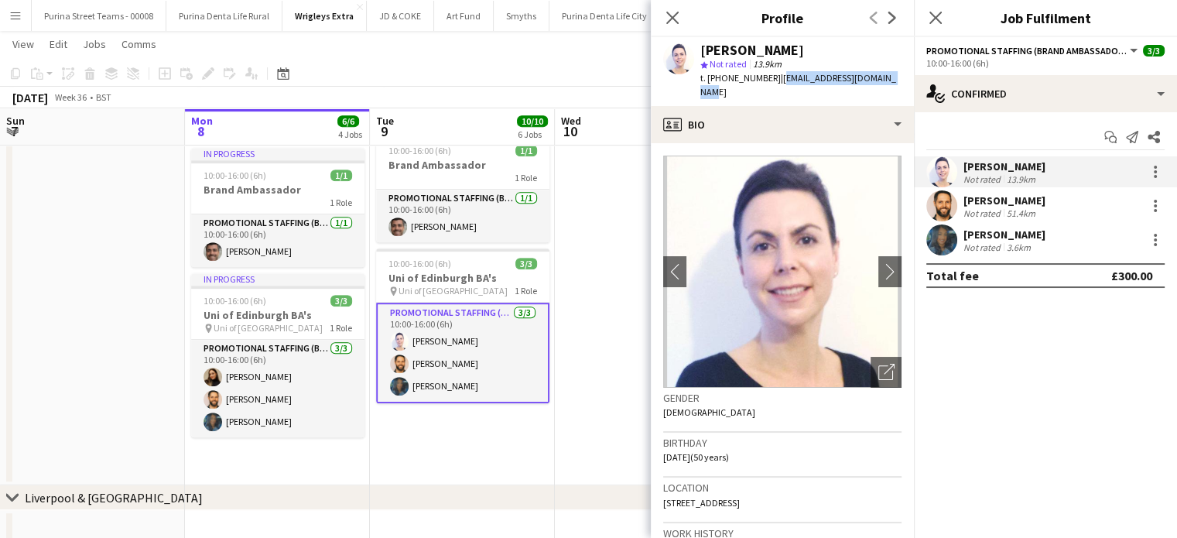
drag, startPoint x: 774, startPoint y: 77, endPoint x: 881, endPoint y: 75, distance: 107.5
click at [881, 75] on div "Cleo Gifford star Not rated 13.9km t. +447949539452 | cleogifford@hotmail.co.uk" at bounding box center [782, 71] width 263 height 69
copy span "cleogifford@hotmail.co.uk"
click at [1028, 200] on div "[PERSON_NAME]" at bounding box center [1004, 200] width 82 height 14
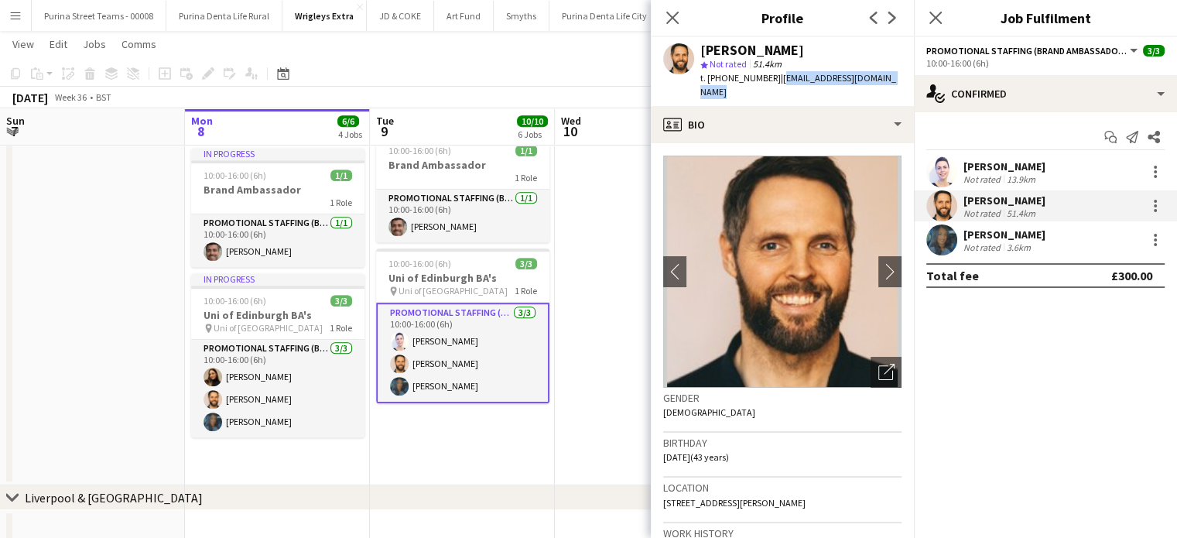
drag, startPoint x: 772, startPoint y: 77, endPoint x: 911, endPoint y: 73, distance: 139.3
click at [911, 73] on app-profile-header "Gareth Morrison star Not rated 51.4km t. +447775626829 | garethdmorrison@hotmai…" at bounding box center [782, 71] width 263 height 69
copy span "garethdmorrison@hotmail.com"
click at [979, 234] on div "[PERSON_NAME]" at bounding box center [1004, 234] width 82 height 14
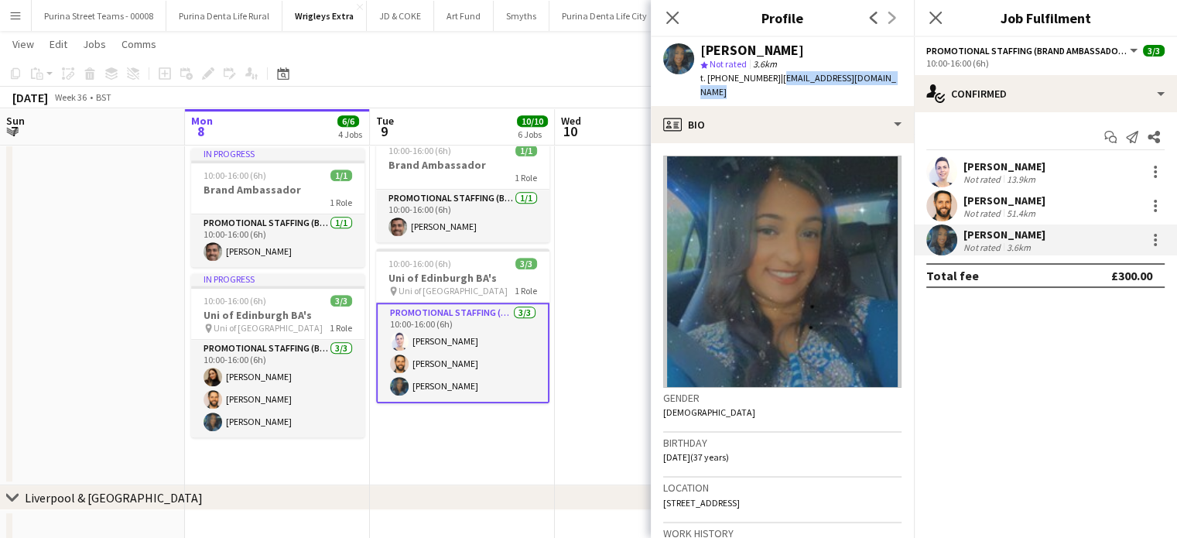
drag, startPoint x: 893, startPoint y: 79, endPoint x: 774, endPoint y: 77, distance: 118.4
click at [774, 77] on div "Mehreen Parvez star Not rated 3.6km t. +447783771364 | mehreenparvez88@hotmail.…" at bounding box center [782, 71] width 263 height 69
copy span "mehreenparvez88@hotmail.com"
drag, startPoint x: 265, startPoint y: 426, endPoint x: 554, endPoint y: 306, distance: 312.8
click at [265, 425] on app-card-role "Promotional Staffing (Brand Ambassadors) 3/3 10:00-16:00 (6h) Lara Fabiani Gare…" at bounding box center [277, 388] width 173 height 97
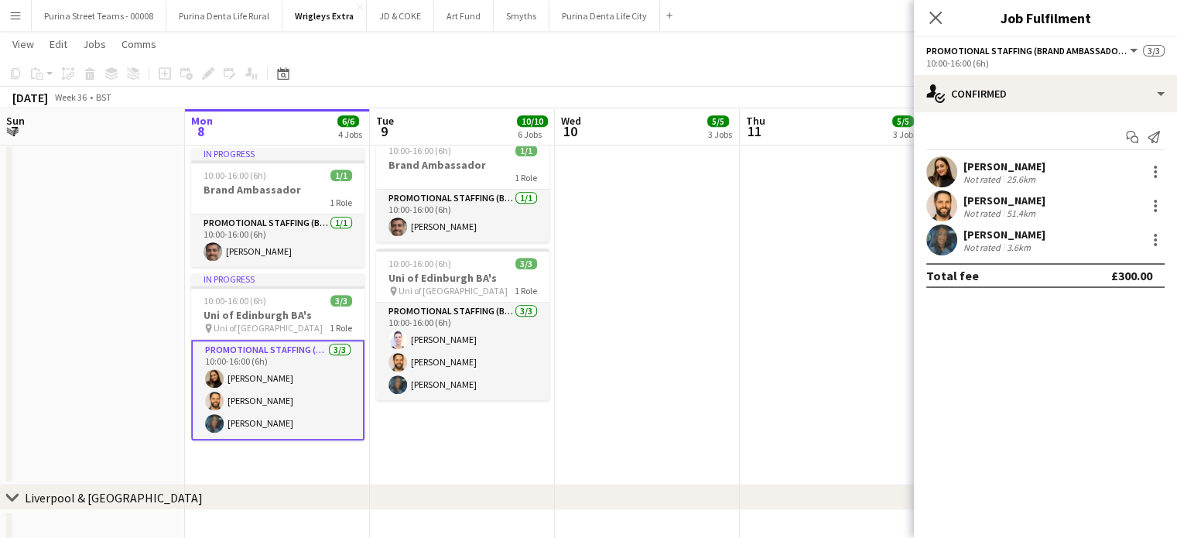
click at [996, 231] on div "[PERSON_NAME]" at bounding box center [1004, 234] width 82 height 14
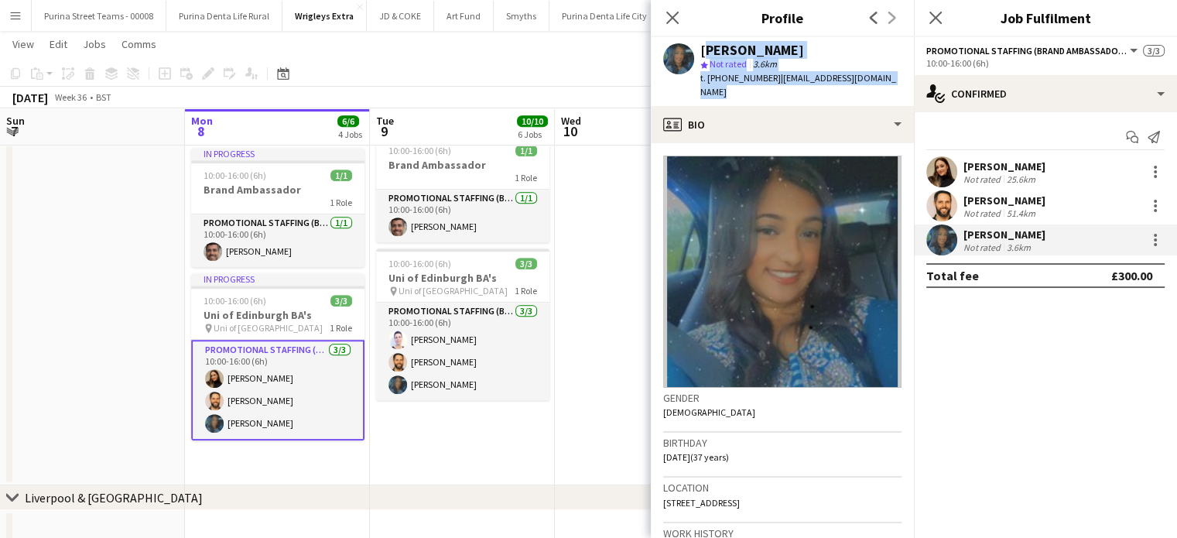
drag, startPoint x: 904, startPoint y: 77, endPoint x: 703, endPoint y: 48, distance: 203.2
click at [703, 48] on div "Mehreen Parvez star Not rated 3.6km t. +447783771364 | mehreenparvez88@hotmail.…" at bounding box center [782, 71] width 263 height 69
copy div "Mehreen Parvez star Not rated 3.6km t. +447783771364 | mehreenparvez88@hotmail.…"
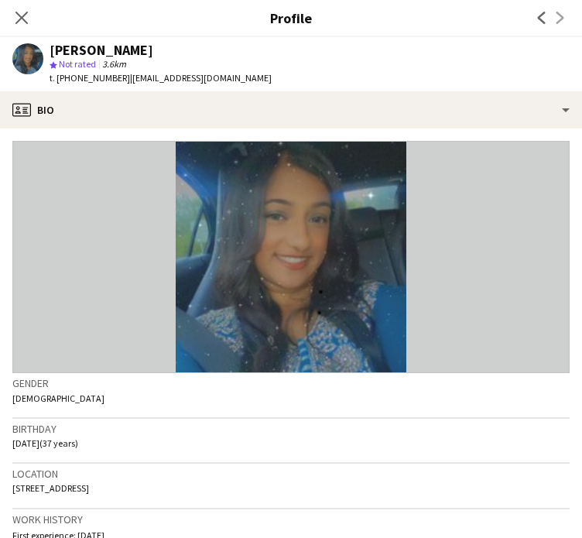
click at [33, 25] on div "Close pop-in" at bounding box center [21, 18] width 43 height 36
click at [28, 19] on icon "Close pop-in" at bounding box center [21, 17] width 15 height 15
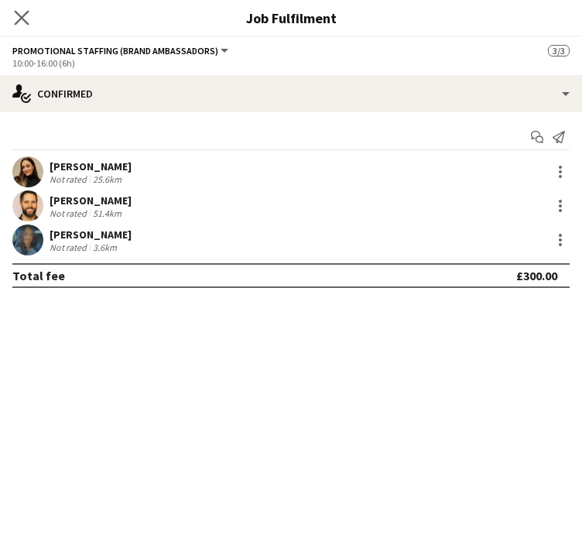
click at [19, 9] on div "Close pop-in" at bounding box center [21, 18] width 43 height 36
click at [19, 17] on icon "Close pop-in" at bounding box center [21, 17] width 15 height 15
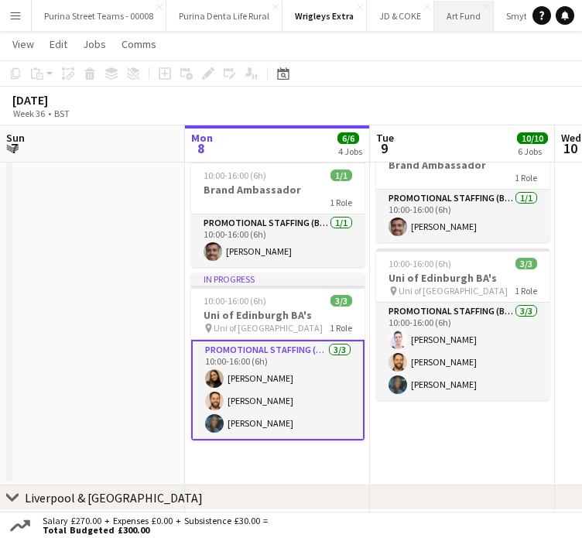
click at [449, 11] on button "Art Fund Close" at bounding box center [464, 16] width 60 height 30
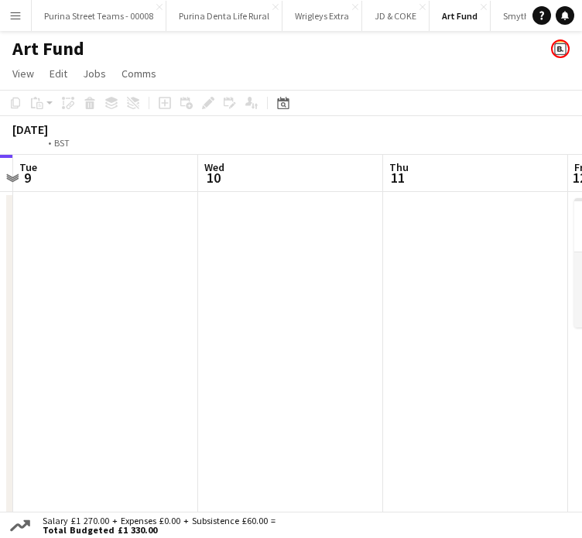
drag, startPoint x: 483, startPoint y: 286, endPoint x: 176, endPoint y: 282, distance: 306.4
click at [152, 280] on app-calendar-viewport "Fri 5 Sat 6 Sun 7 Mon 8 Tue 9 Wed 10 Thu 11 Fri 12 0/2 1 Job Sat 13 10:00-16:00…" at bounding box center [291, 342] width 582 height 374
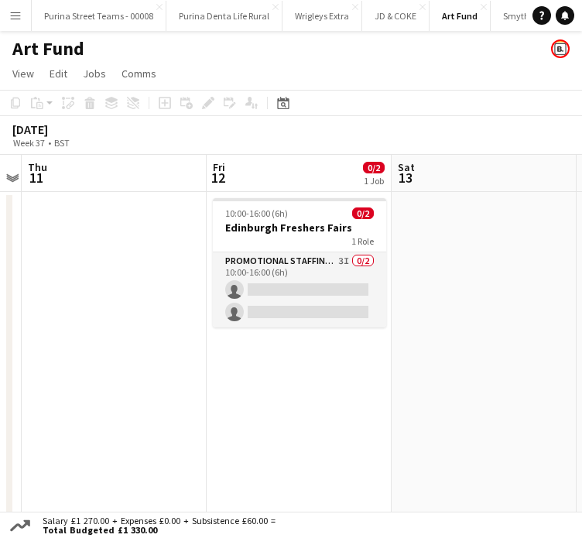
drag, startPoint x: 284, startPoint y: 292, endPoint x: 99, endPoint y: 285, distance: 185.0
click at [62, 283] on app-calendar-viewport "Sun 7 Mon 8 Tue 9 Wed 10 Thu 11 Fri 12 0/2 1 Job Sat 13 Sun 14 Mon 15 10:00-16:…" at bounding box center [291, 342] width 582 height 374
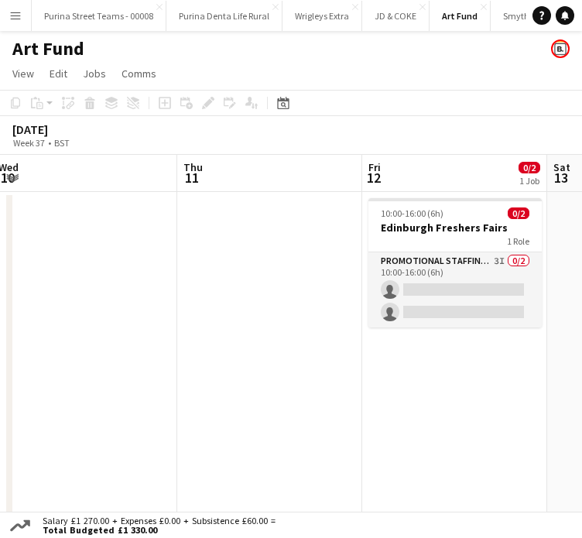
drag, startPoint x: 377, startPoint y: 296, endPoint x: 186, endPoint y: 288, distance: 191.3
click at [186, 288] on app-calendar-viewport "Sun 7 Mon 8 Tue 9 Wed 10 Thu 11 Fri 12 0/2 1 Job Sat 13 Sun 14 Mon 15 10:00-16:…" at bounding box center [291, 342] width 582 height 374
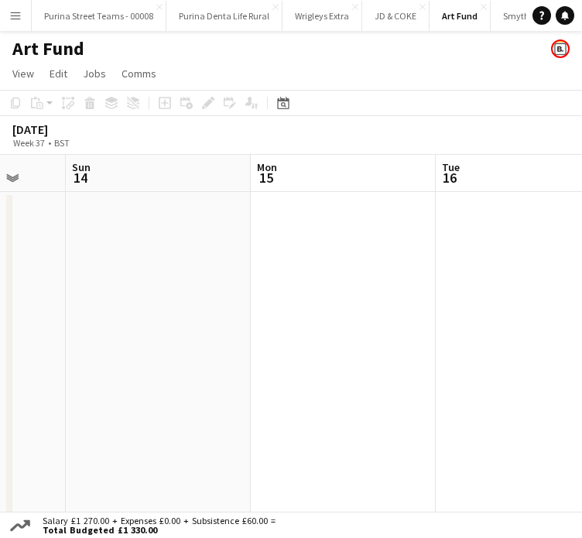
drag, startPoint x: 429, startPoint y: 293, endPoint x: 102, endPoint y: 278, distance: 326.8
click at [102, 278] on app-calendar-viewport "Thu 11 Fri 12 0/2 1 Job Sat 13 Sun 14 Mon 15 Tue 16 Wed 17 Thu 18 Fri 19 10:00-…" at bounding box center [291, 342] width 582 height 374
drag, startPoint x: 390, startPoint y: 287, endPoint x: 118, endPoint y: 272, distance: 272.7
click at [118, 272] on app-calendar-viewport "Thu 11 Fri 12 0/2 1 Job Sat 13 Sun 14 Mon 15 Tue 16 Wed 17 Thu 18 Fri 19 1/1 1 …" at bounding box center [291, 342] width 582 height 374
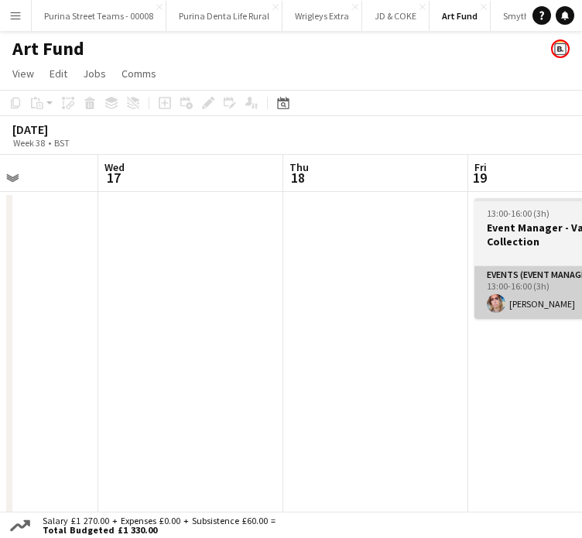
drag, startPoint x: 442, startPoint y: 281, endPoint x: 443, endPoint y: 269, distance: 11.6
click at [121, 268] on app-calendar-viewport "Sat 13 Sun 14 Mon 15 Tue 16 Wed 17 Thu 18 Fri 19 1/1 1 Job Sat 20 2/3 2 Jobs Su…" at bounding box center [291, 342] width 582 height 374
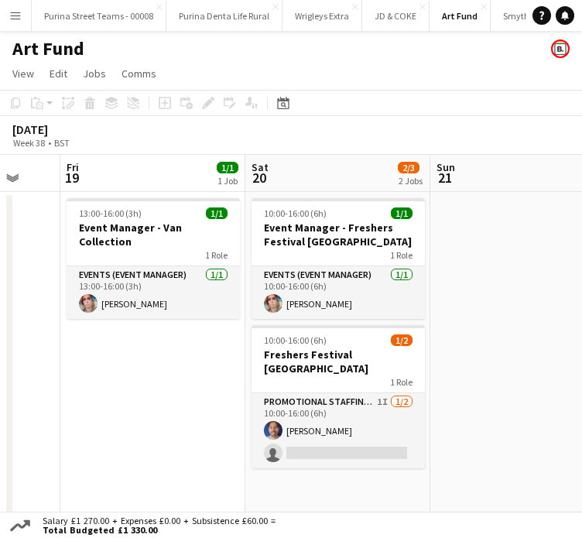
drag, startPoint x: 459, startPoint y: 271, endPoint x: 161, endPoint y: 262, distance: 297.9
click at [161, 262] on app-calendar-viewport "Mon 15 Tue 16 Wed 17 Thu 18 Fri 19 1/1 1 Job Sat 20 2/3 2 Jobs Sun 21 Mon 22 3/…" at bounding box center [291, 342] width 582 height 374
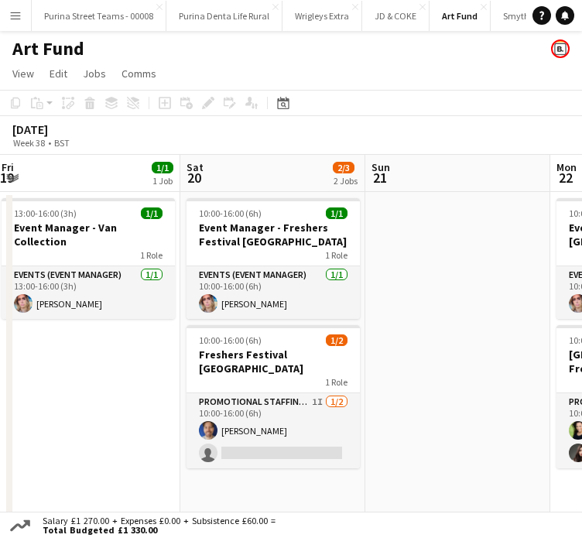
drag, startPoint x: 433, startPoint y: 273, endPoint x: 368, endPoint y: 292, distance: 67.6
click at [368, 278] on app-calendar-viewport "Mon 15 Tue 16 Wed 17 Thu 18 Fri 19 1/1 1 Job Sat 20 2/3 2 Jobs Sun 21 Mon 22 3/…" at bounding box center [291, 342] width 582 height 374
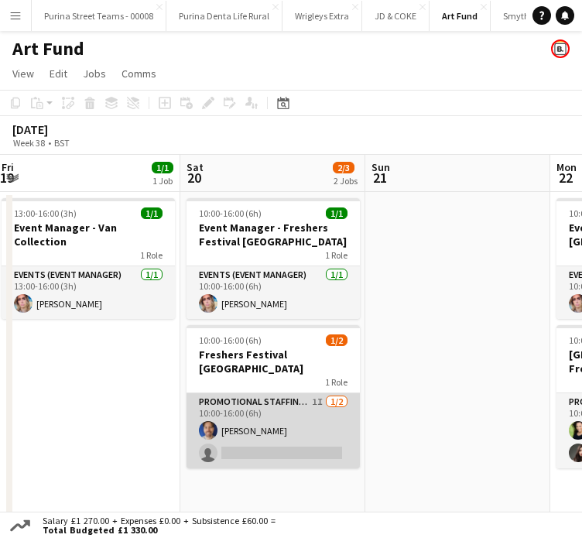
click at [272, 412] on app-card-role "Promotional Staffing (Brand Ambassadors) 1I 1/2 10:00-16:00 (6h) Robert Hackney…" at bounding box center [272, 430] width 173 height 75
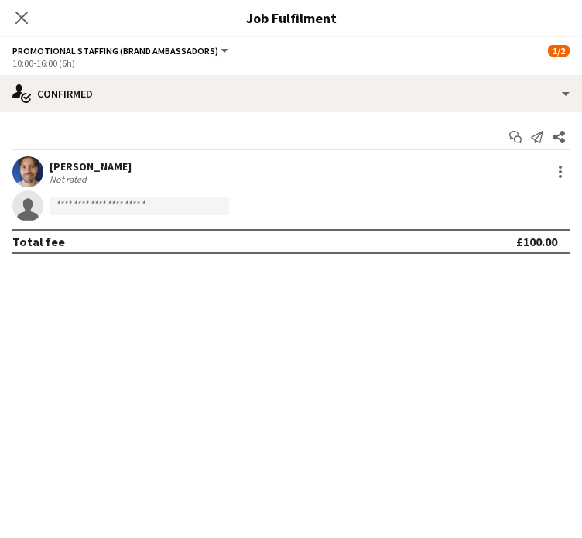
click at [77, 171] on div "Robert Hackney" at bounding box center [91, 166] width 82 height 14
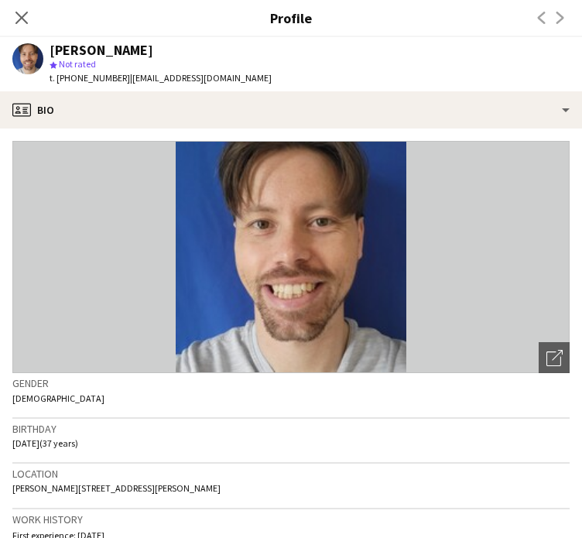
drag, startPoint x: 241, startPoint y: 485, endPoint x: 208, endPoint y: 486, distance: 33.3
click at [208, 486] on div "Location Greenlaw Road, Flat 2/3, 3 Greenlaw Road, Glasgow, G14 0PG" at bounding box center [290, 485] width 557 height 45
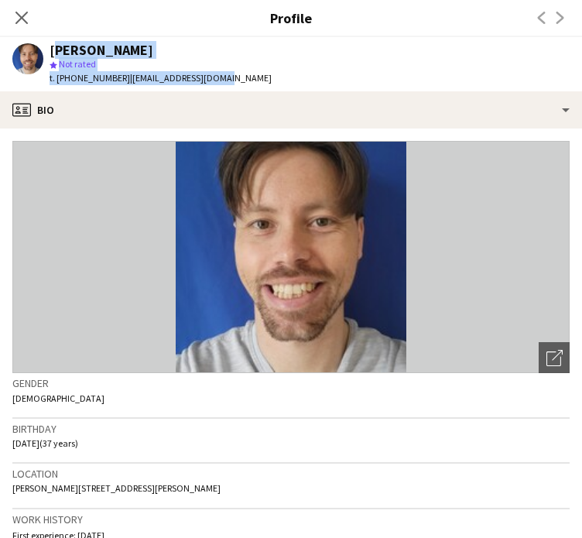
drag, startPoint x: 251, startPoint y: 74, endPoint x: 49, endPoint y: 48, distance: 204.4
click at [49, 48] on app-profile-header "Robert Hackney star Not rated t. +447496820269 | go4roberth@gmail.com" at bounding box center [291, 64] width 582 height 54
copy div "Robert Hackney star Not rated t. +447496820269 | go4roberth@gmail.com"
click at [19, 18] on icon "Close pop-in" at bounding box center [21, 17] width 15 height 15
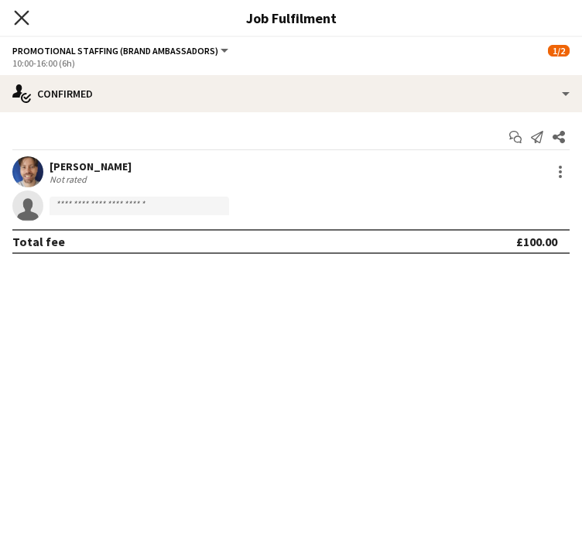
click at [19, 20] on icon at bounding box center [21, 17] width 15 height 15
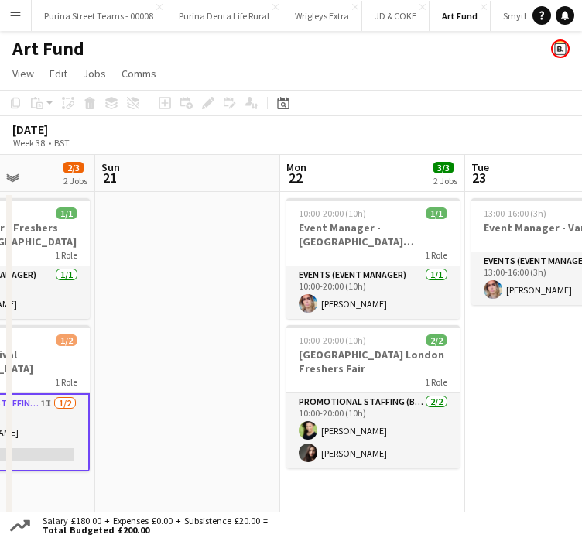
drag, startPoint x: 415, startPoint y: 487, endPoint x: 157, endPoint y: 460, distance: 259.7
click at [145, 463] on app-calendar-viewport "Wed 17 Thu 18 Fri 19 1/1 1 Job Sat 20 2/3 2 Jobs Sun 21 Mon 22 3/3 2 Jobs Tue 2…" at bounding box center [291, 342] width 582 height 374
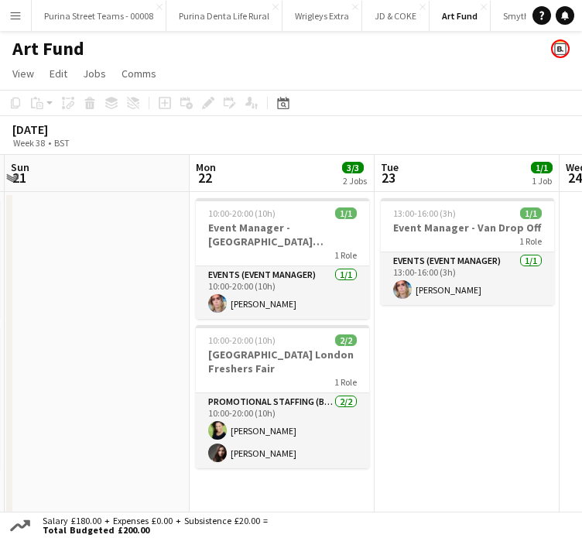
drag, startPoint x: 264, startPoint y: 432, endPoint x: 172, endPoint y: 426, distance: 92.3
click at [172, 426] on app-calendar-viewport "Wed 17 Thu 18 Fri 19 1/1 1 Job Sat 20 2/3 2 Jobs Sun 21 Mon 22 3/3 2 Jobs Tue 2…" at bounding box center [291, 342] width 582 height 374
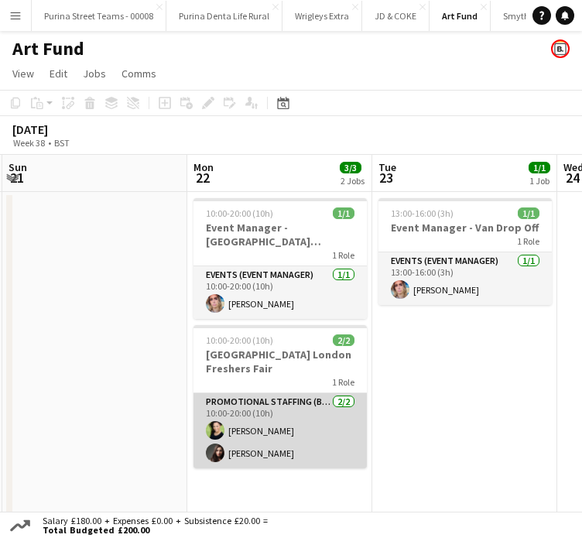
click at [278, 440] on app-card-role "Promotional Staffing (Brand Ambassadors) 2/2 10:00-20:00 (10h) Azariah Richmond…" at bounding box center [279, 430] width 173 height 75
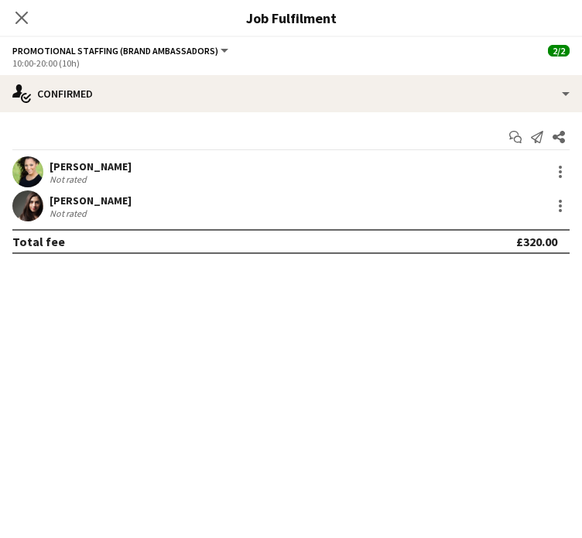
click at [101, 166] on div "Azariah Richmond" at bounding box center [91, 166] width 82 height 14
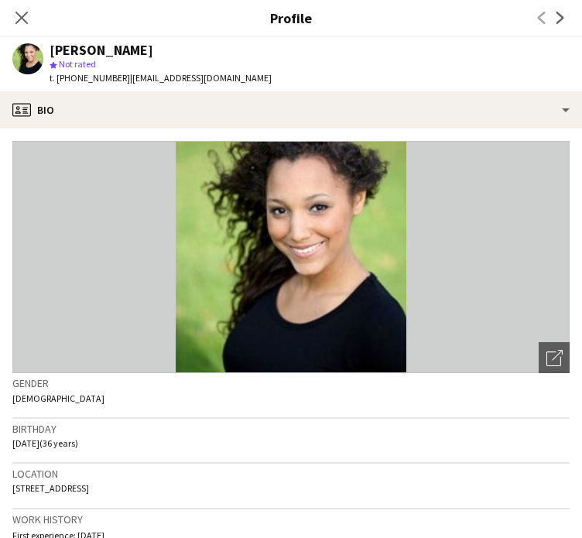
drag, startPoint x: 282, startPoint y: 78, endPoint x: 43, endPoint y: 49, distance: 240.1
click at [43, 49] on app-profile-header "Azariah Richmond star Not rated t. +447962258168 | azariah.richmond@hotmail.com" at bounding box center [291, 64] width 582 height 54
copy div "Azariah Richmond star Not rated t. +447962258168 | azariah.richmond@hotmail.com"
click at [25, 26] on app-icon "Close pop-in" at bounding box center [22, 18] width 22 height 22
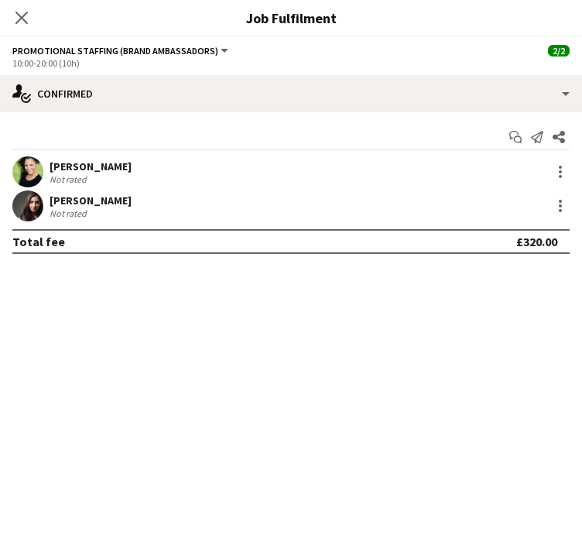
click at [98, 203] on div "Alessandra Altieri" at bounding box center [91, 200] width 82 height 14
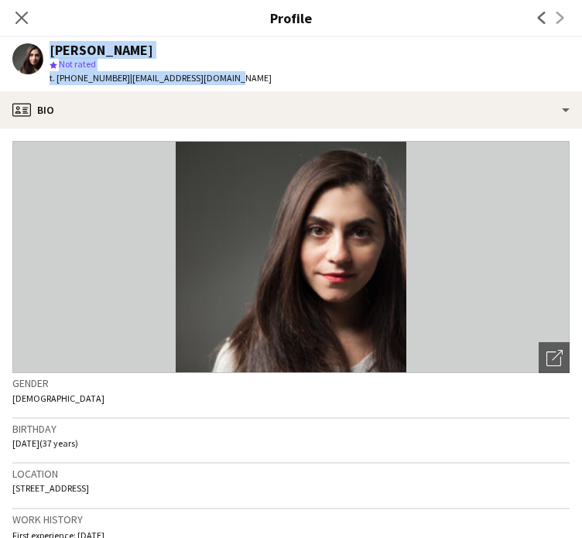
drag, startPoint x: 242, startPoint y: 80, endPoint x: 43, endPoint y: 52, distance: 200.9
click at [43, 52] on app-profile-header "Alessandra Altieri star Not rated t. +447943025659 | alealtieri@hotmail.com" at bounding box center [291, 64] width 582 height 54
click at [29, 21] on app-icon "Close pop-in" at bounding box center [22, 18] width 22 height 22
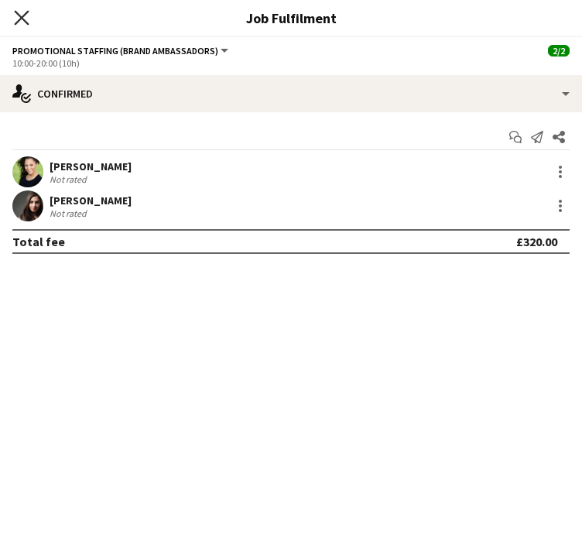
click at [26, 19] on icon "Close pop-in" at bounding box center [21, 17] width 15 height 15
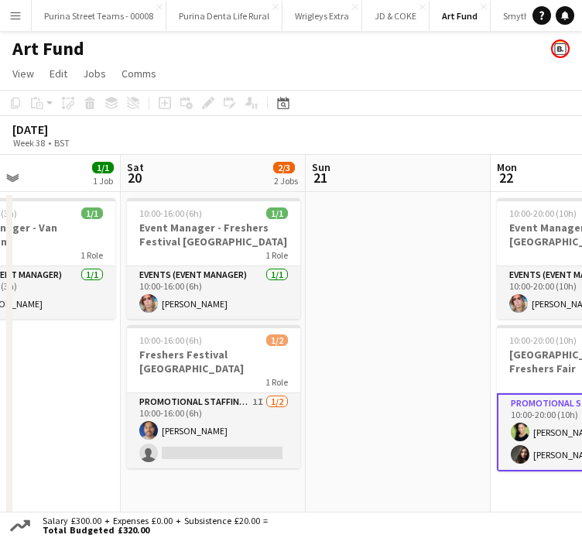
scroll to position [0, 452]
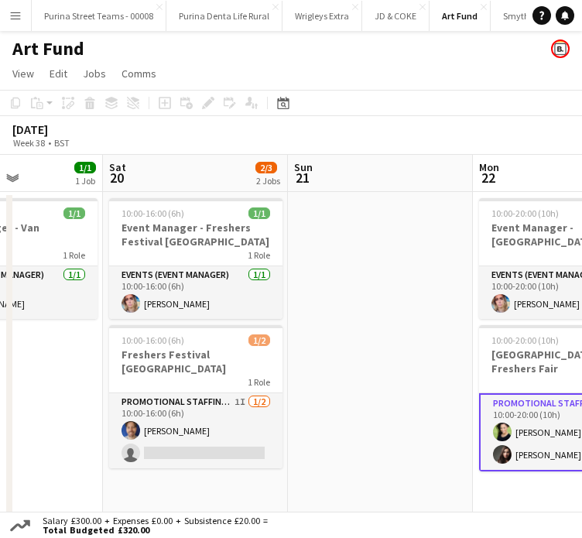
drag, startPoint x: 171, startPoint y: 341, endPoint x: 456, endPoint y: 352, distance: 284.9
click at [456, 352] on app-calendar-viewport "Wed 17 Thu 18 Fri 19 1/1 1 Job Sat 20 2/3 2 Jobs Sun 21 Mon 22 3/3 2 Jobs Tue 2…" at bounding box center [291, 342] width 582 height 374
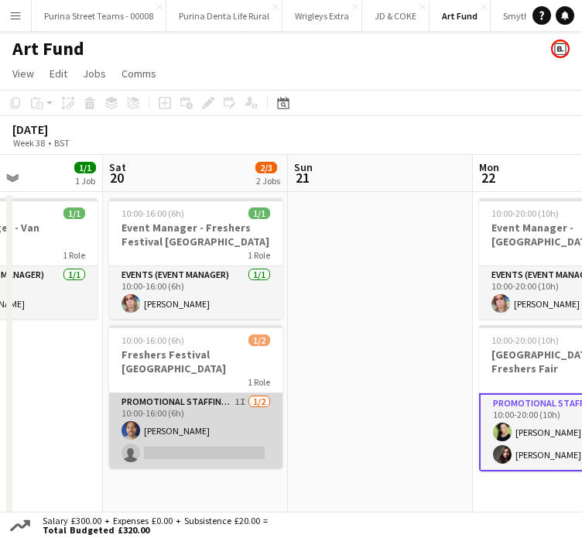
click at [239, 439] on app-card-role "Promotional Staffing (Brand Ambassadors) 1I 1/2 10:00-16:00 (6h) Robert Hackney…" at bounding box center [195, 430] width 173 height 75
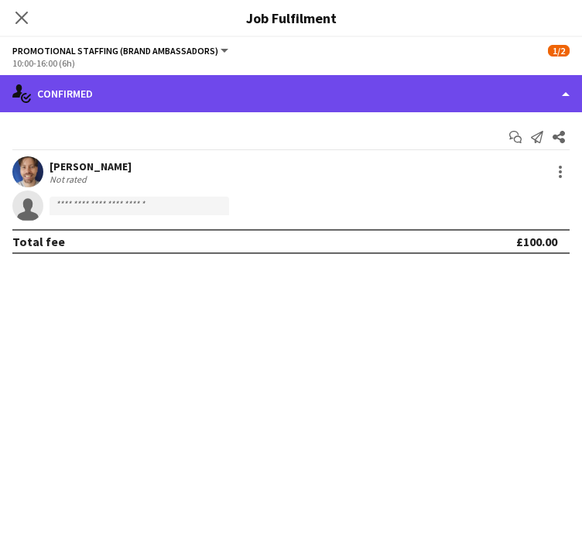
click at [560, 84] on div "single-neutral-actions-check-2 Confirmed" at bounding box center [291, 93] width 582 height 37
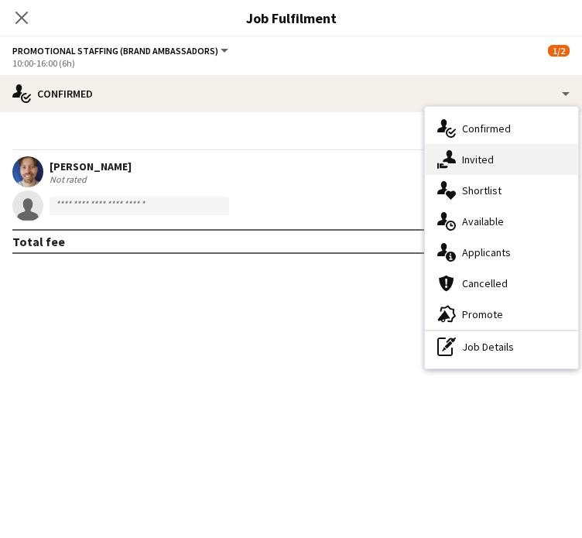
click at [528, 154] on div "single-neutral-actions-share-1 Invited" at bounding box center [501, 159] width 153 height 31
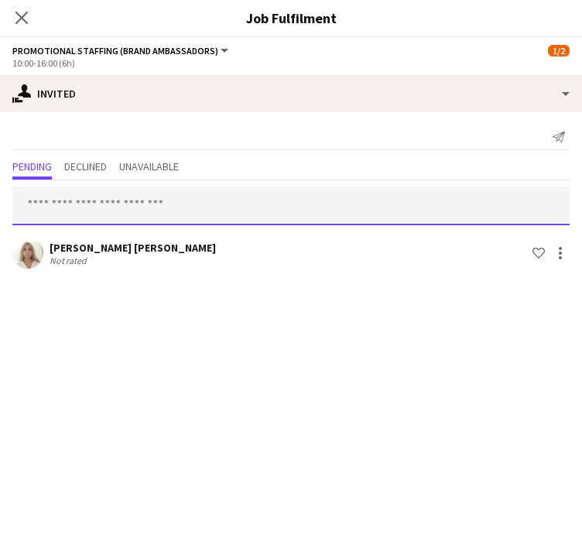
click at [161, 210] on input "text" at bounding box center [290, 205] width 557 height 39
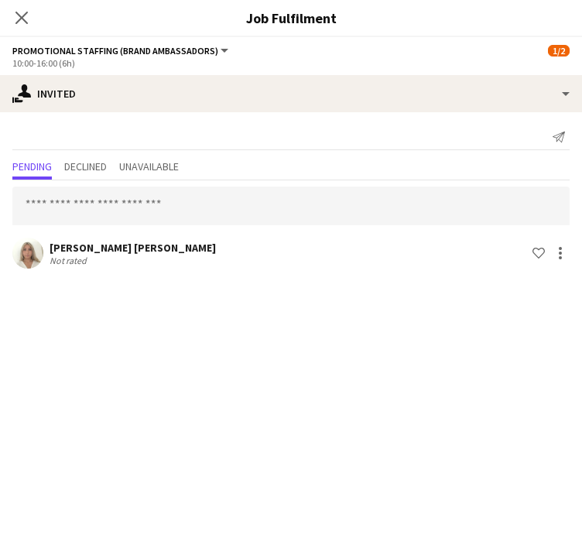
click at [100, 243] on div "Elenor Ben ari" at bounding box center [133, 248] width 166 height 14
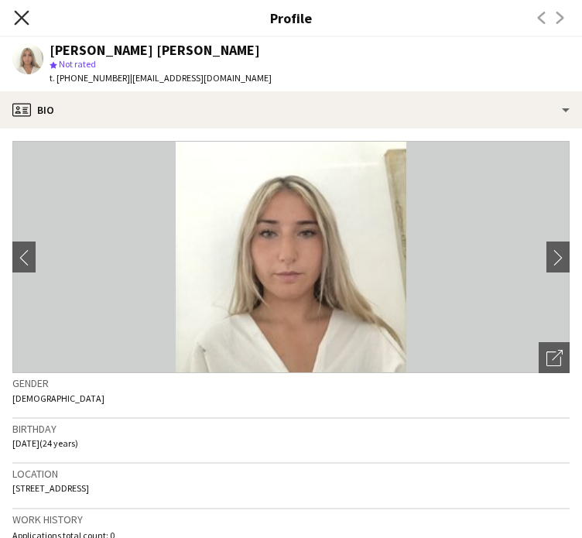
click at [19, 16] on icon "Close pop-in" at bounding box center [21, 17] width 15 height 15
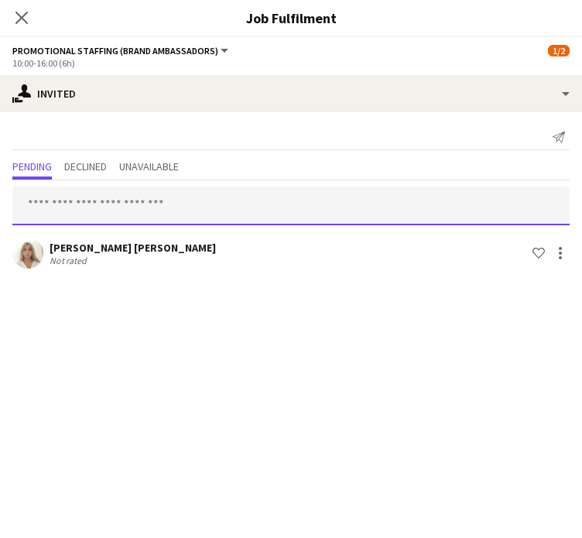
click at [101, 205] on input "text" at bounding box center [290, 205] width 557 height 39
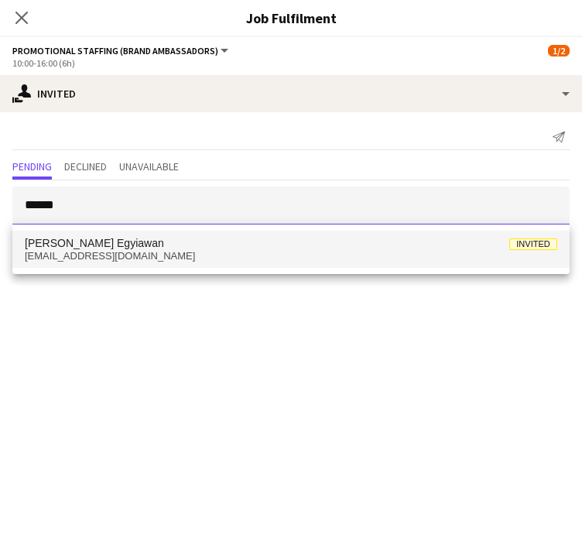
type input "******"
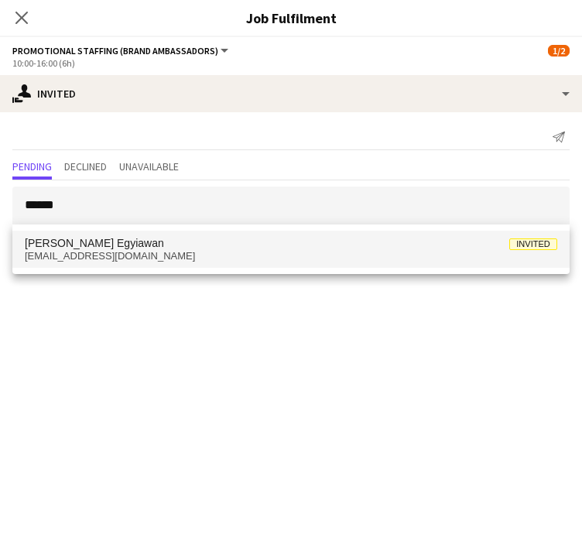
click at [108, 255] on span "odiliaegyiawan@gmail.com" at bounding box center [291, 256] width 532 height 12
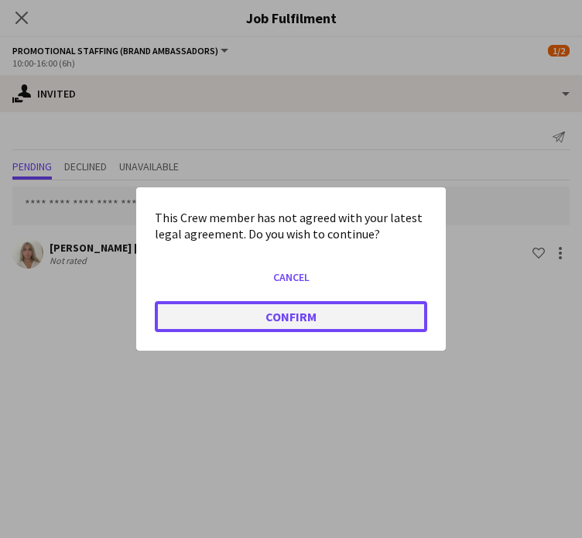
click at [222, 320] on button "Confirm" at bounding box center [291, 316] width 272 height 31
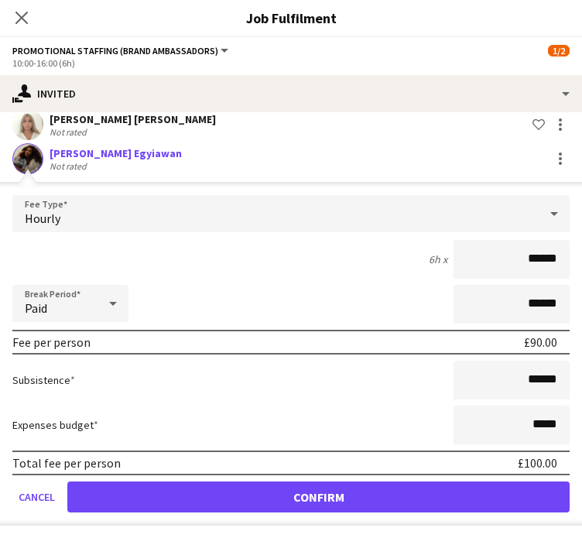
scroll to position [17, 0]
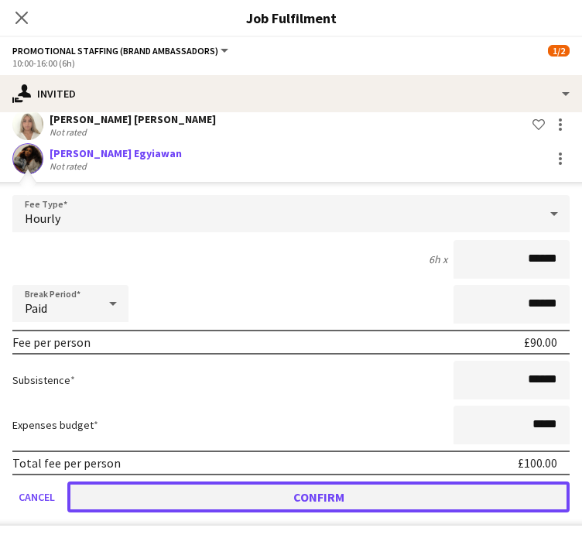
click at [456, 497] on button "Confirm" at bounding box center [318, 496] width 502 height 31
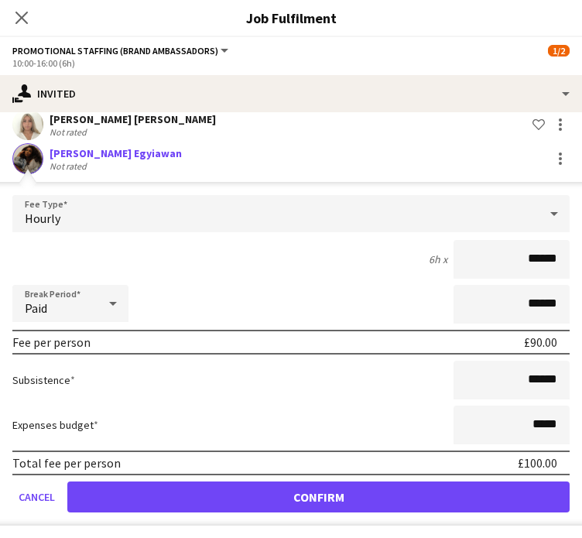
scroll to position [0, 0]
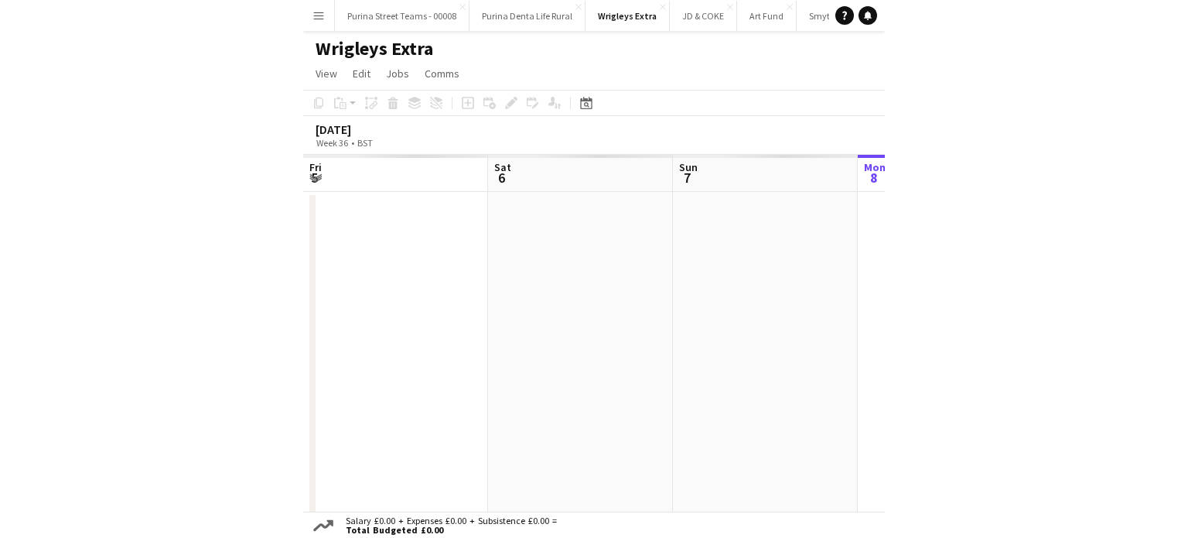
scroll to position [0, 370]
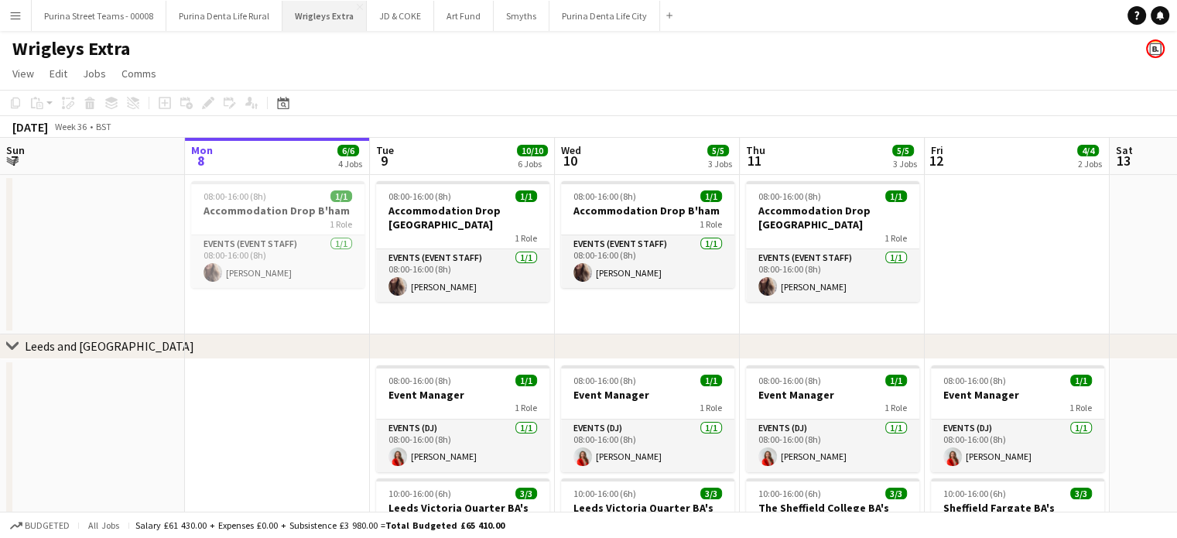
click at [307, 21] on button "Wrigleys Extra Close" at bounding box center [324, 16] width 84 height 30
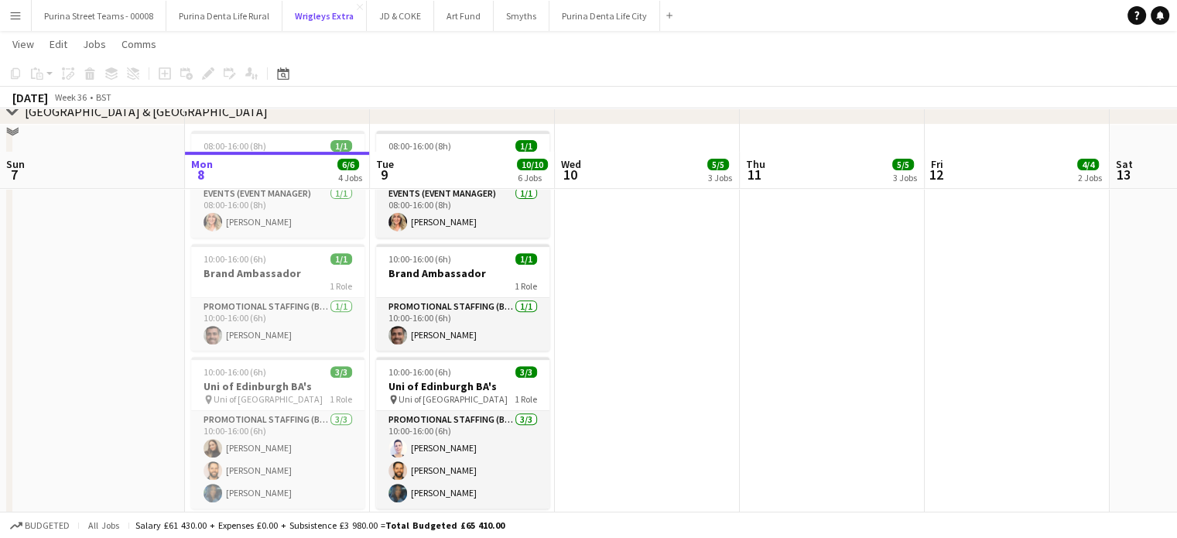
scroll to position [541, 0]
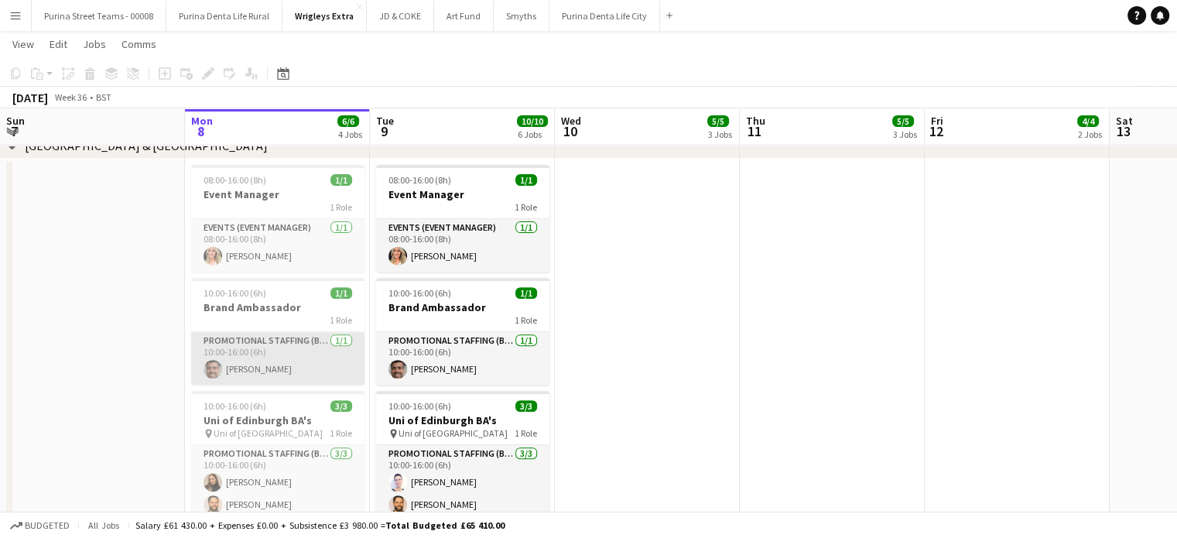
click at [251, 340] on app-card-role "Promotional Staffing (Brand Ambassadors) 1/1 10:00-16:00 (6h) Luis Cirne" at bounding box center [277, 358] width 173 height 53
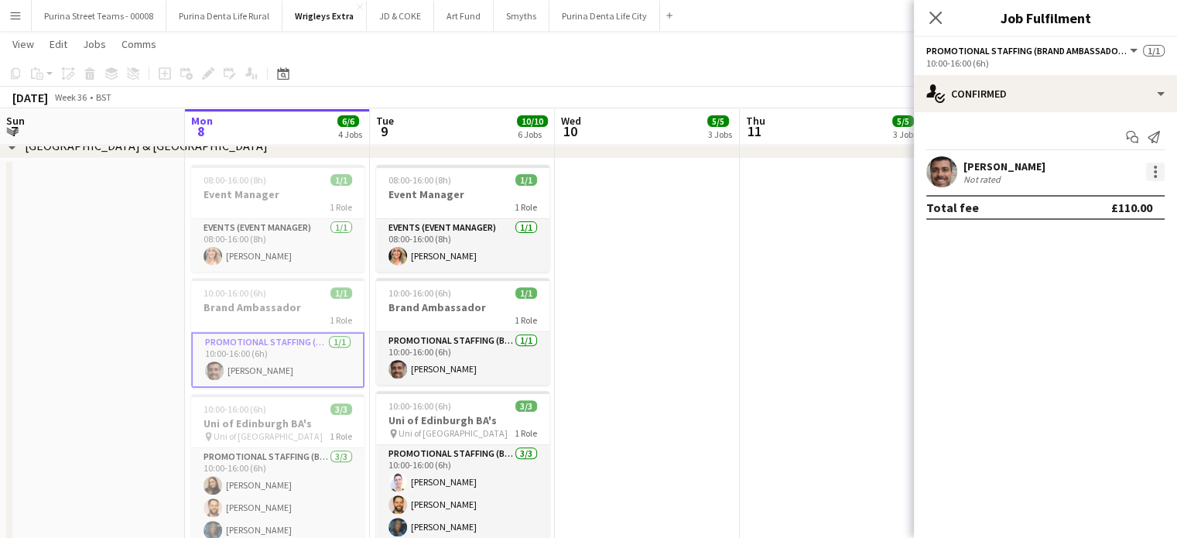
click at [1153, 175] on div at bounding box center [1154, 176] width 3 height 3
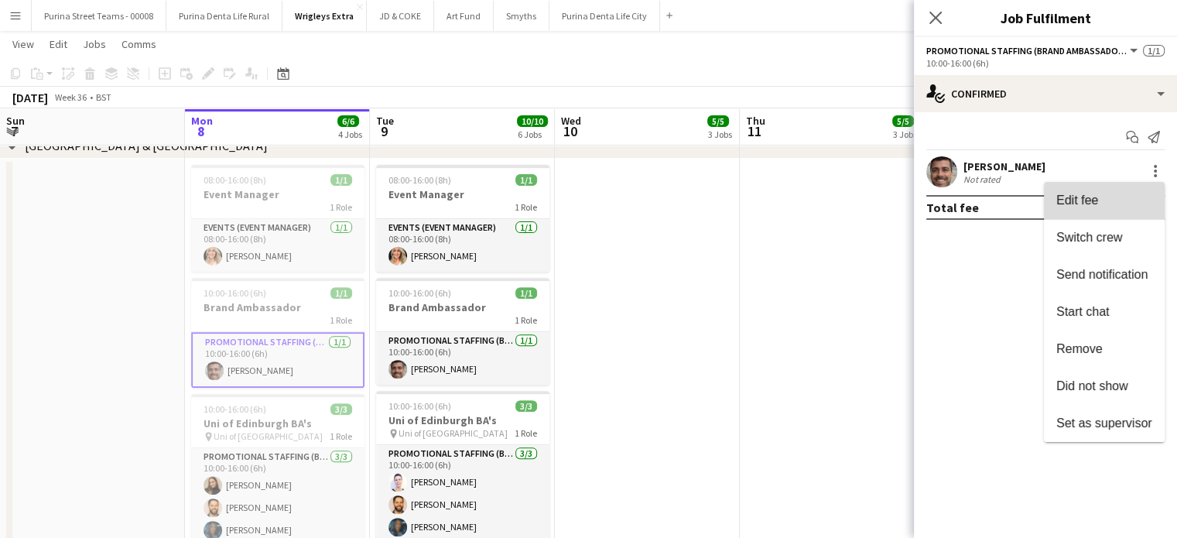
click at [1138, 199] on span "Edit fee" at bounding box center [1104, 200] width 96 height 14
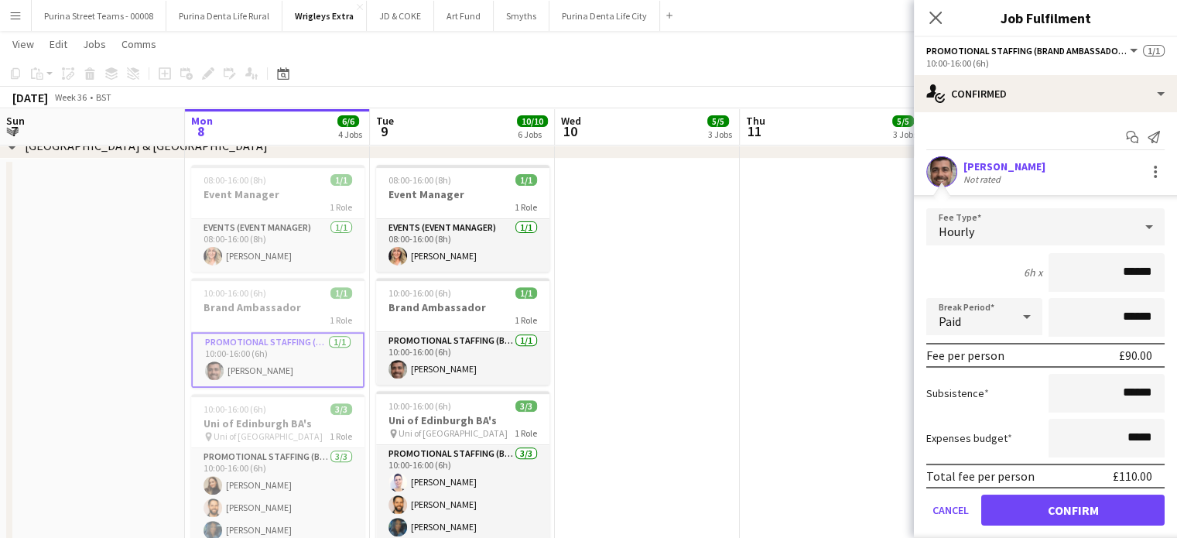
click at [740, 316] on app-date-cell at bounding box center [832, 375] width 185 height 432
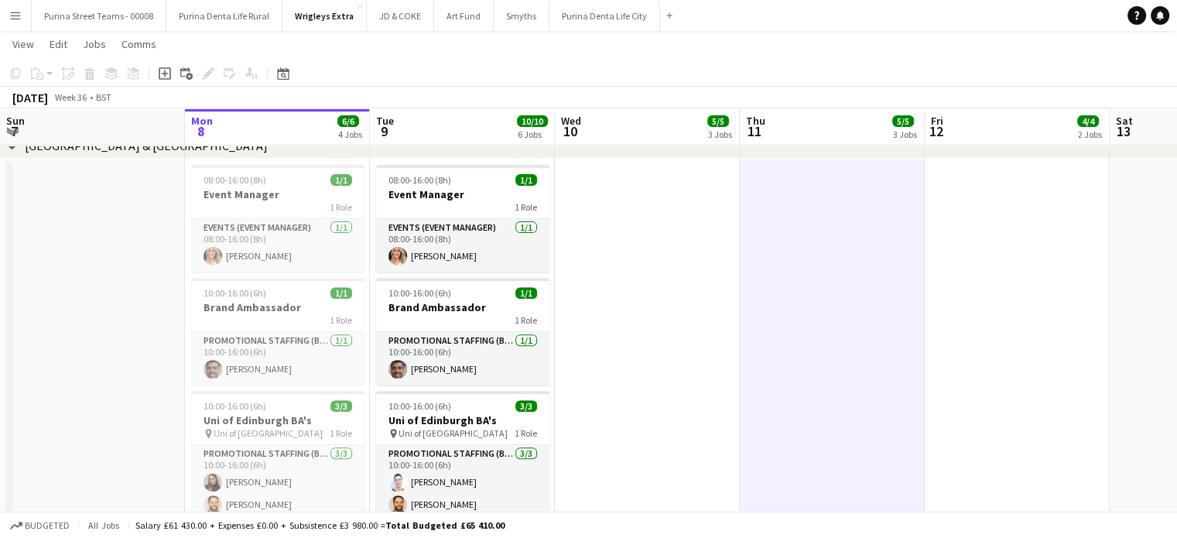
click at [619, 183] on app-date-cell at bounding box center [647, 375] width 185 height 432
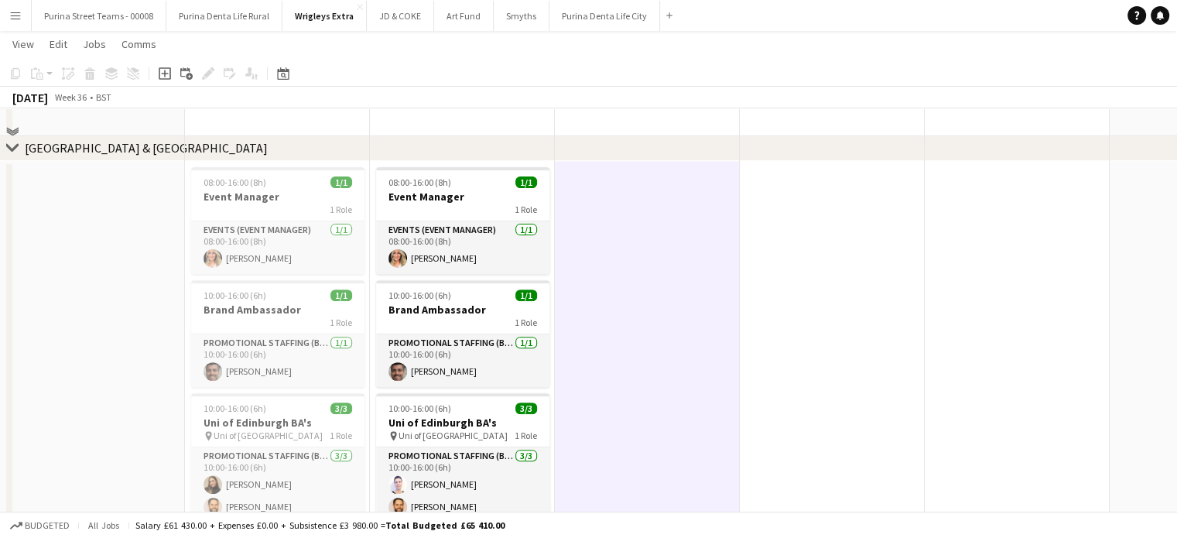
scroll to position [762, 0]
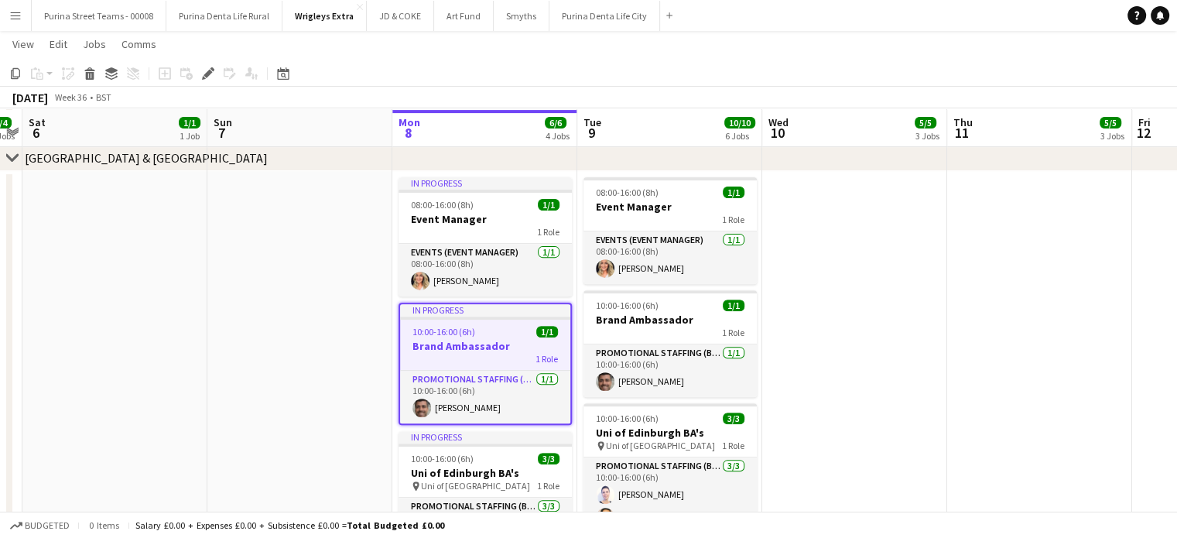
scroll to position [619, 0]
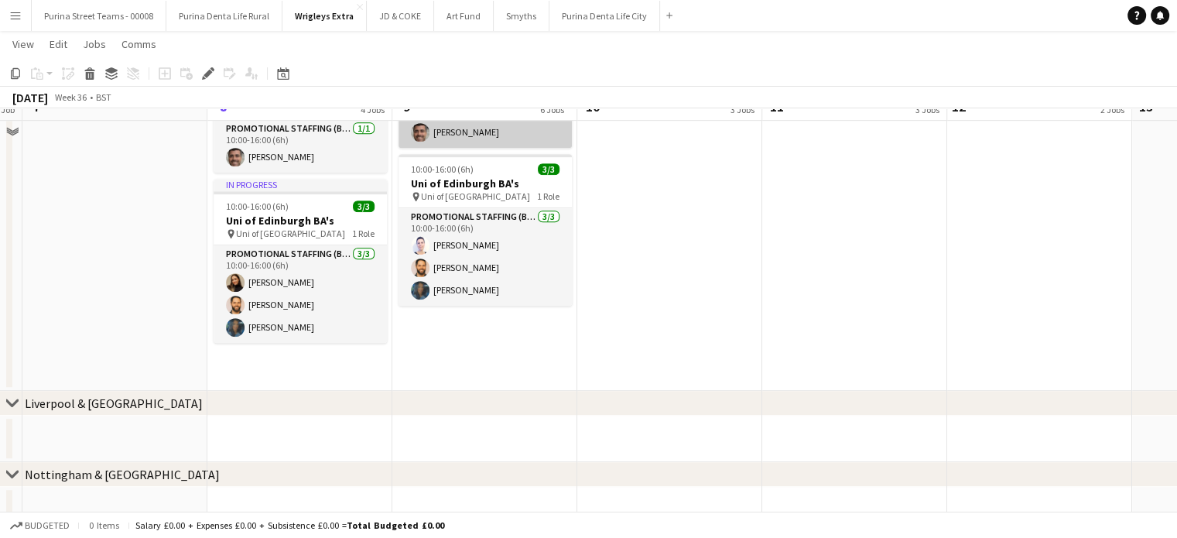
scroll to position [811, 0]
